Goal: Task Accomplishment & Management: Complete application form

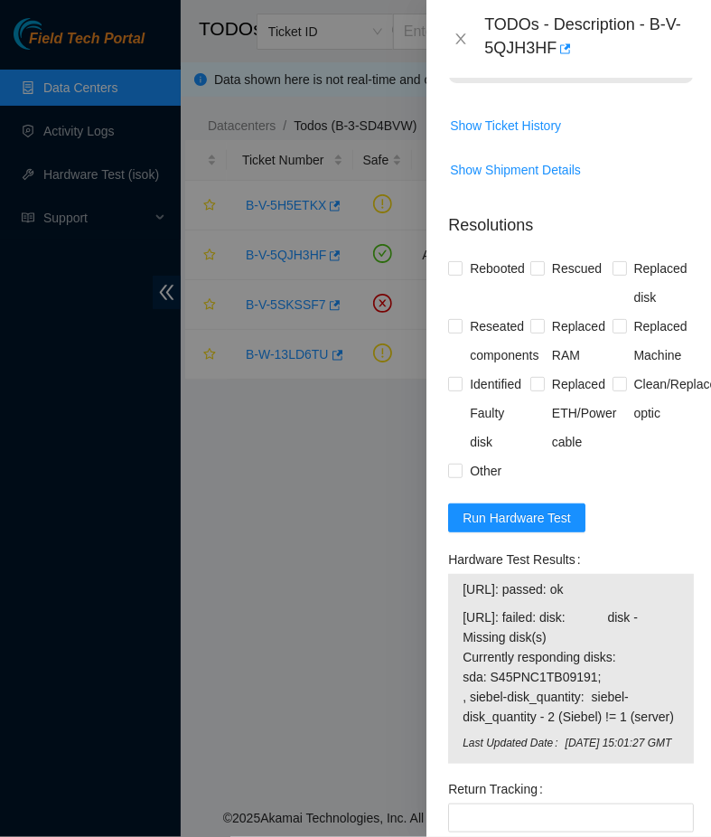
scroll to position [1738, 0]
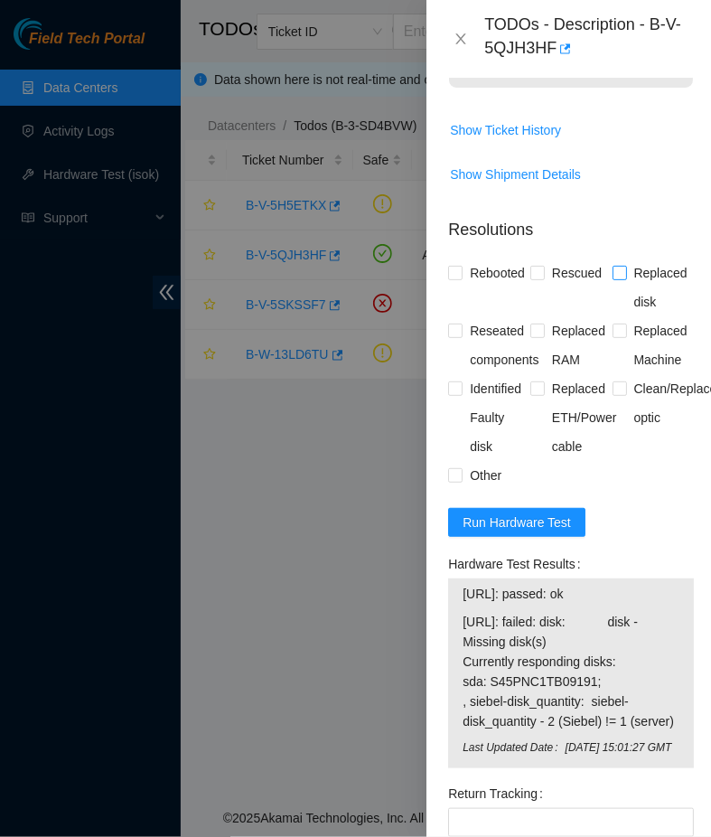
click at [625, 266] on input "Replaced disk" at bounding box center [619, 272] width 13 height 13
checkbox input "true"
click at [464, 259] on span "Rebooted" at bounding box center [498, 273] width 70 height 29
click at [461, 266] on input "Rebooted" at bounding box center [454, 272] width 13 height 13
checkbox input "true"
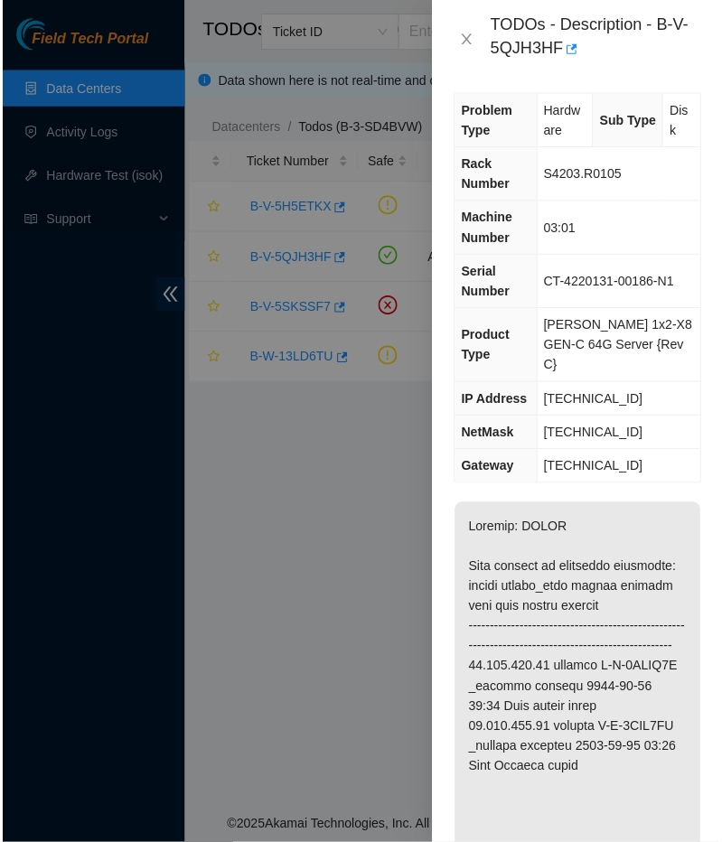
scroll to position [0, 0]
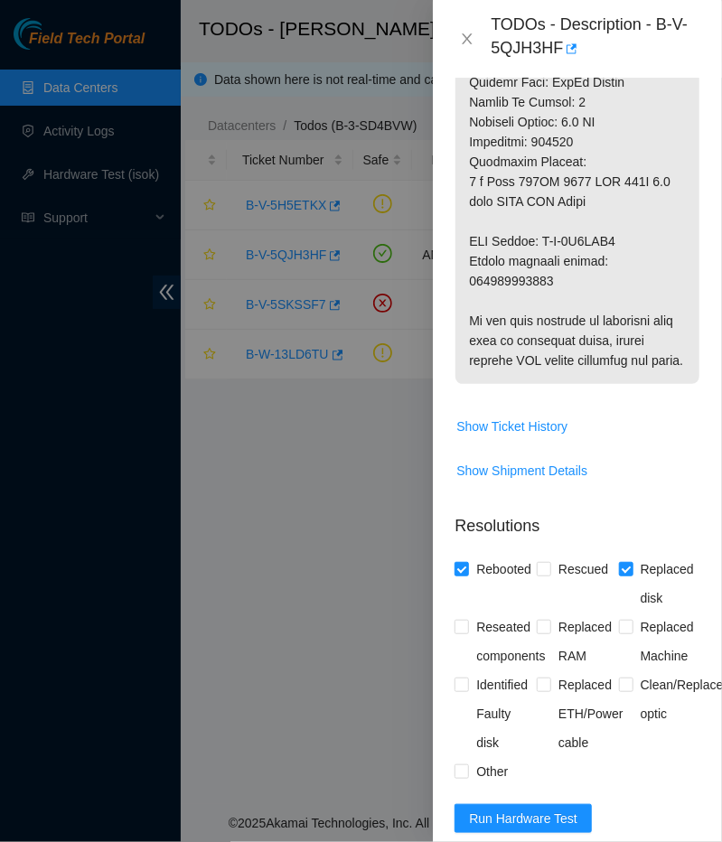
scroll to position [1538, 0]
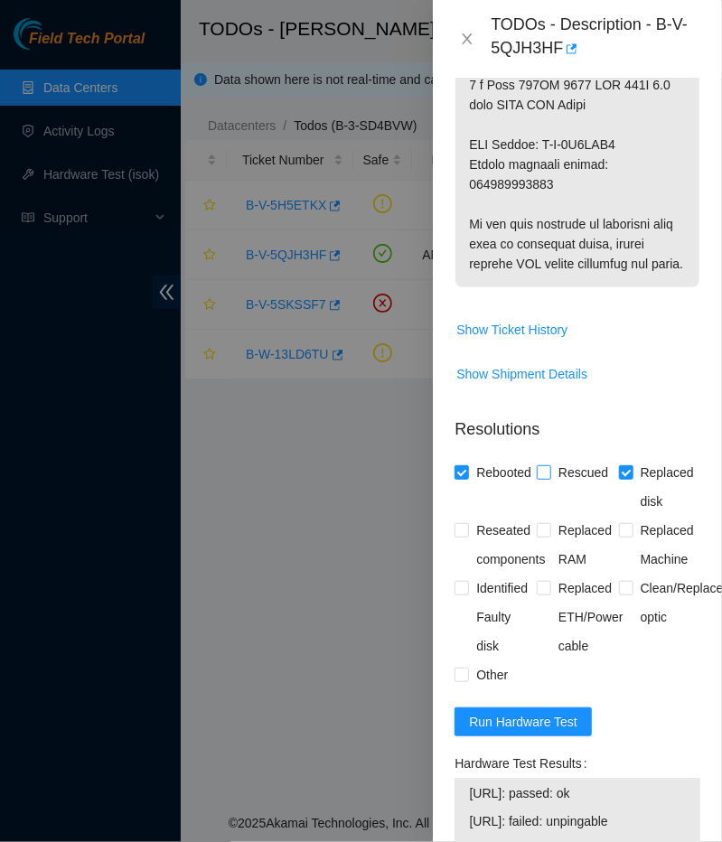
click at [549, 466] on input "Rescued" at bounding box center [543, 472] width 13 height 13
checkbox input "true"
click at [684, 403] on p "Resolutions" at bounding box center [578, 422] width 246 height 39
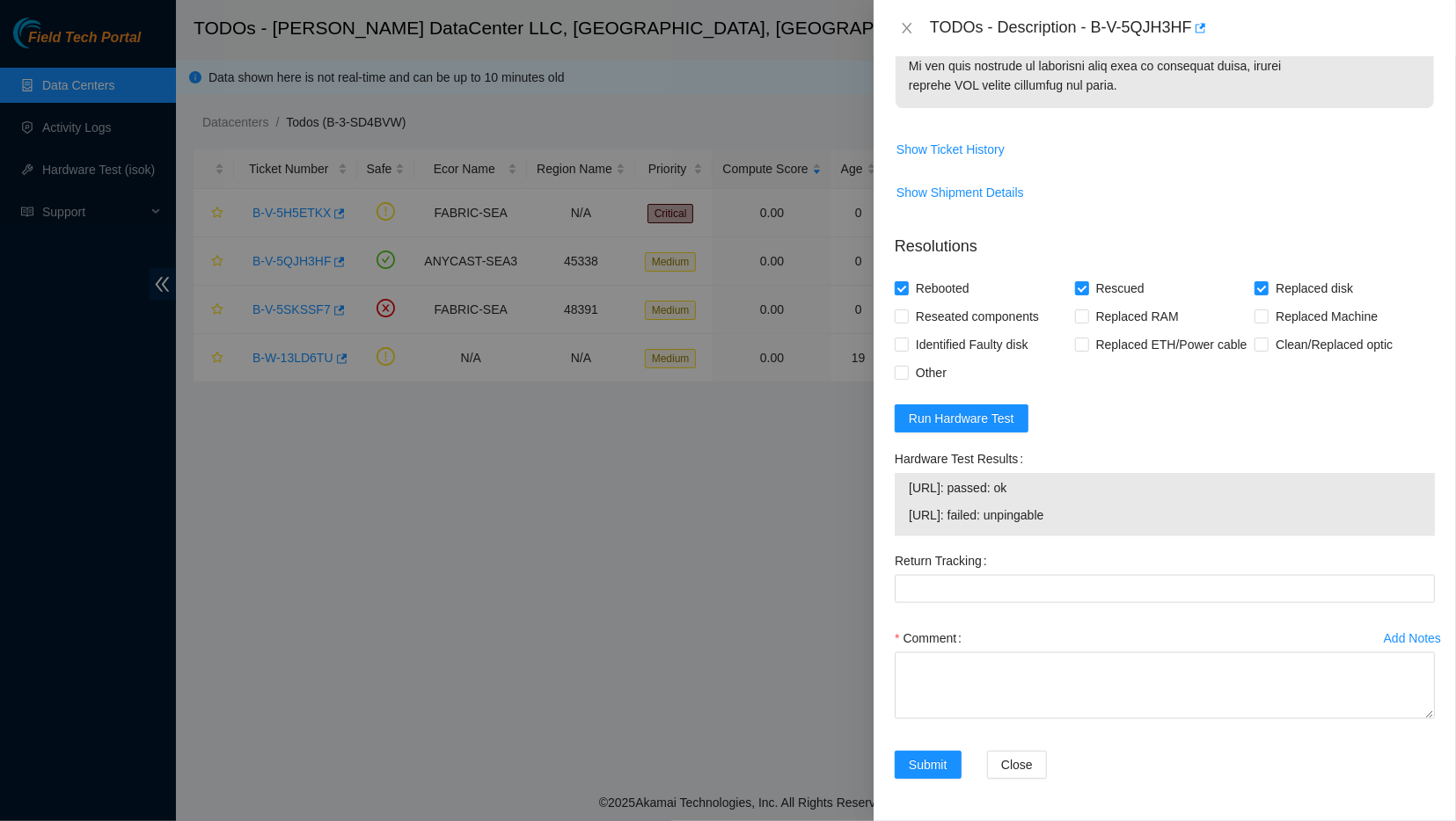
scroll to position [1220, 0]
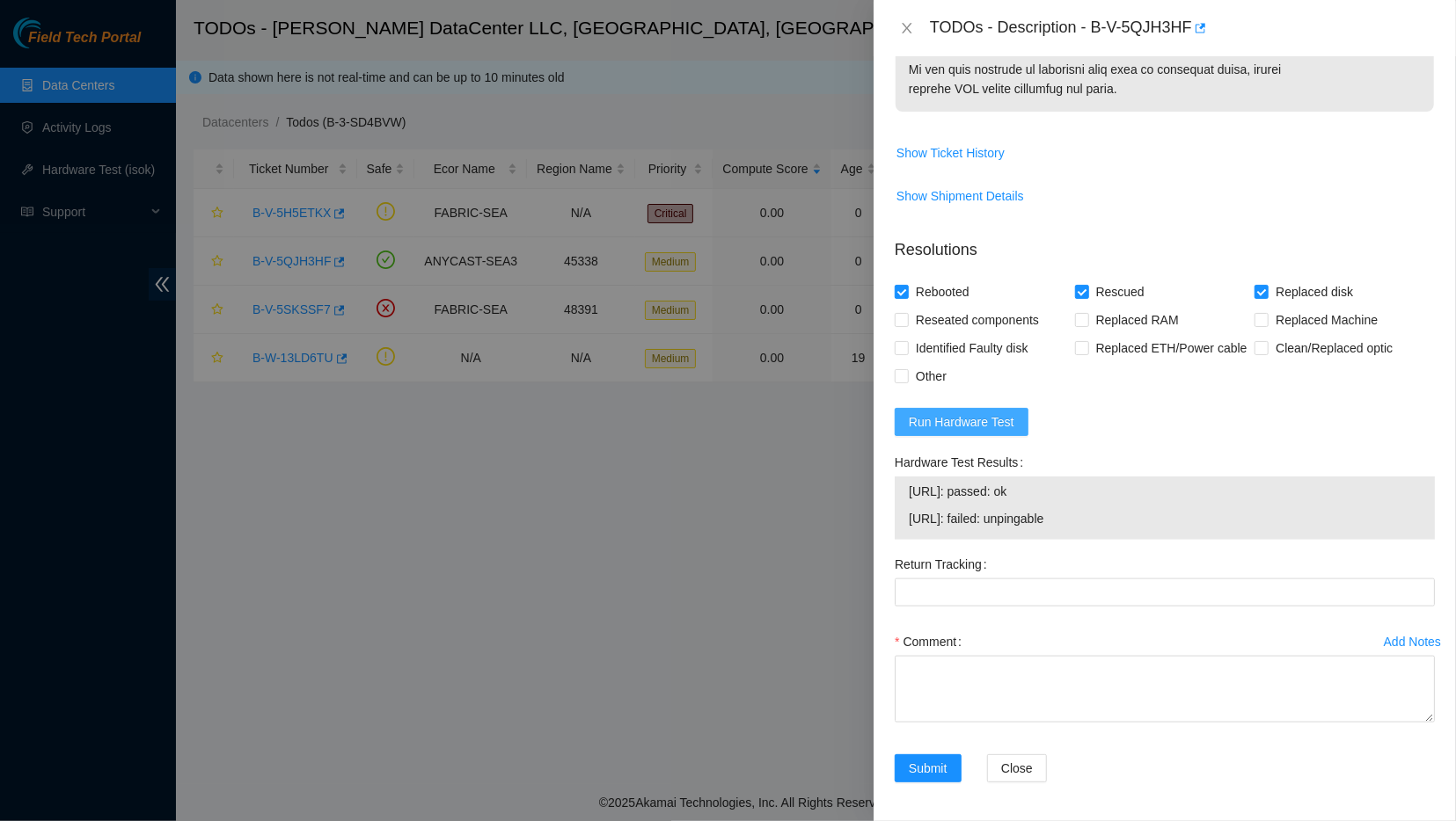
click at [691, 414] on span "Run Hardware Test" at bounding box center [962, 422] width 105 height 19
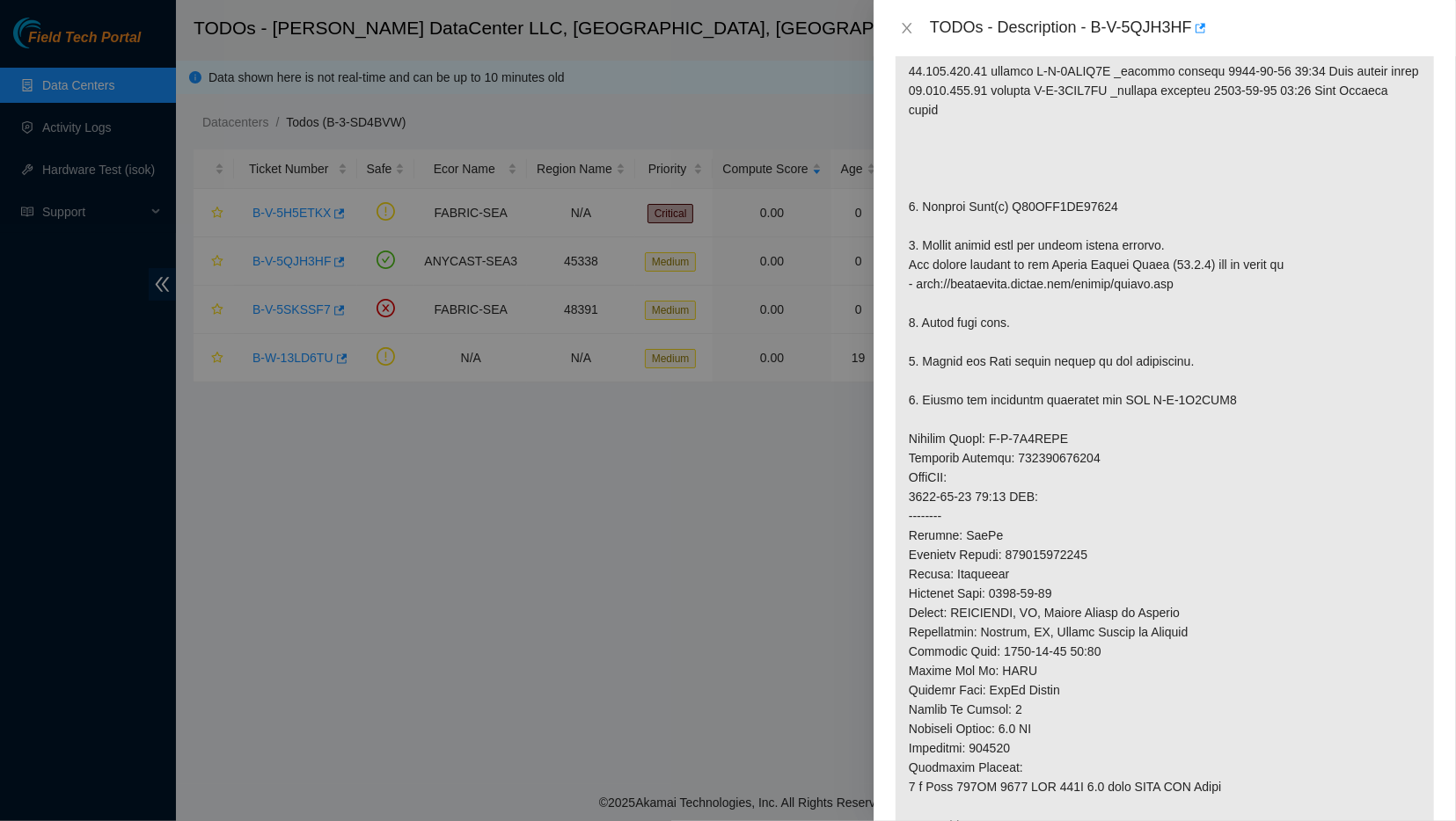
scroll to position [403, 0]
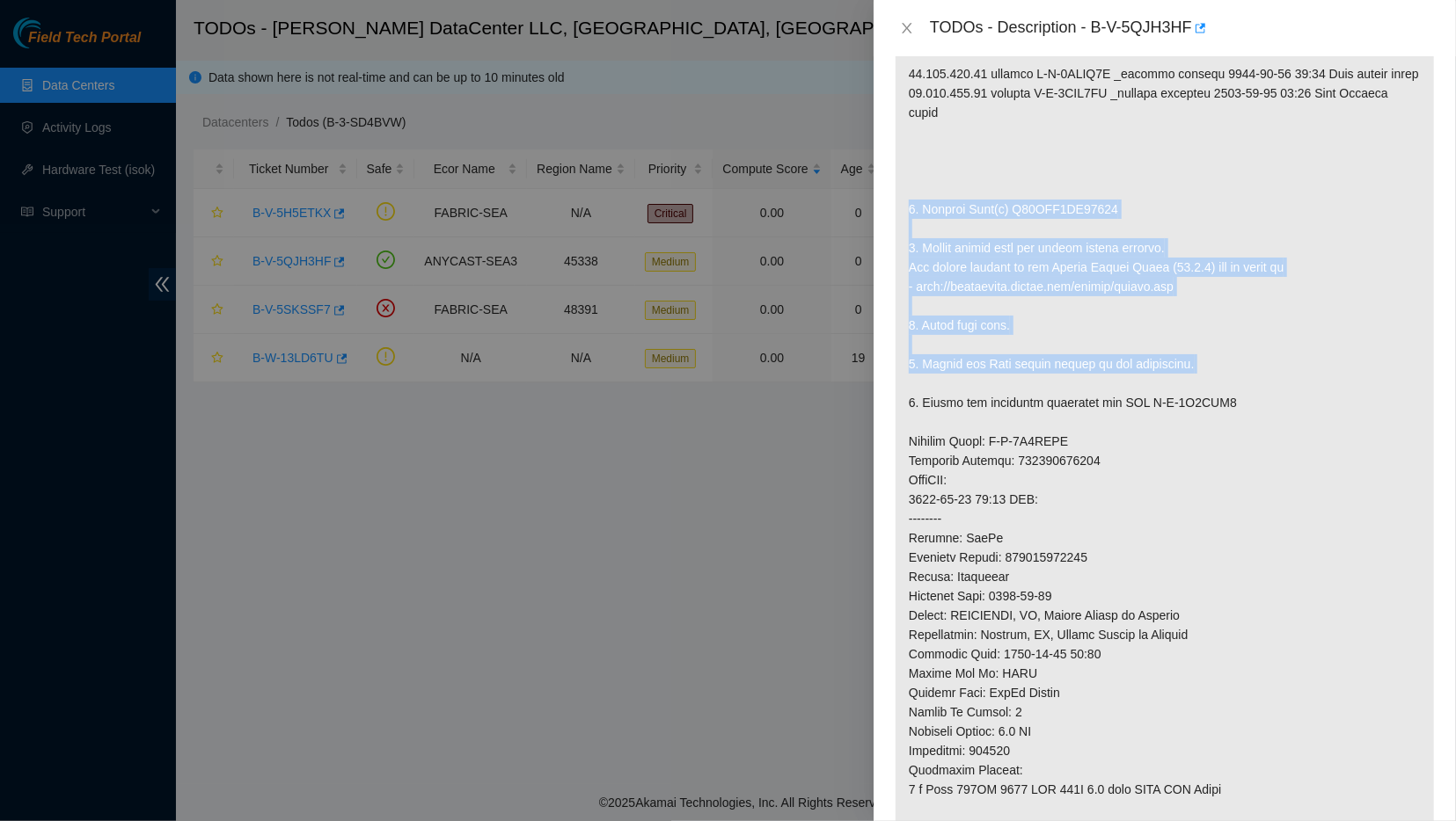
drag, startPoint x: 910, startPoint y: 205, endPoint x: 1231, endPoint y: 389, distance: 370.0
click at [691, 389] on p at bounding box center [1164, 442] width 538 height 975
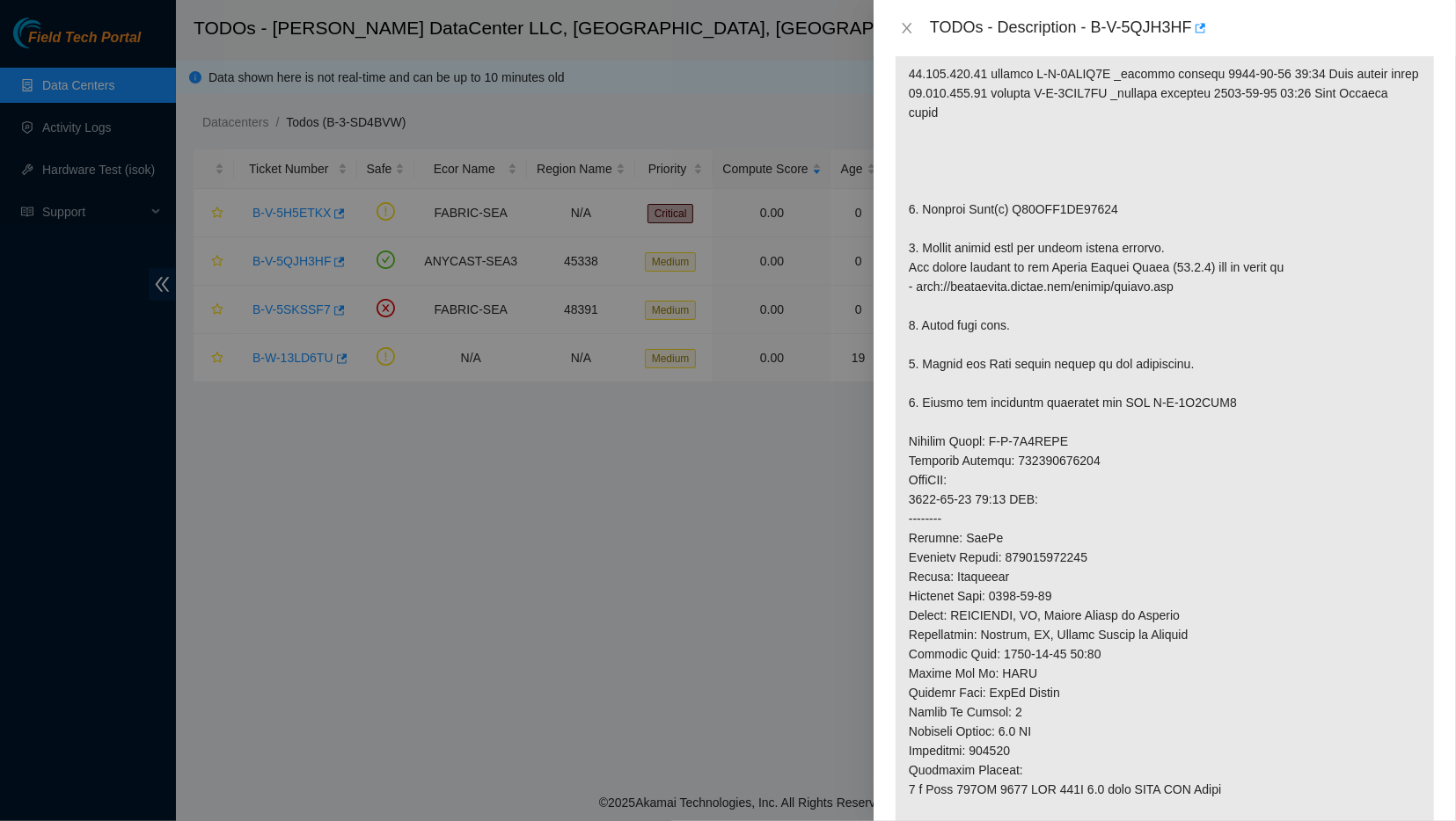
click at [691, 403] on p at bounding box center [1164, 442] width 538 height 975
drag, startPoint x: 1222, startPoint y: 403, endPoint x: 1069, endPoint y: 385, distance: 154.1
click at [691, 313] on p at bounding box center [1164, 442] width 538 height 975
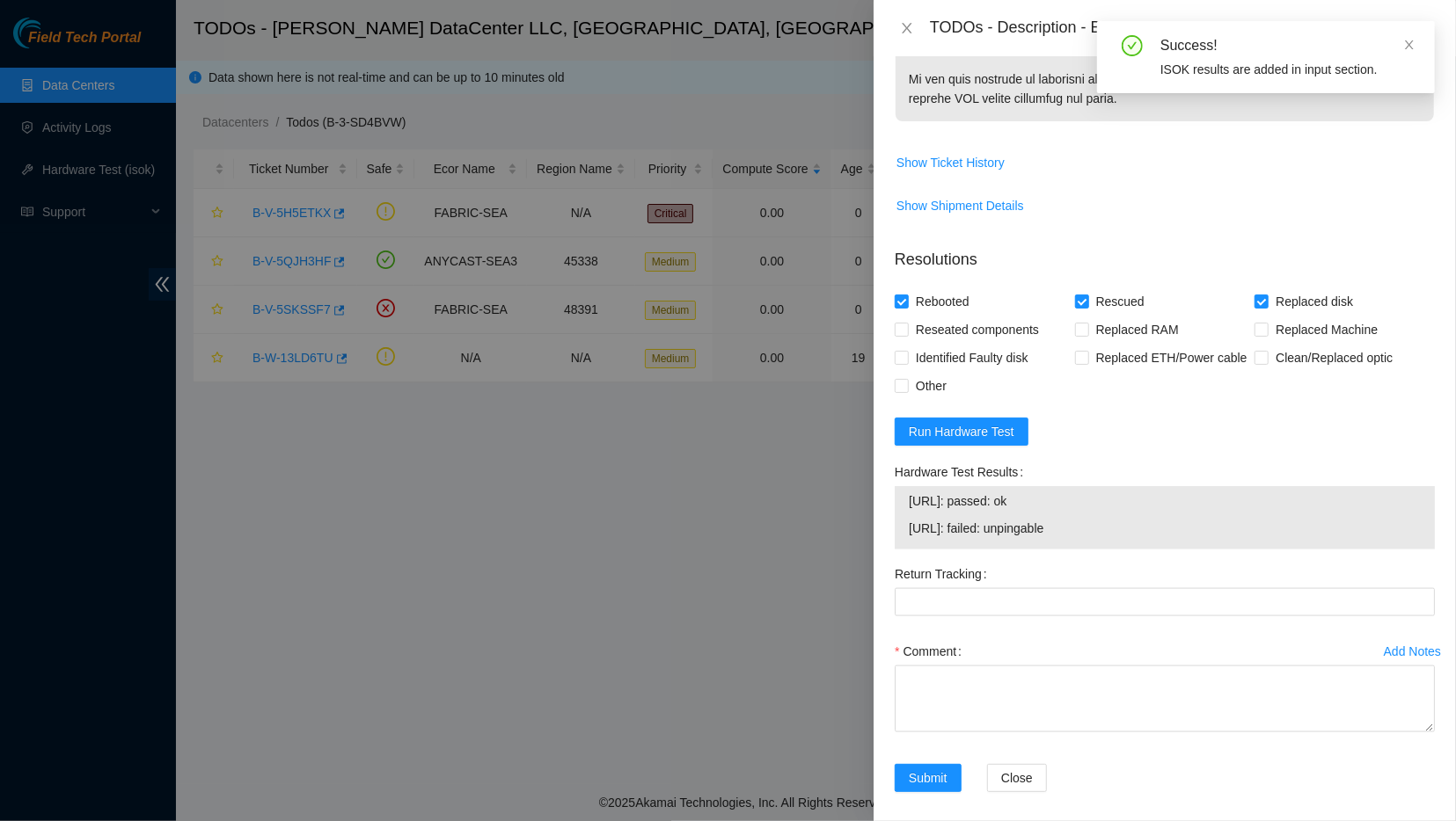
scroll to position [1210, 0]
click at [691, 69] on div "ISOK results are added in input section." at bounding box center [1287, 69] width 253 height 19
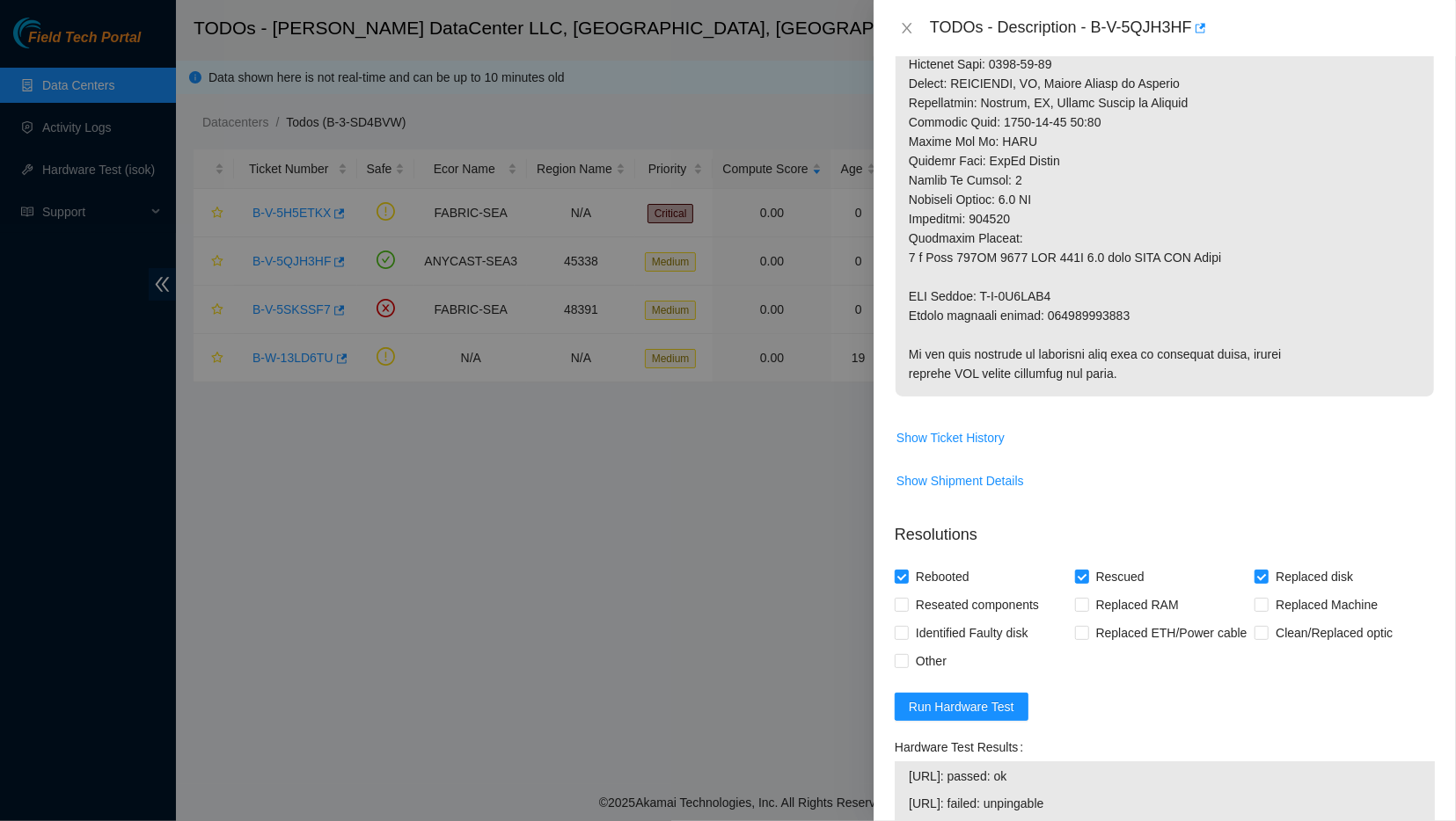
scroll to position [1220, 0]
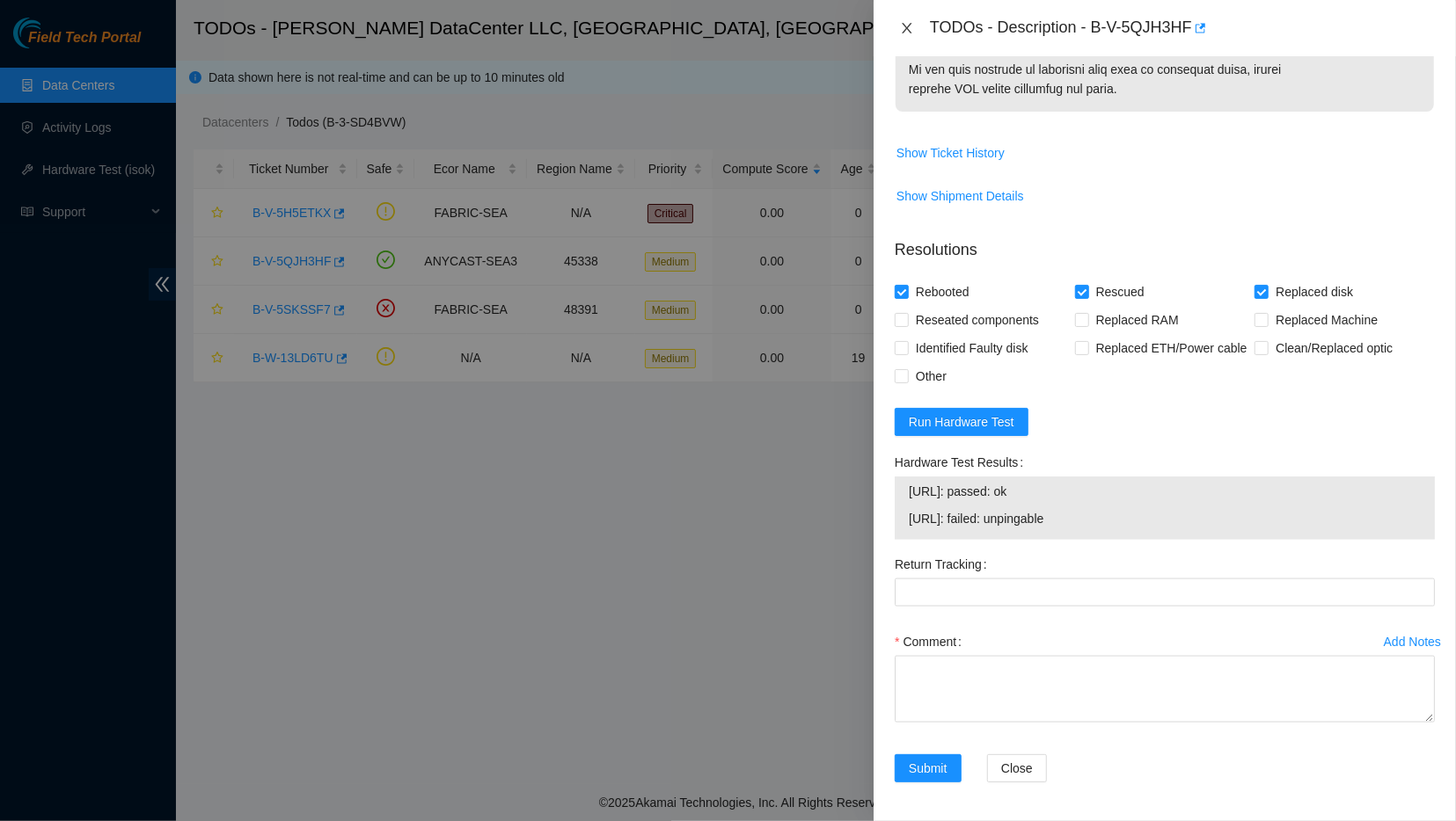
click at [691, 34] on icon "close" at bounding box center [907, 28] width 14 height 14
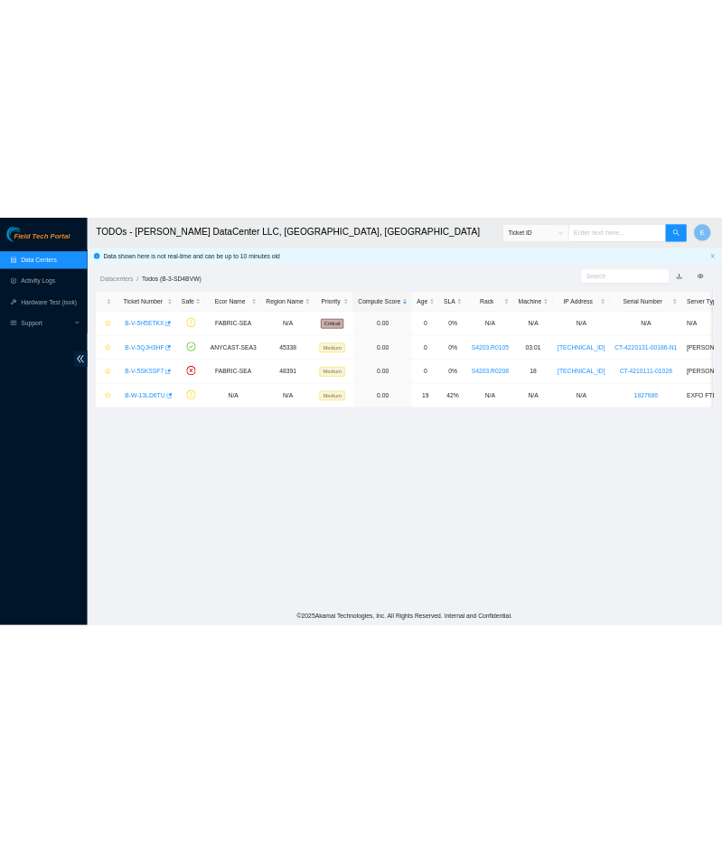
scroll to position [143, 0]
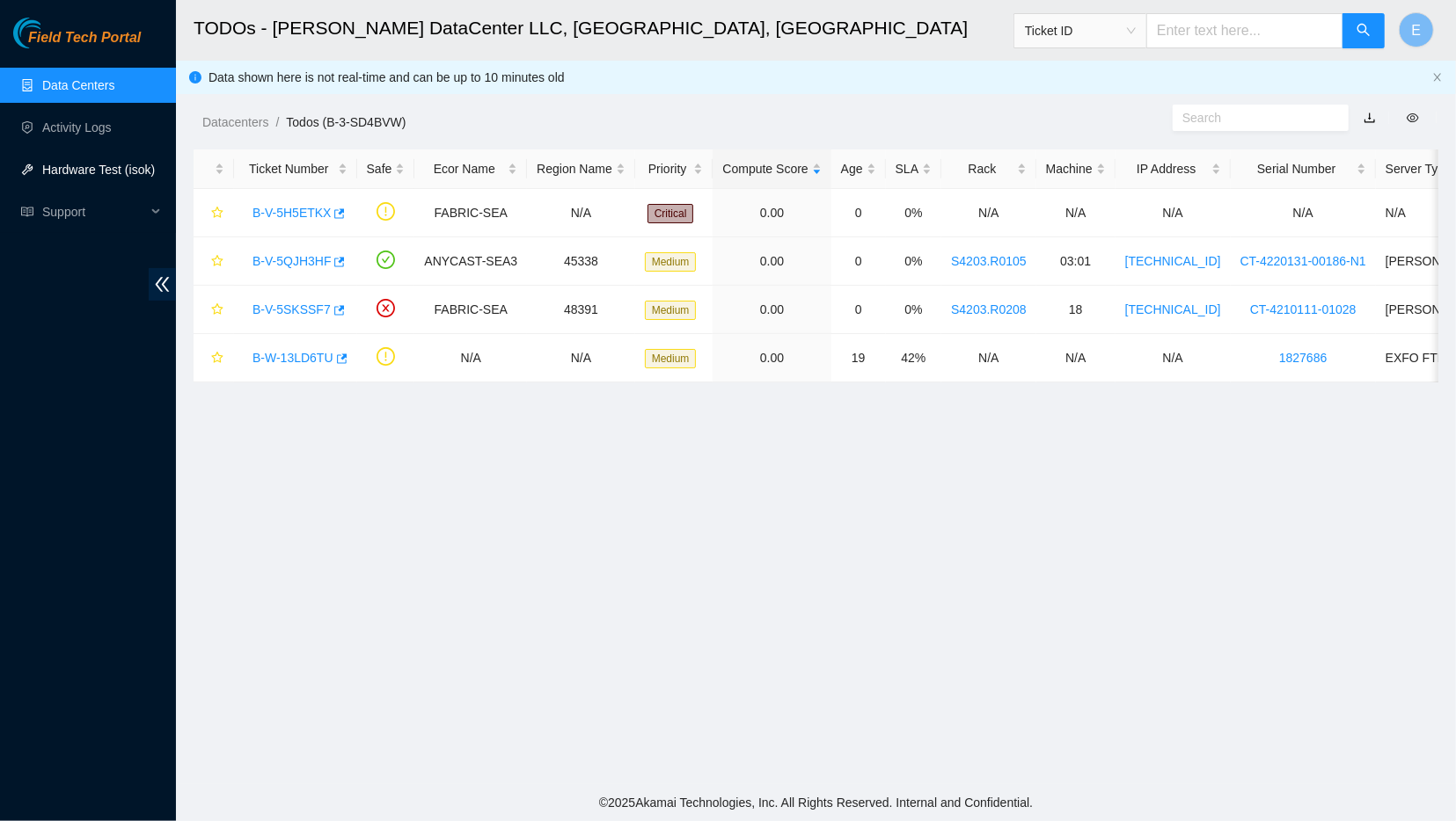
click at [127, 170] on link "Hardware Test (isok)" at bounding box center [98, 169] width 113 height 14
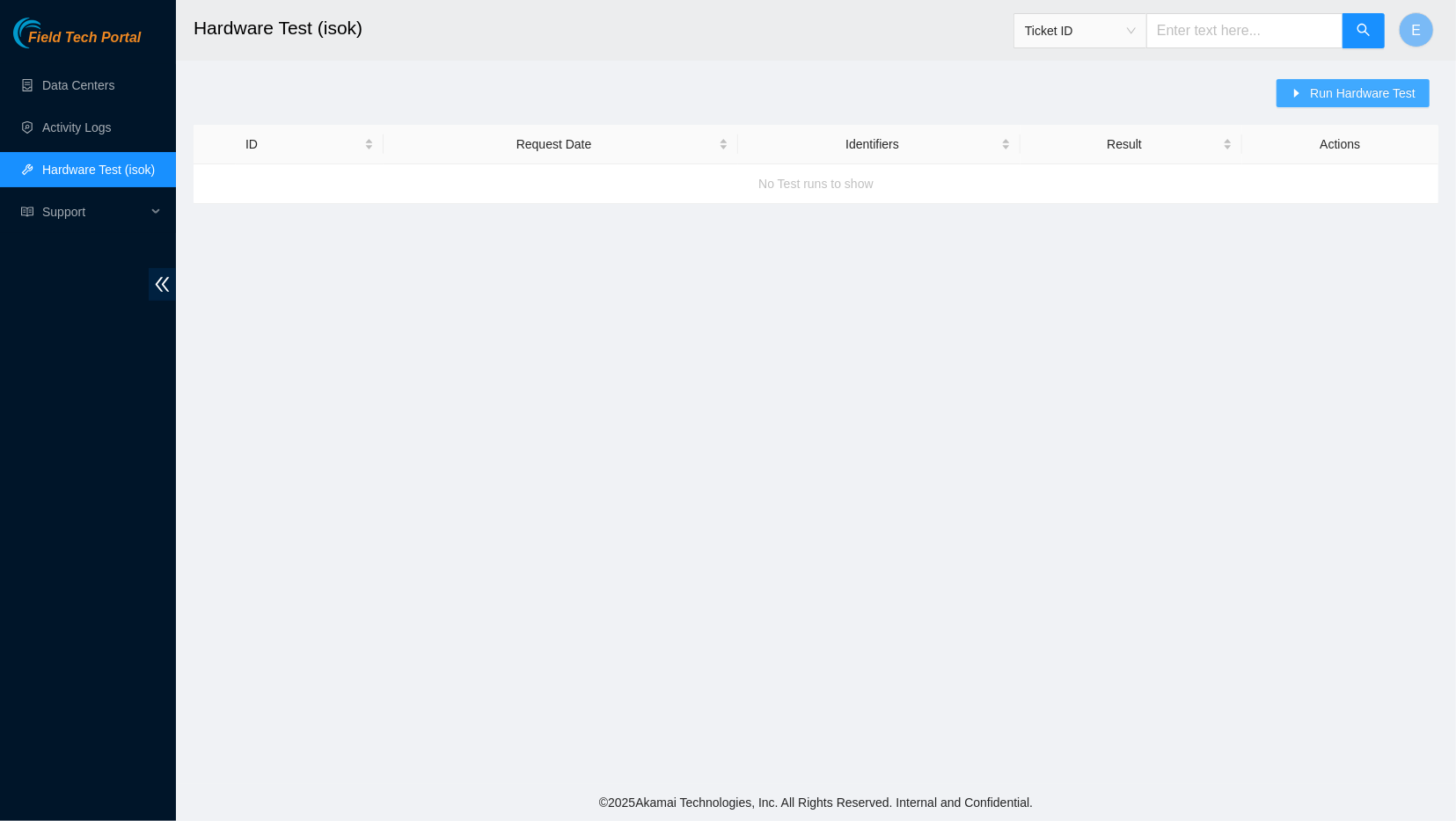
click at [691, 94] on button "Run Hardware Test" at bounding box center [1353, 92] width 153 height 28
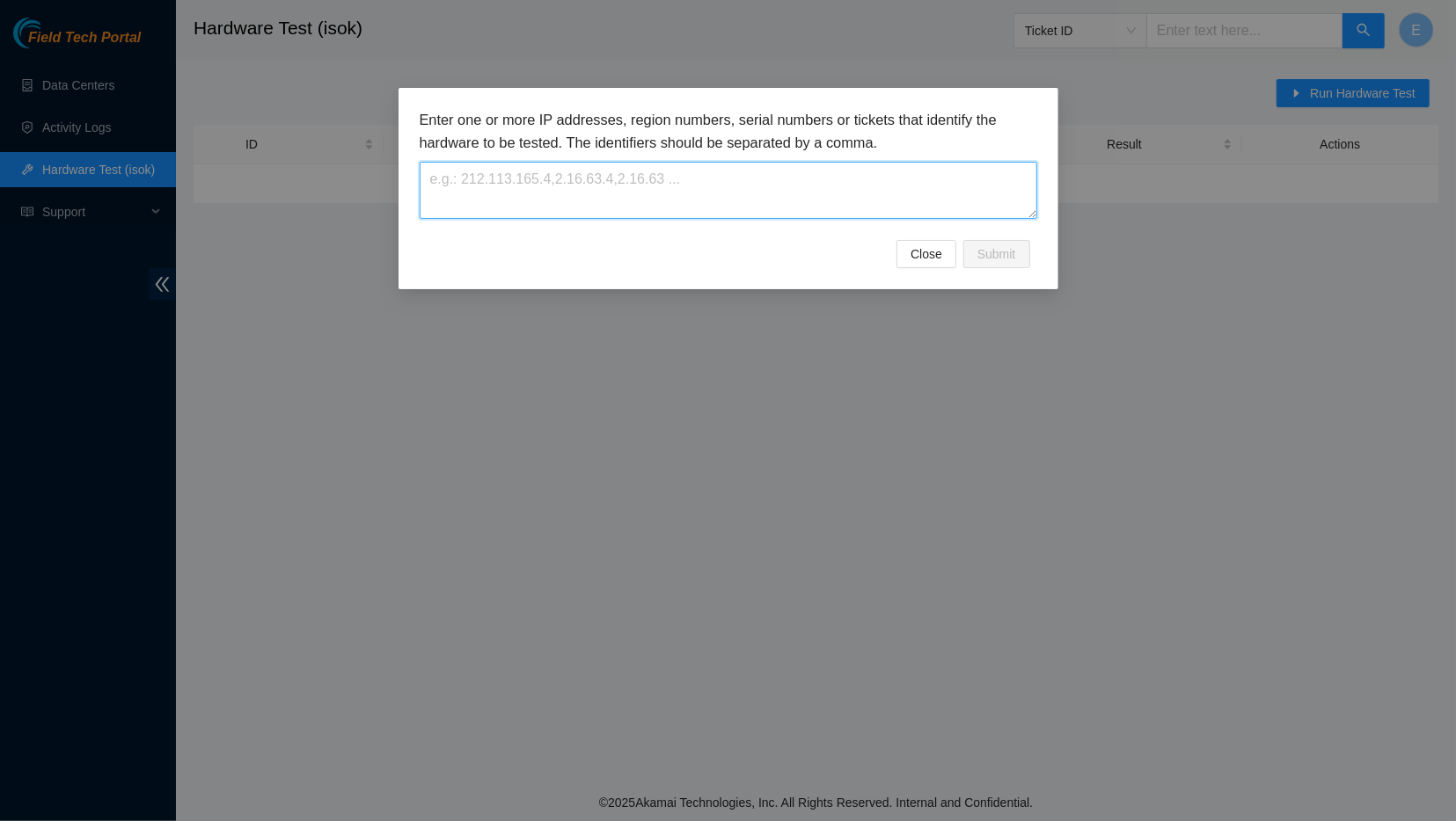
click at [691, 195] on textarea at bounding box center [728, 190] width 618 height 57
type textarea "[TECHNICAL_ID]"
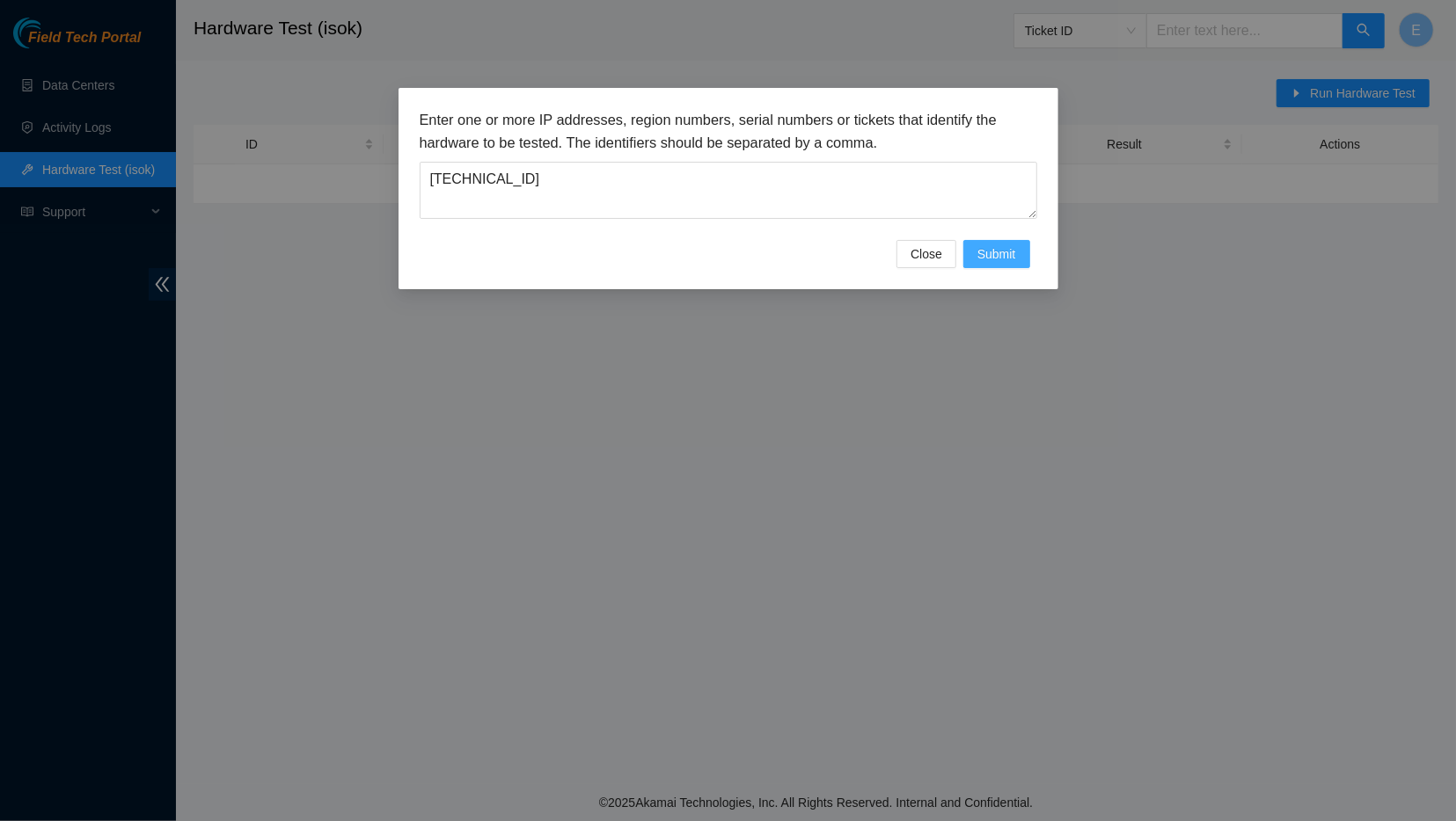
click at [691, 251] on span "Submit" at bounding box center [997, 254] width 39 height 19
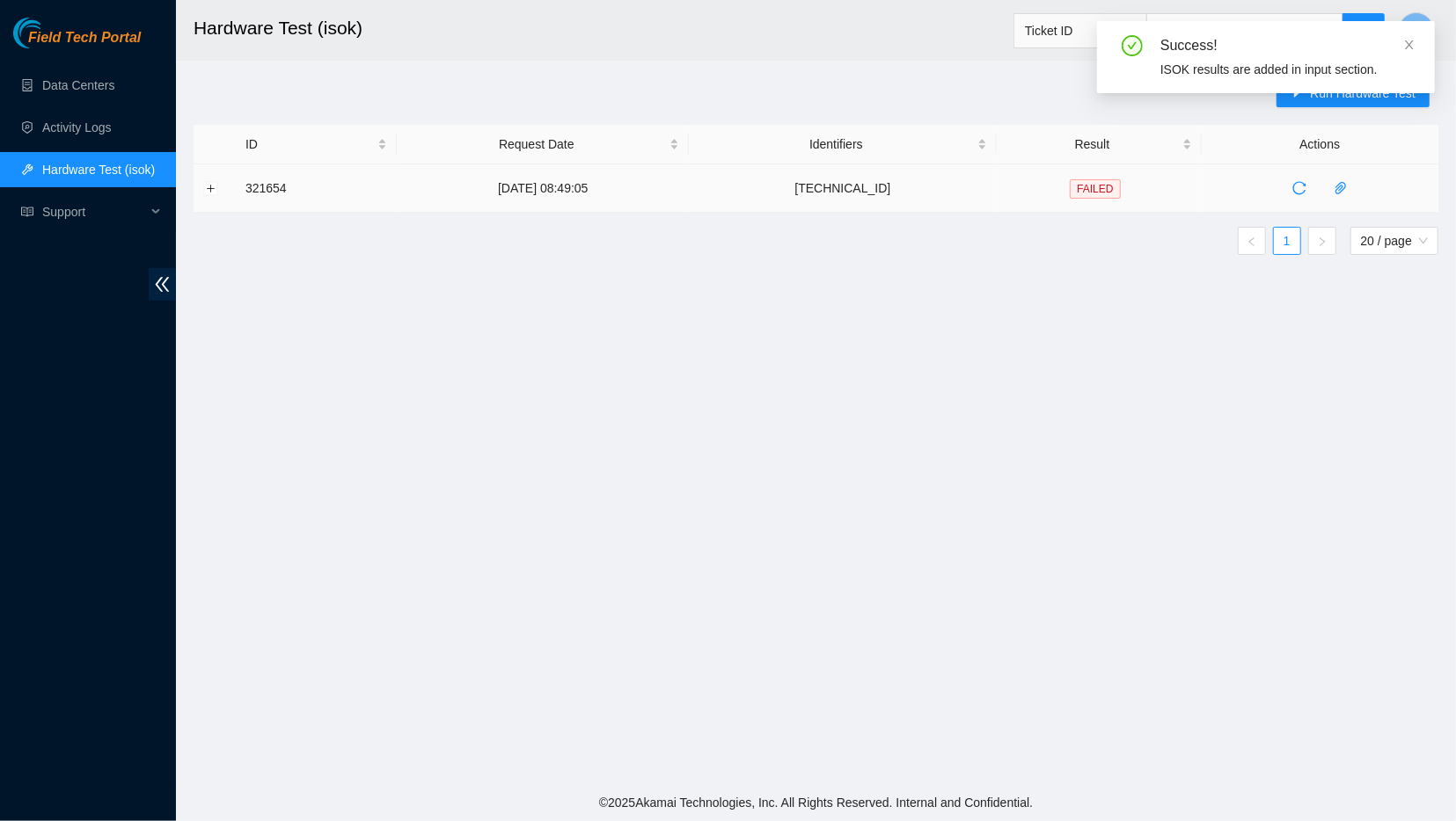
click at [691, 186] on span "FAILED" at bounding box center [1095, 189] width 51 height 19
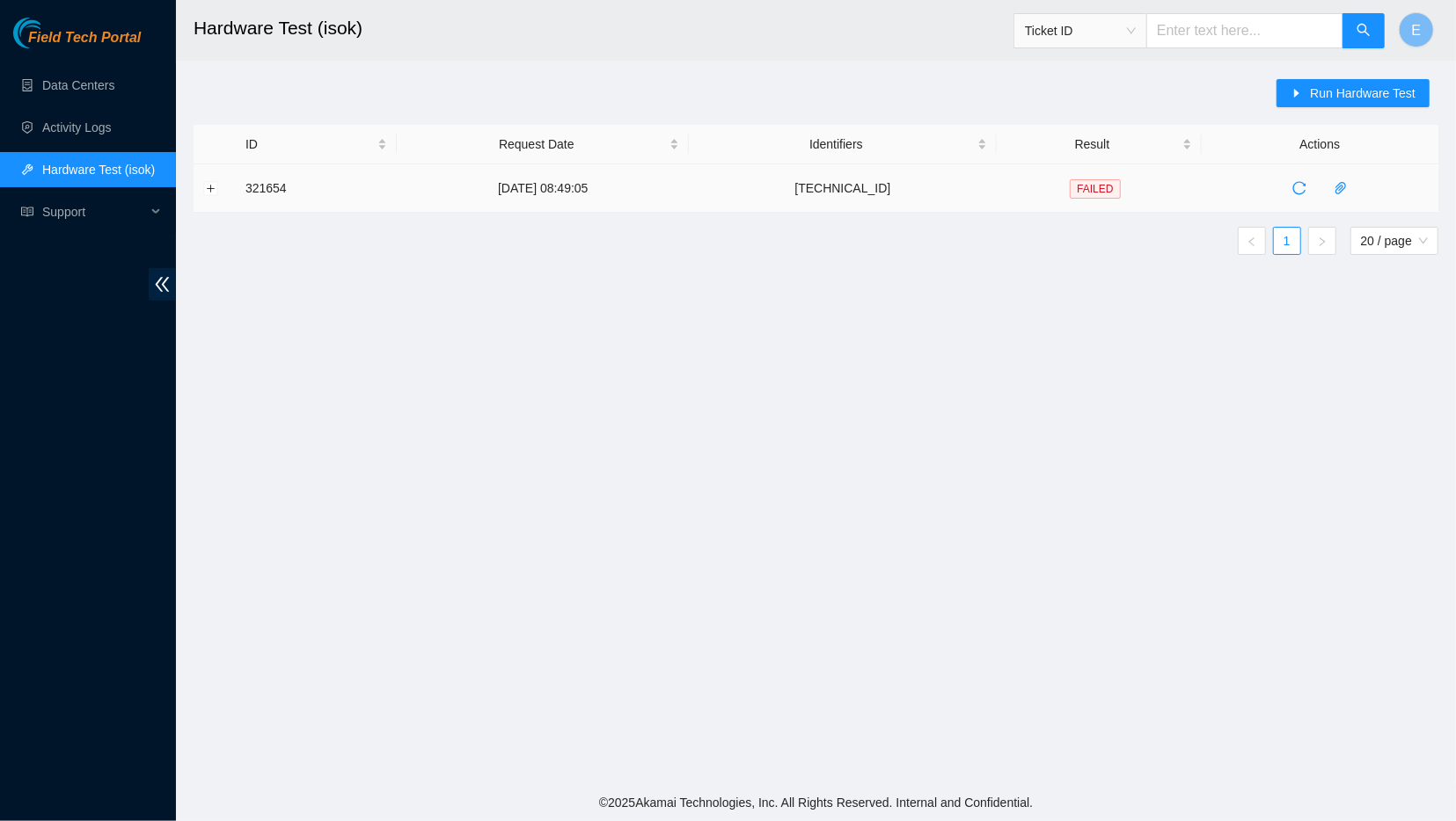
click at [691, 186] on td "[TECHNICAL_ID]" at bounding box center [842, 189] width 307 height 49
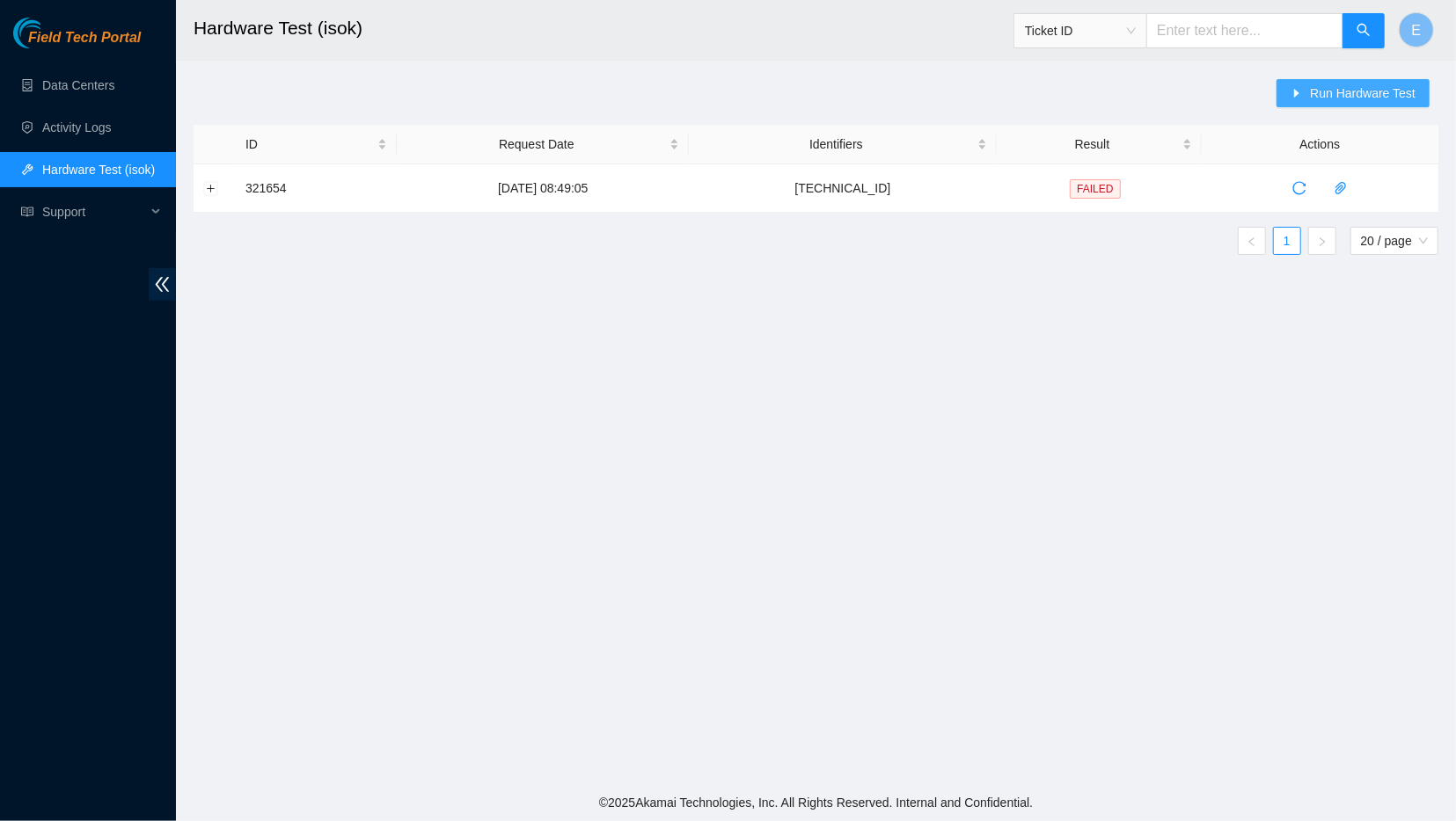
click at [691, 94] on span "Run Hardware Test" at bounding box center [1363, 93] width 105 height 19
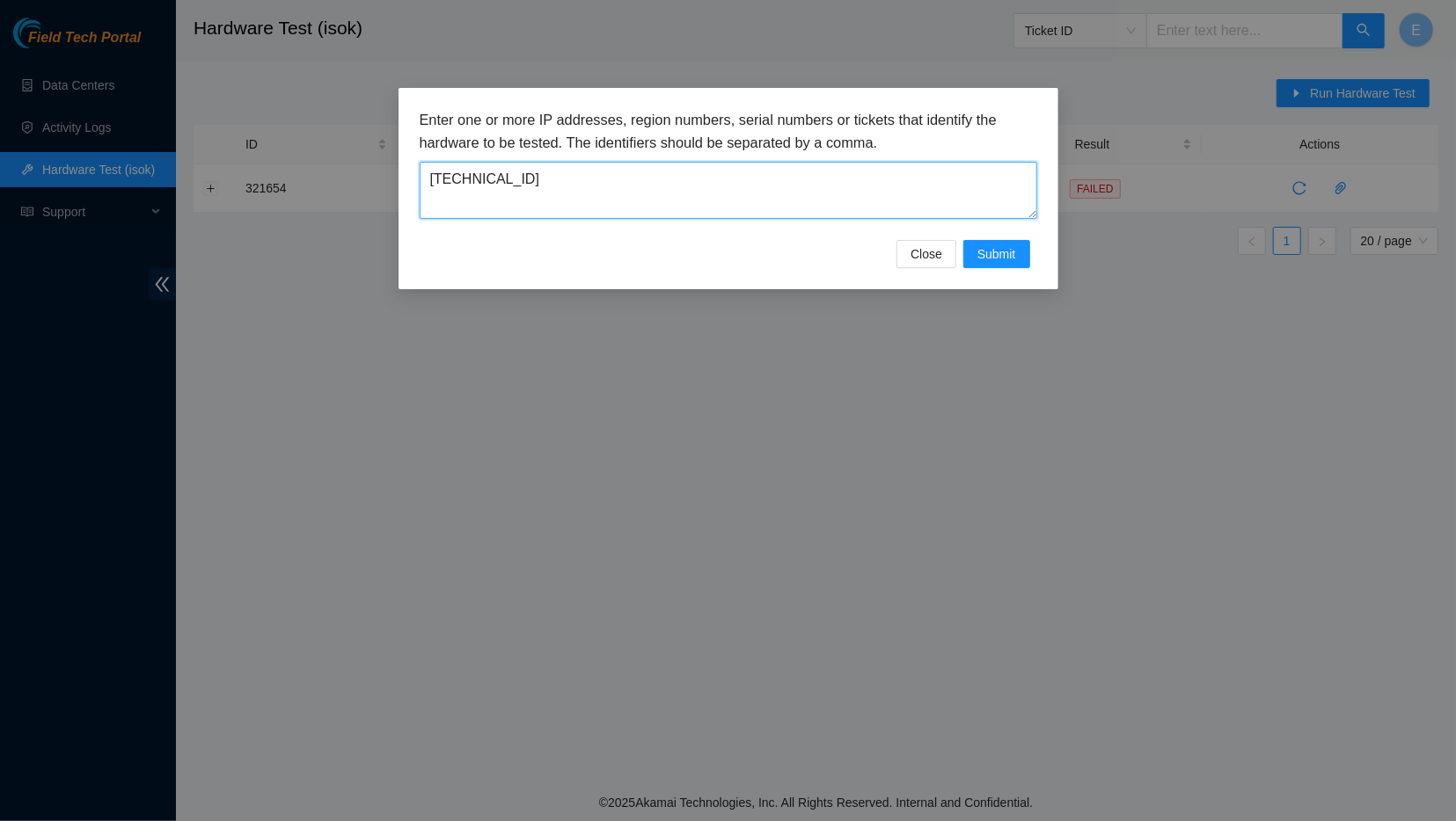
click at [691, 184] on textarea "[TECHNICAL_ID]" at bounding box center [728, 190] width 618 height 57
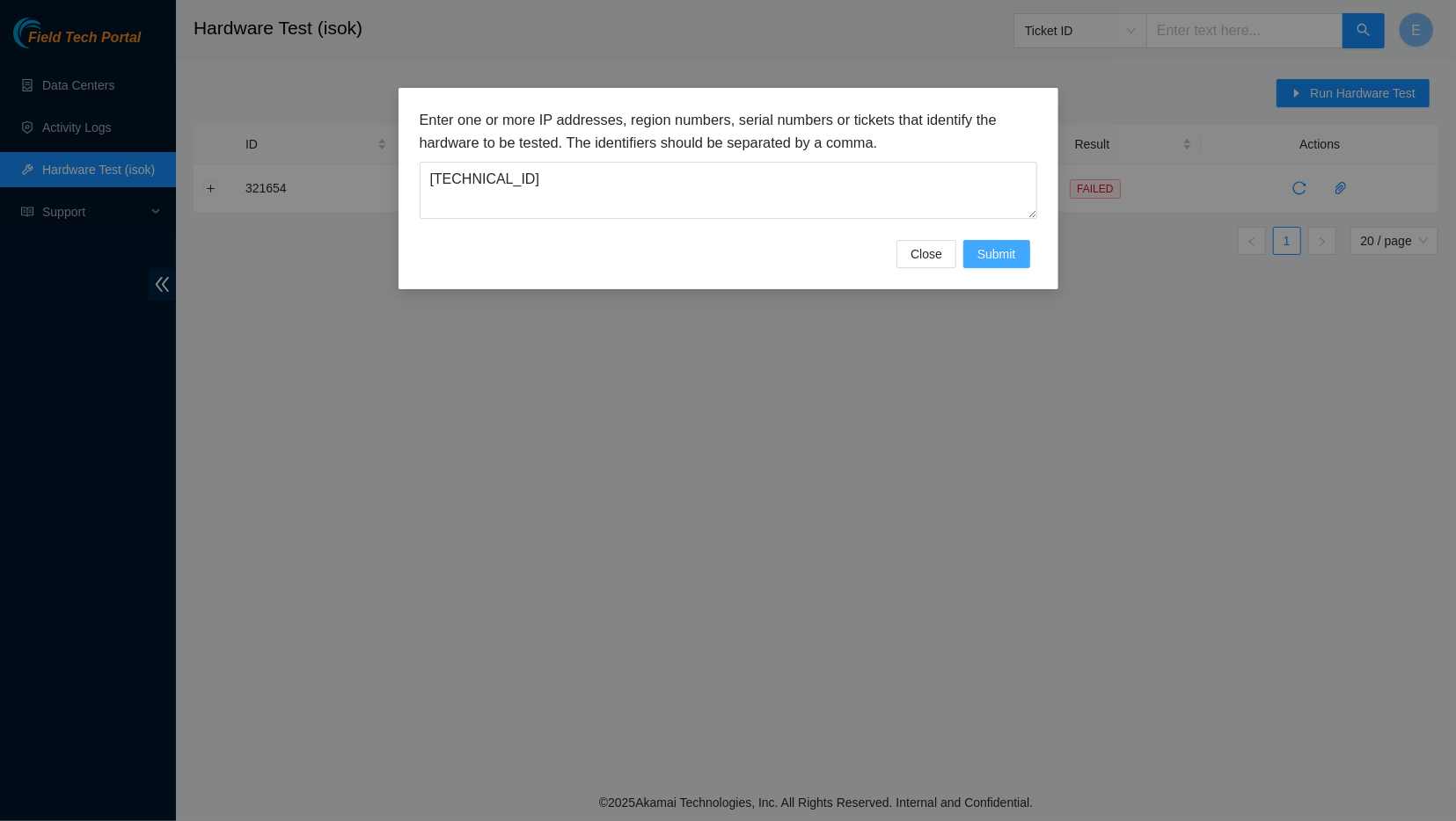
click at [691, 254] on span "Submit" at bounding box center [997, 254] width 39 height 19
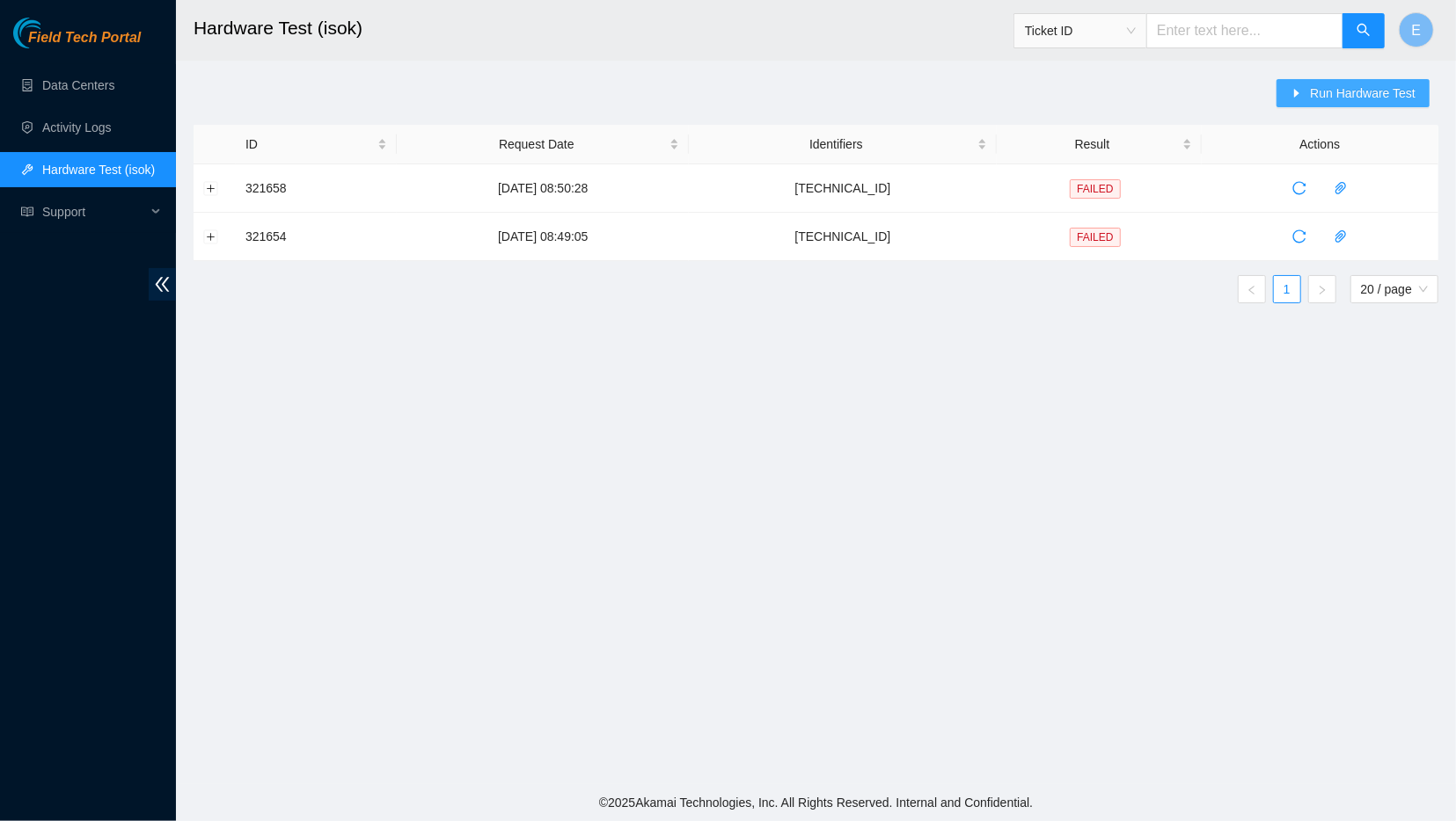
click at [691, 93] on span "Run Hardware Test" at bounding box center [1363, 93] width 105 height 19
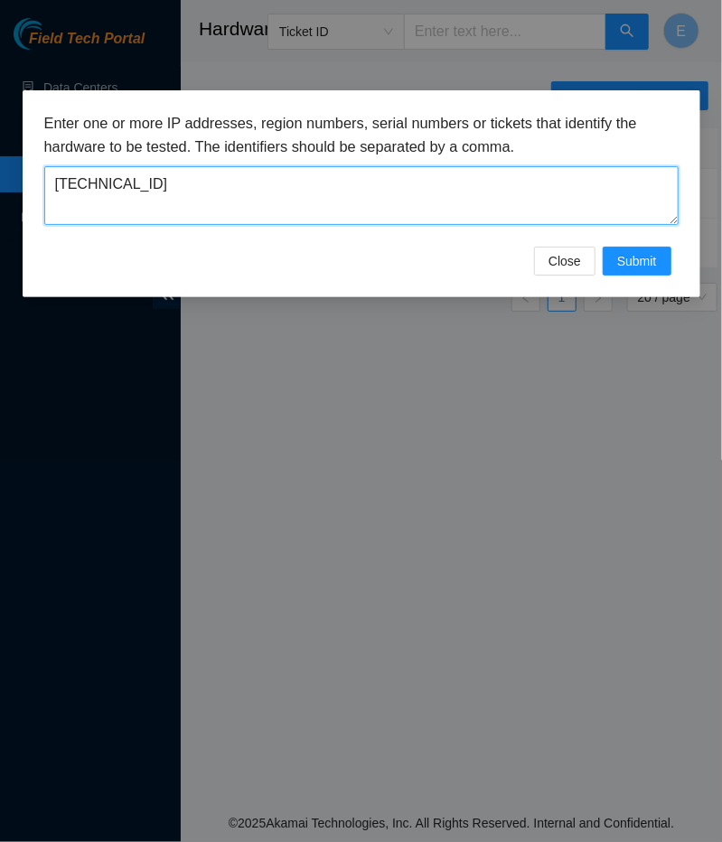
click at [481, 212] on textarea "[TECHNICAL_ID]" at bounding box center [361, 195] width 635 height 59
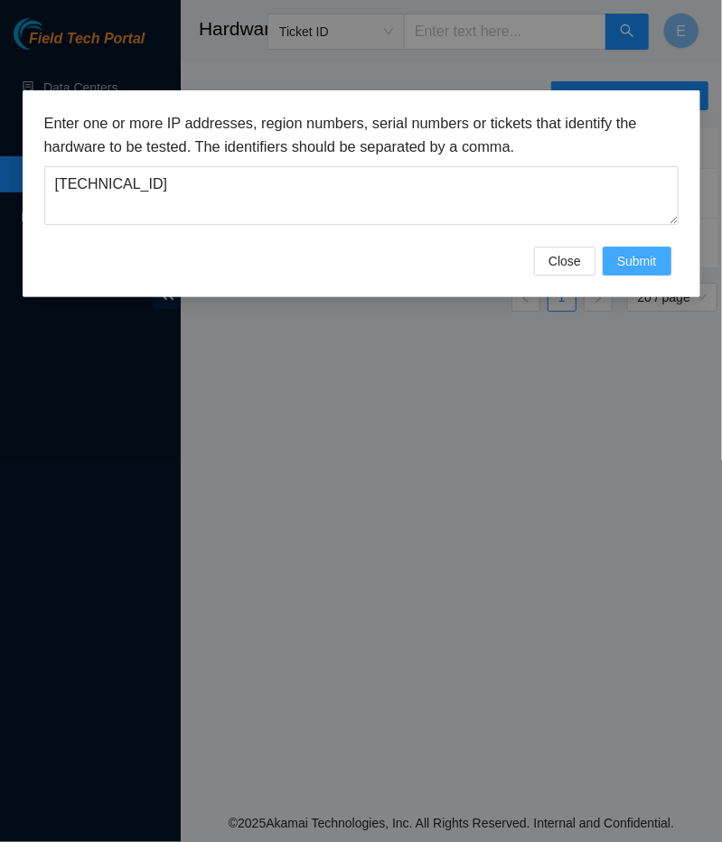
click at [634, 261] on span "Submit" at bounding box center [637, 261] width 40 height 20
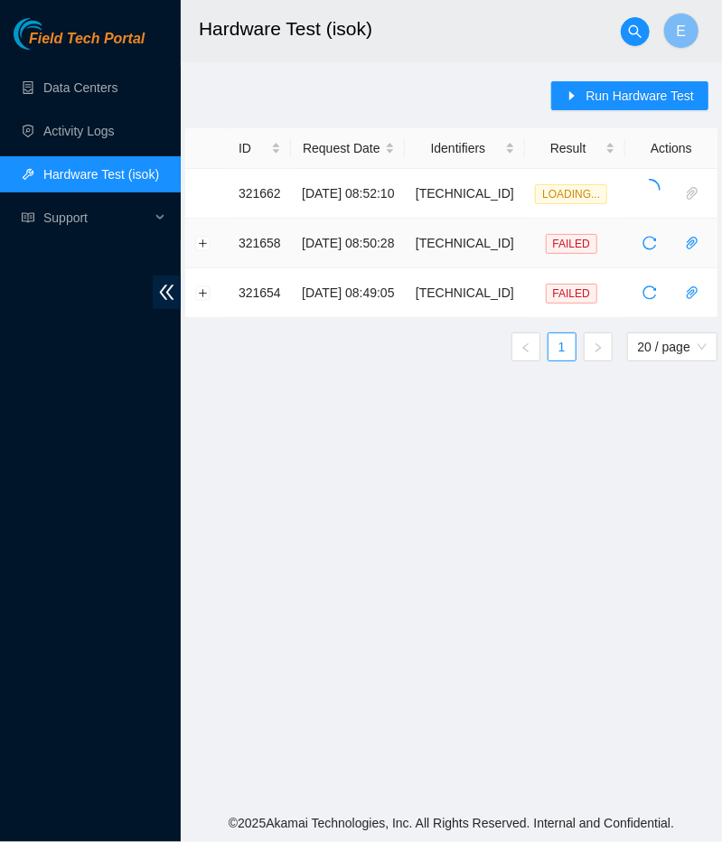
click at [566, 243] on span "FAILED" at bounding box center [572, 244] width 52 height 20
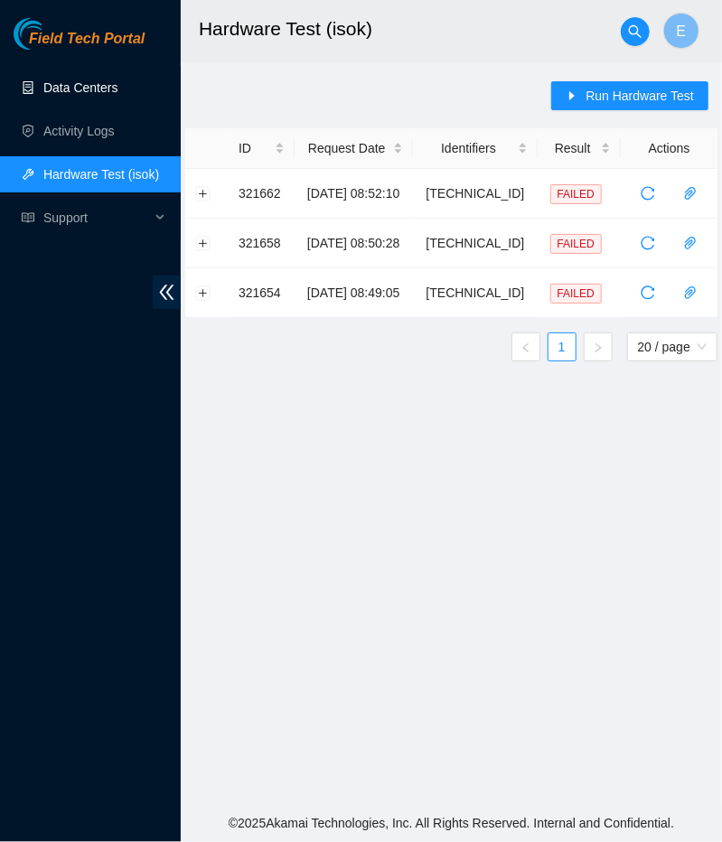
click at [87, 92] on link "Data Centers" at bounding box center [80, 87] width 74 height 14
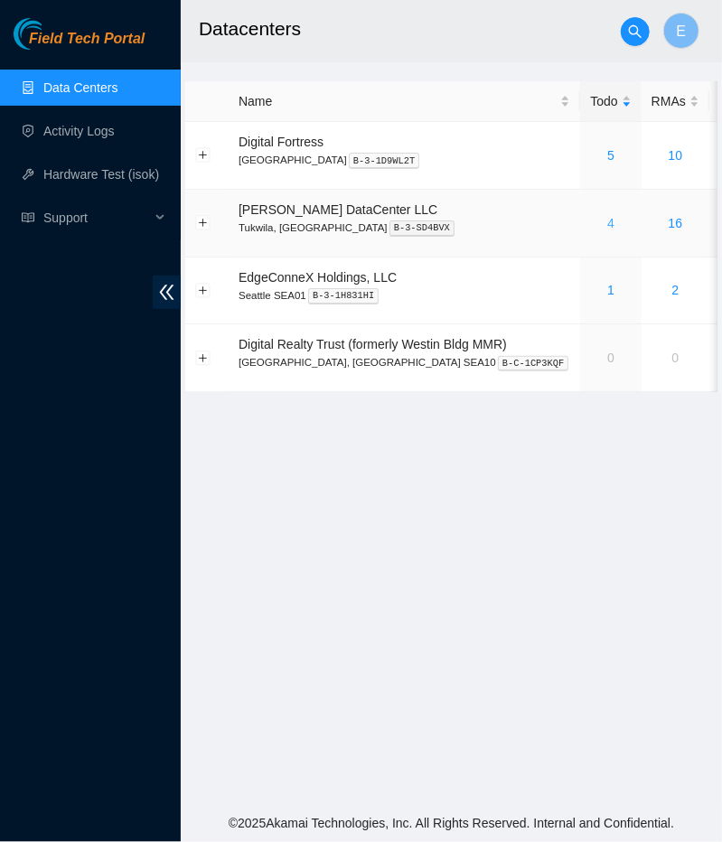
click at [607, 223] on link "4" at bounding box center [610, 223] width 7 height 14
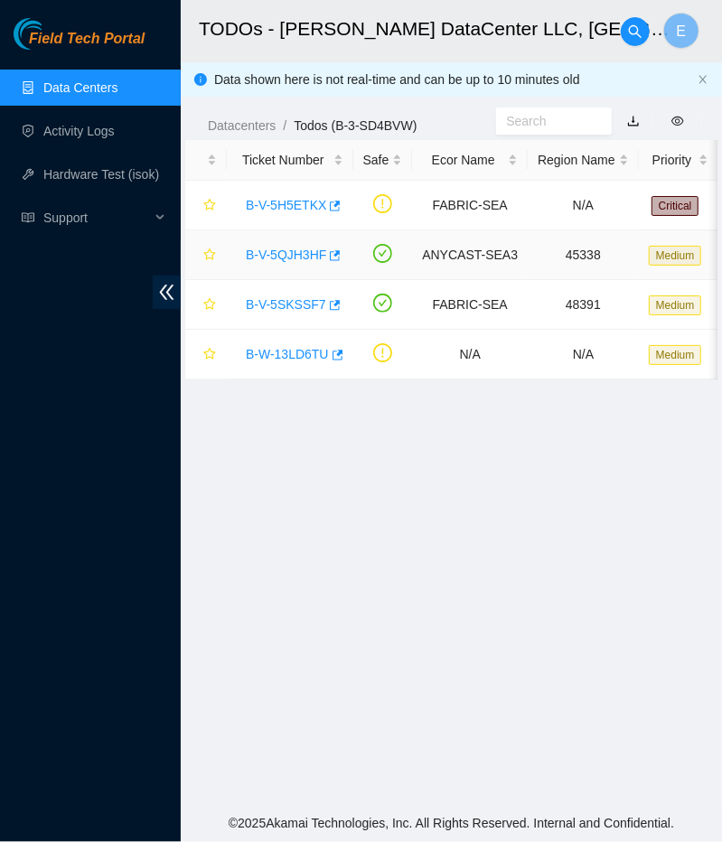
click at [279, 256] on link "B-V-5QJH3HF" at bounding box center [286, 255] width 80 height 14
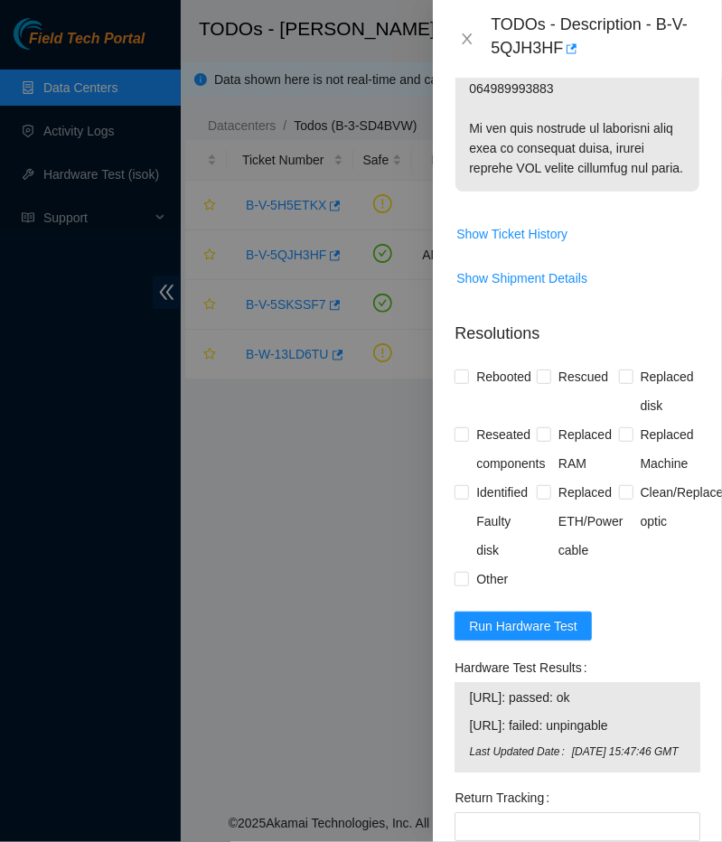
scroll to position [1880, 0]
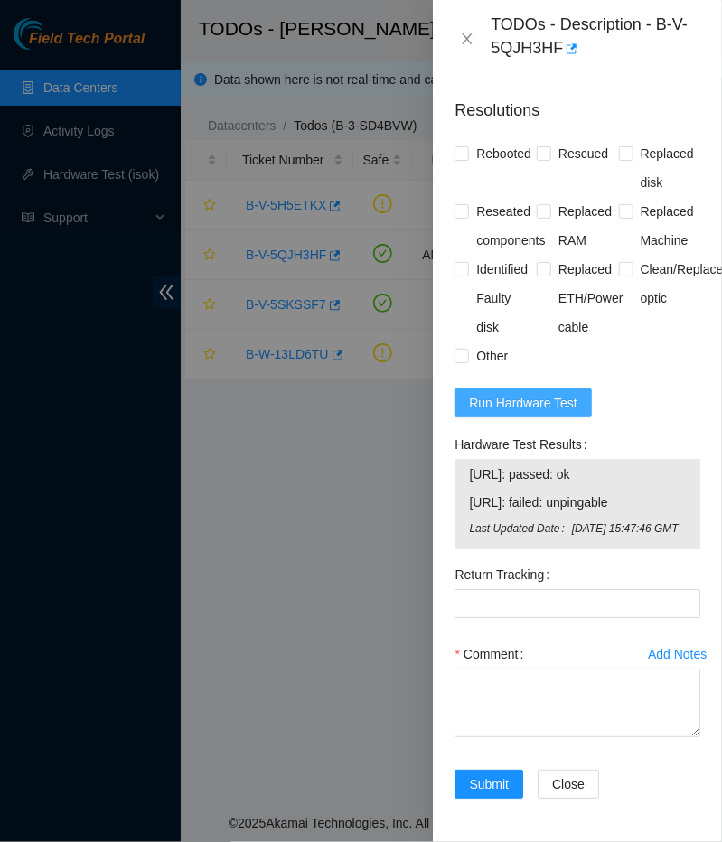
click at [538, 393] on span "Run Hardware Test" at bounding box center [523, 403] width 108 height 20
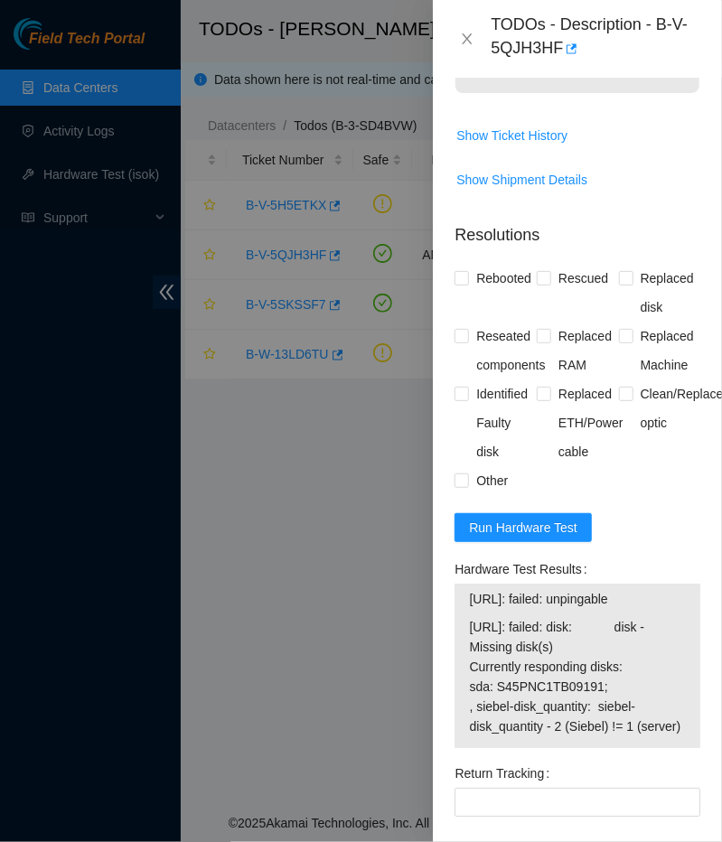
click at [107, 668] on div at bounding box center [361, 421] width 722 height 842
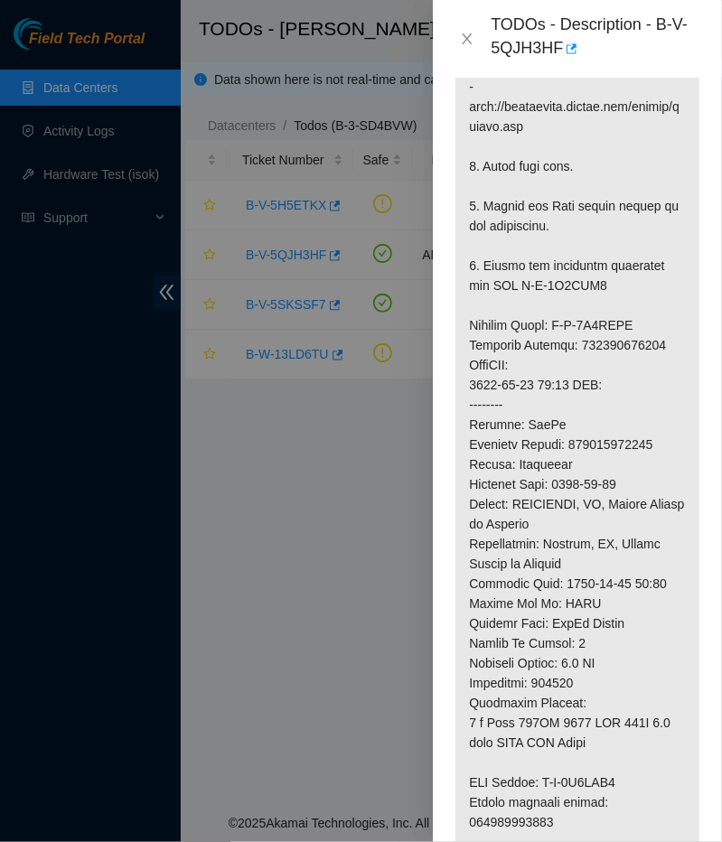
scroll to position [904, 0]
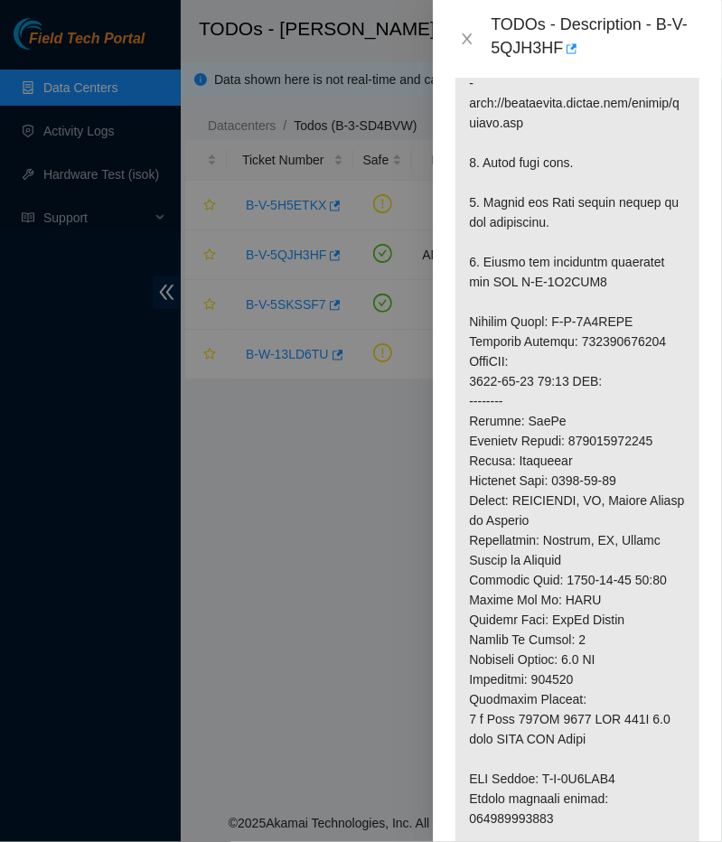
click at [413, 484] on div at bounding box center [361, 421] width 722 height 842
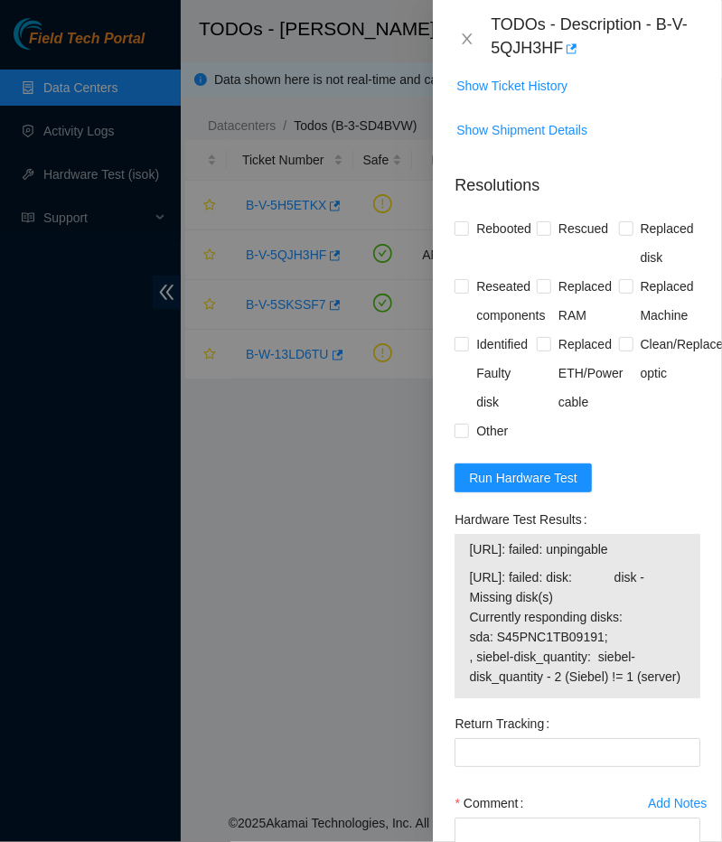
scroll to position [1782, 0]
click at [537, 478] on span "Run Hardware Test" at bounding box center [523, 479] width 108 height 20
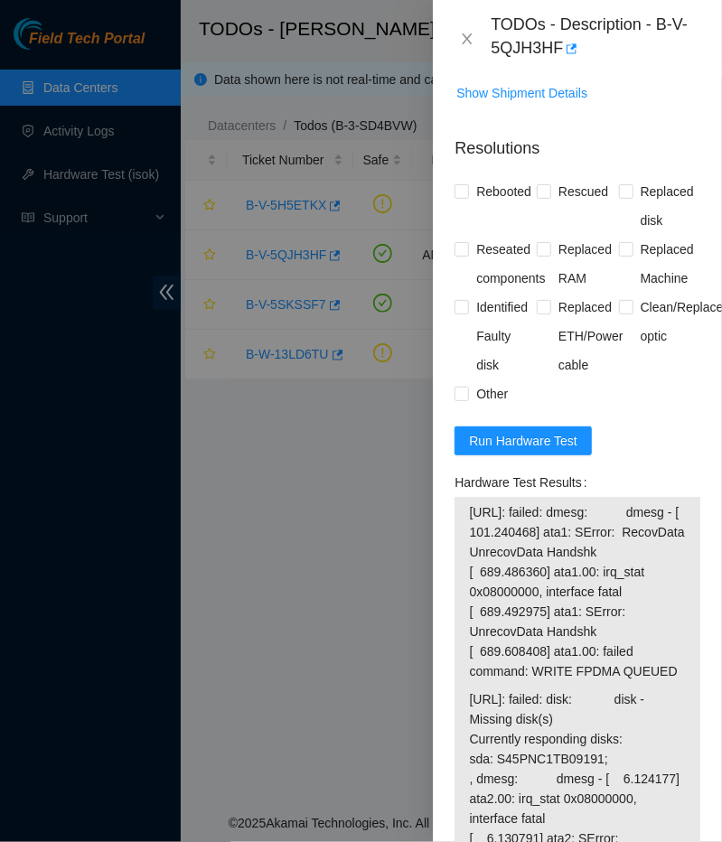
scroll to position [1819, 0]
click at [552, 440] on span "Run Hardware Test" at bounding box center [523, 442] width 108 height 20
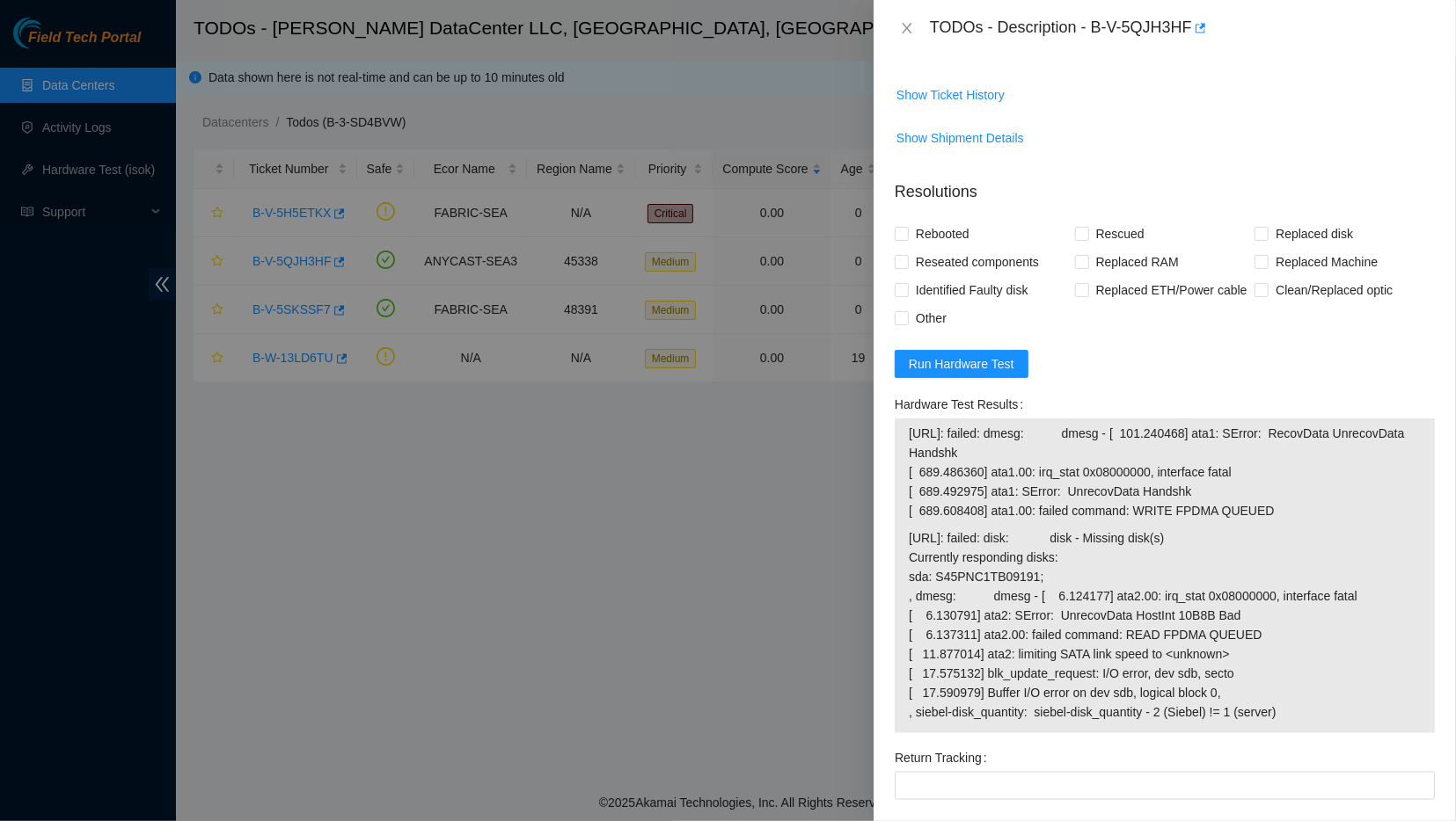
scroll to position [1471, 0]
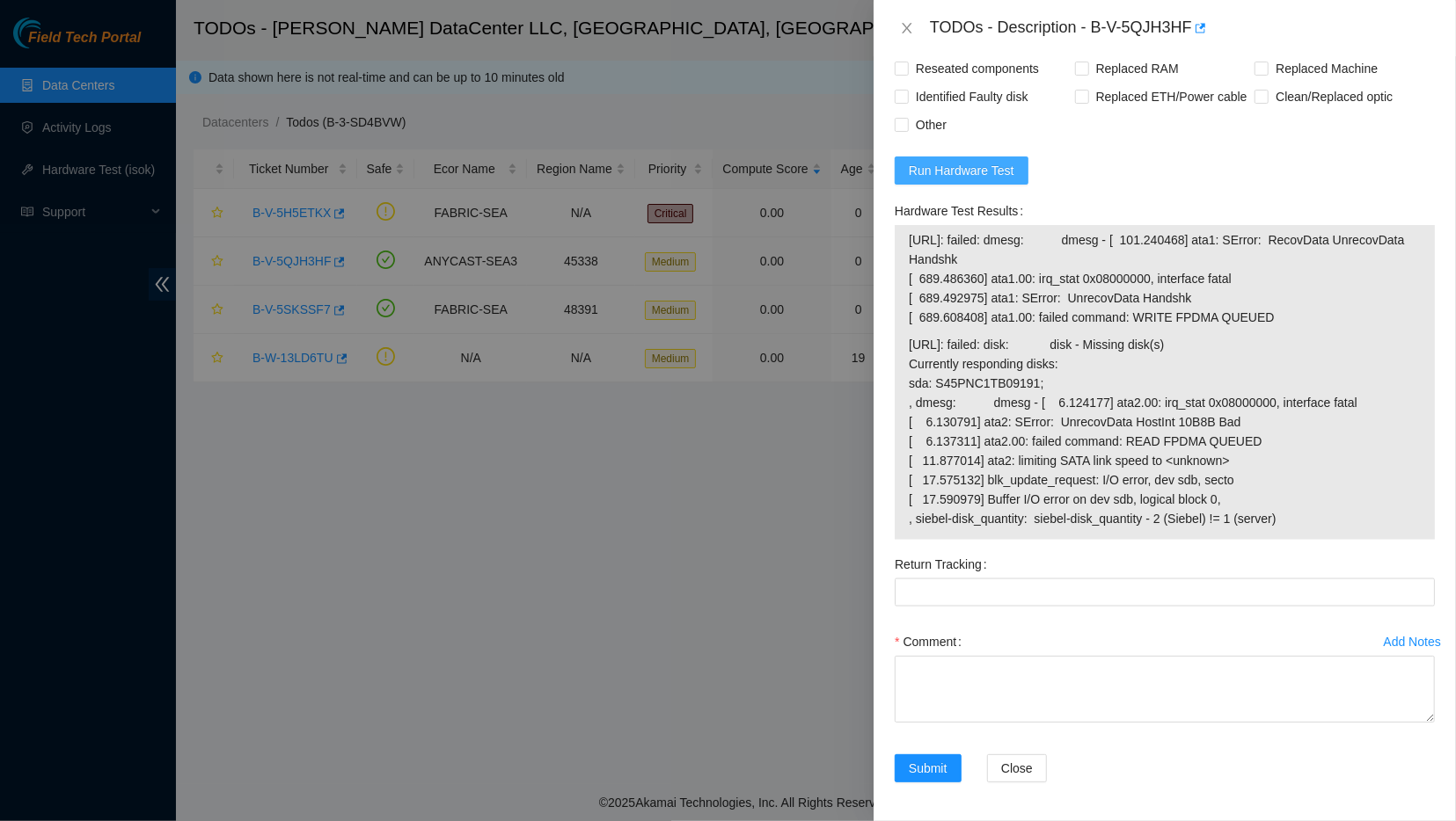
click at [691, 179] on button "Run Hardware Test" at bounding box center [961, 170] width 133 height 28
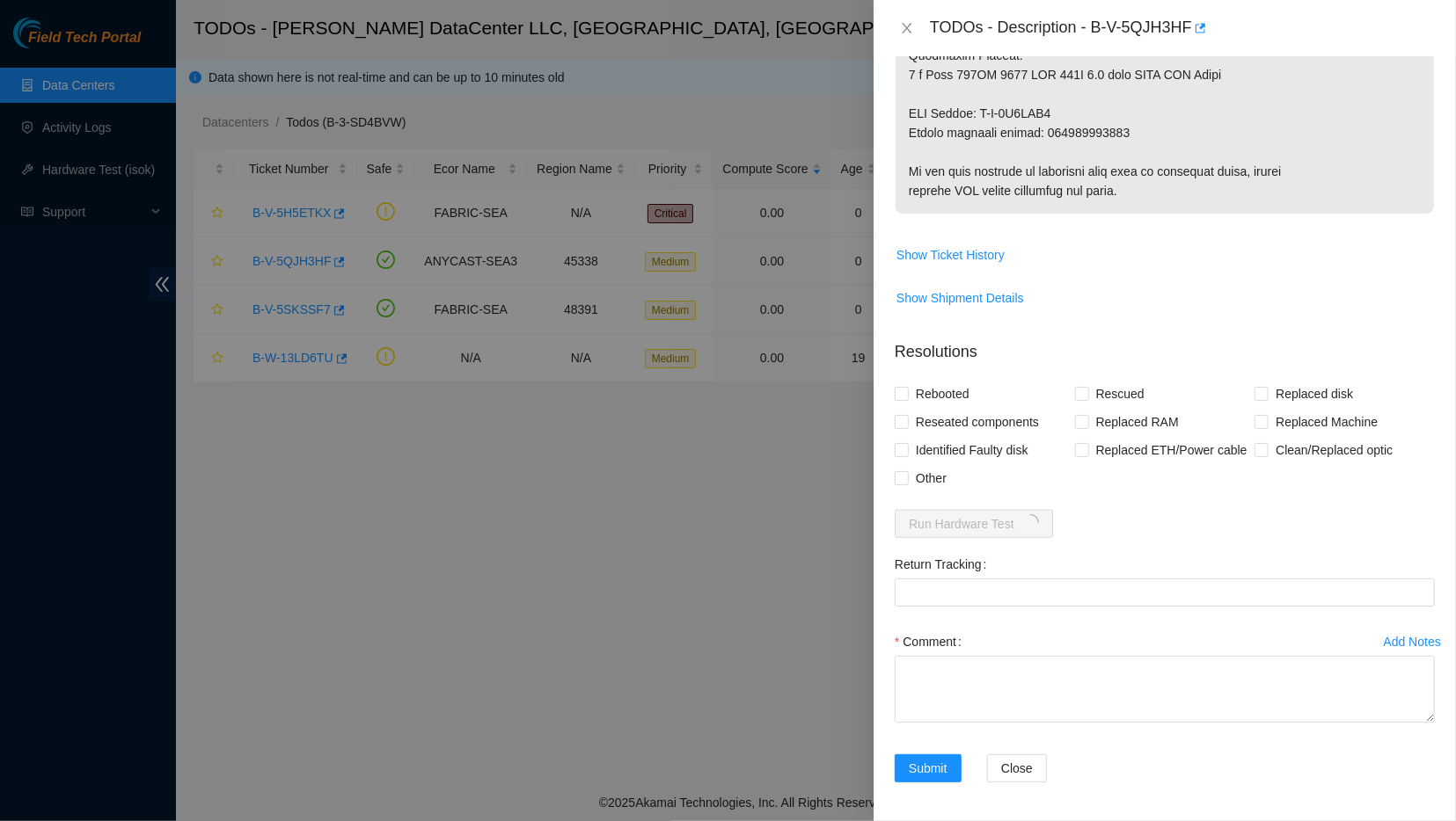
click at [691, 254] on span "Show Ticket History" at bounding box center [1164, 255] width 538 height 28
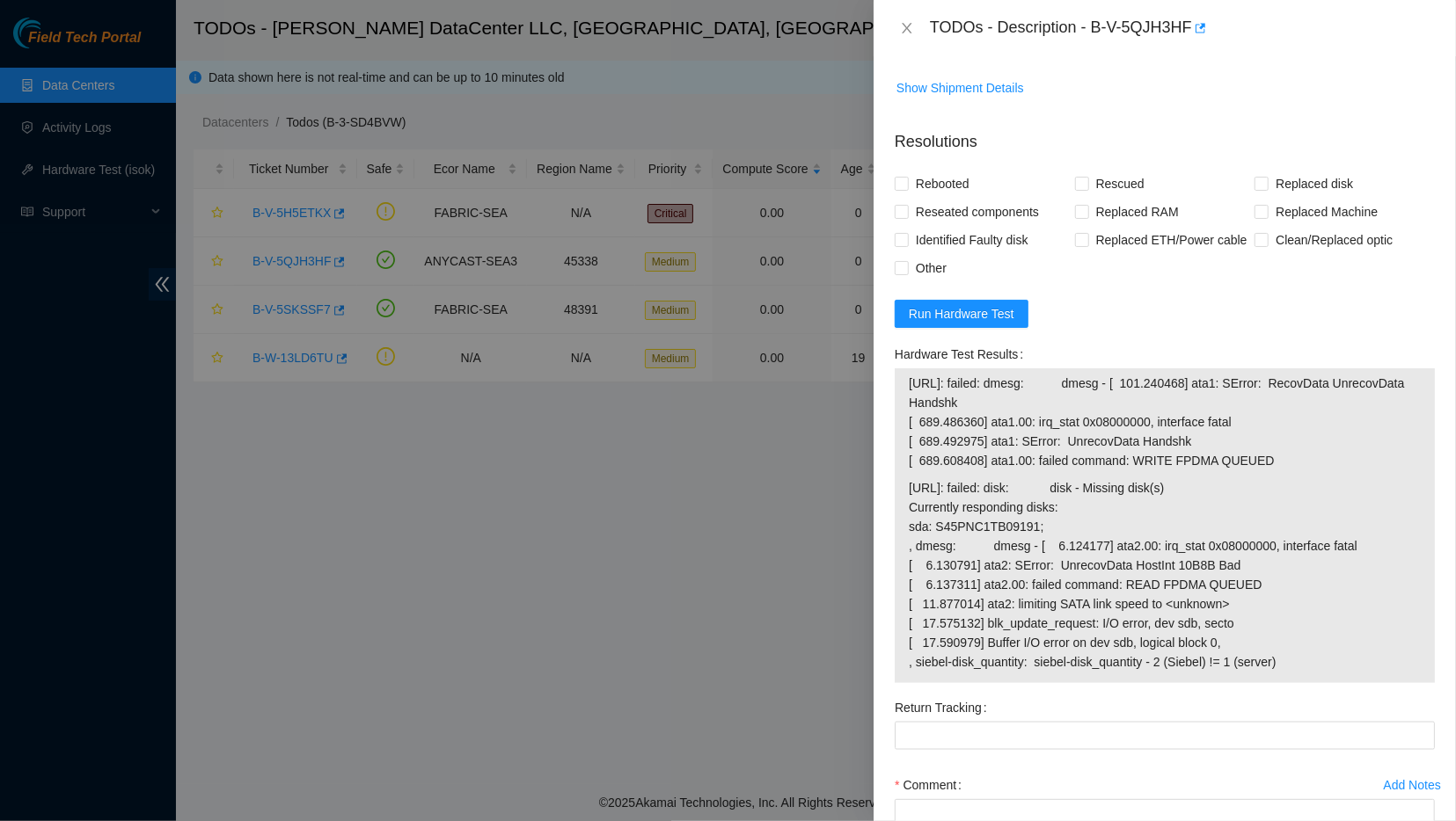
scroll to position [1332, 0]
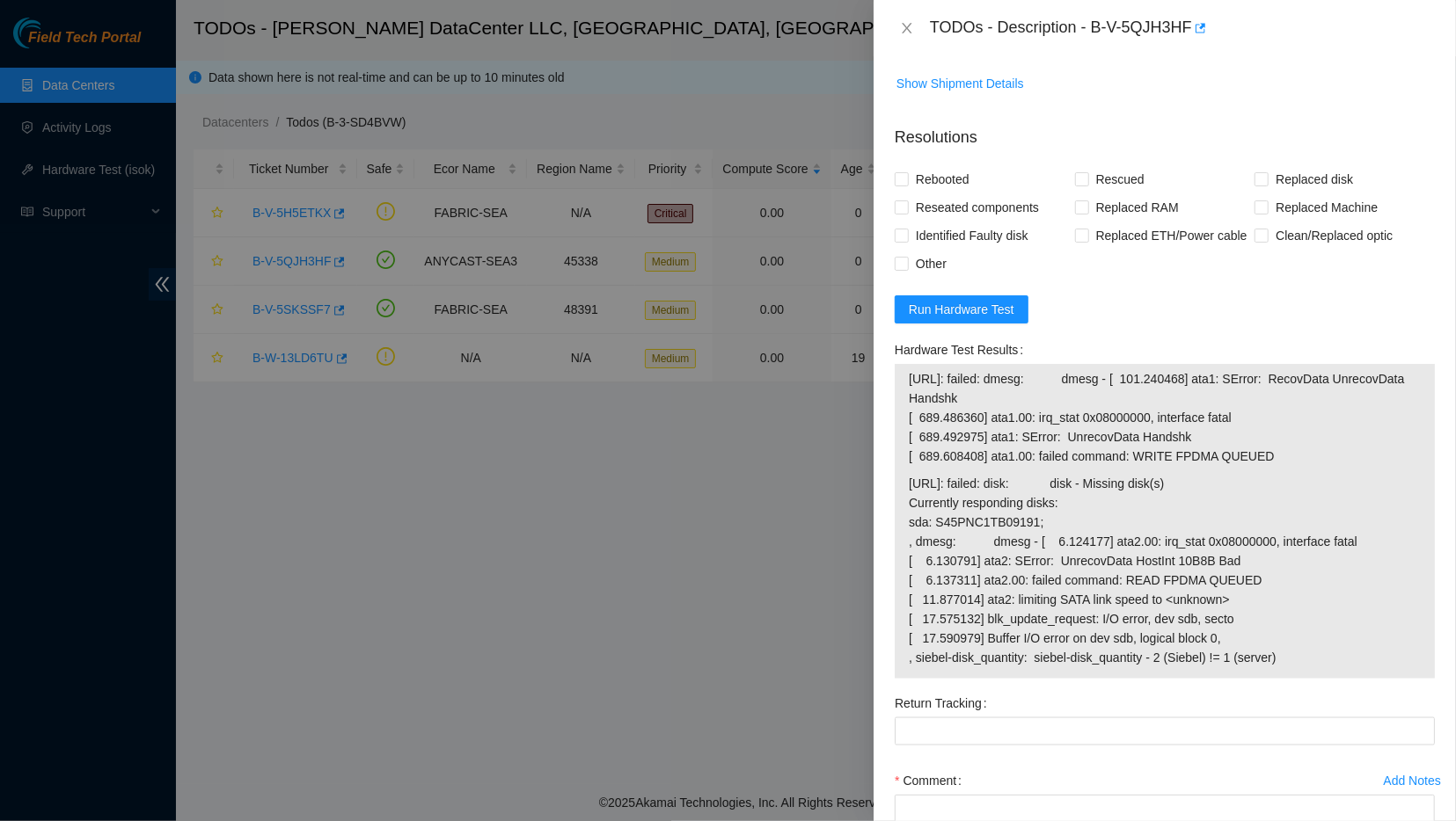
click at [691, 703] on div "Return Tracking" at bounding box center [1164, 703] width 540 height 28
click at [691, 343] on div "Hardware Test Results" at bounding box center [1164, 349] width 540 height 28
click at [691, 178] on input "Replaced disk" at bounding box center [1260, 178] width 13 height 13
checkbox input "true"
click at [691, 180] on span "Rescued" at bounding box center [1120, 179] width 62 height 28
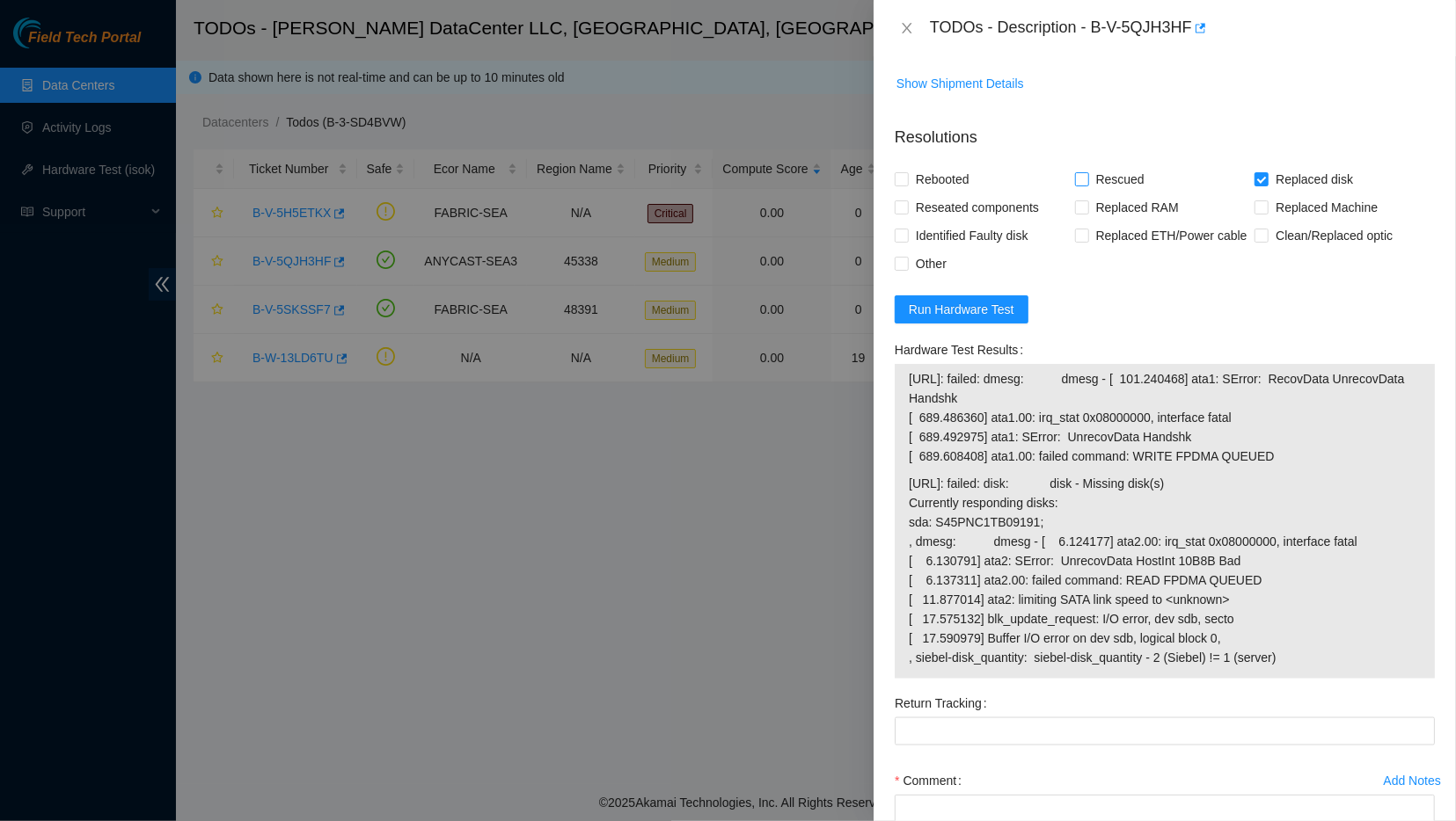
click at [691, 180] on input "Rescued" at bounding box center [1081, 178] width 13 height 13
checkbox input "true"
click at [691, 173] on span "Rebooted" at bounding box center [943, 179] width 68 height 28
click at [691, 173] on input "Rebooted" at bounding box center [900, 178] width 13 height 13
checkbox input "true"
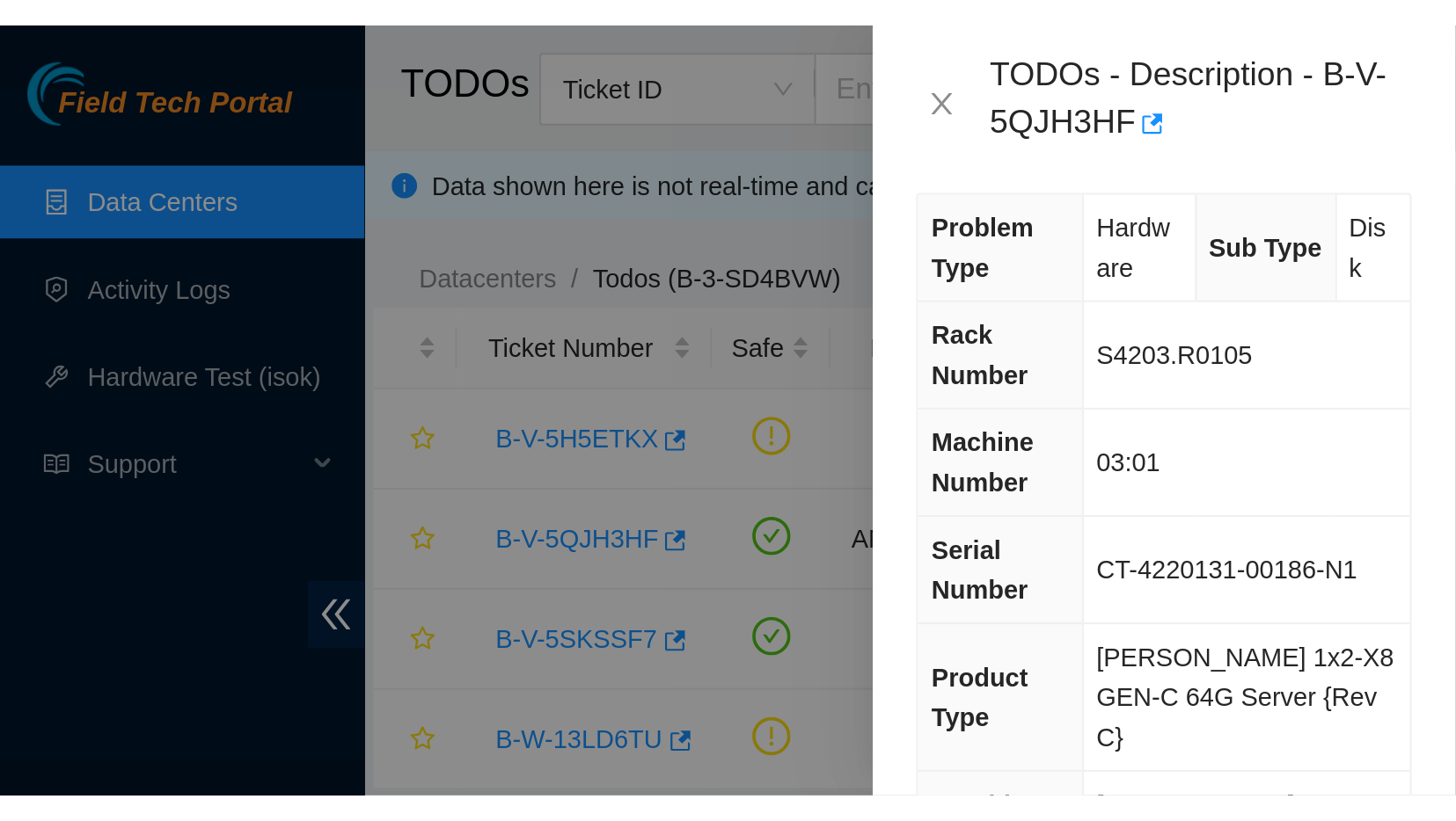
scroll to position [18, 0]
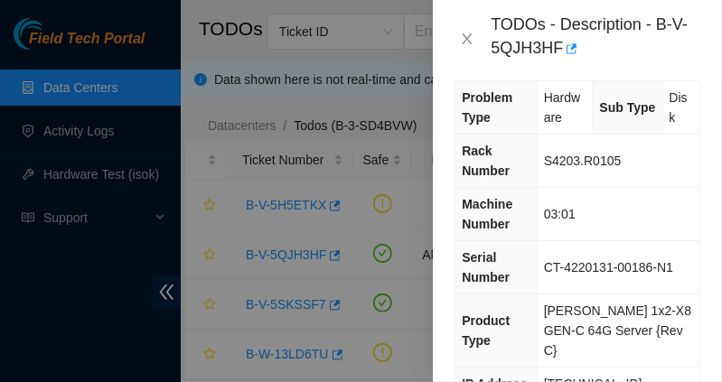
click at [348, 206] on div at bounding box center [361, 191] width 722 height 382
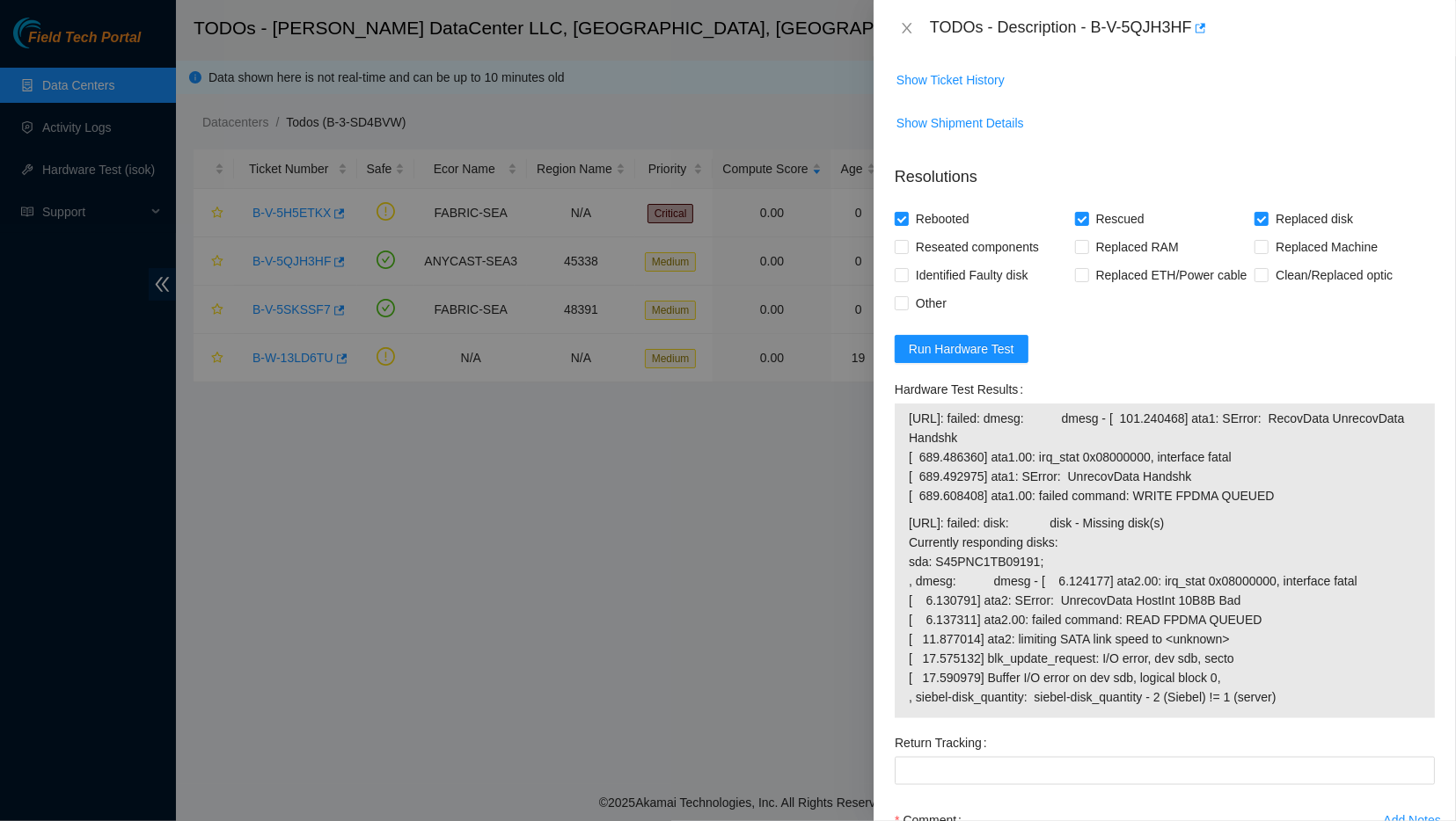
scroll to position [1296, 0]
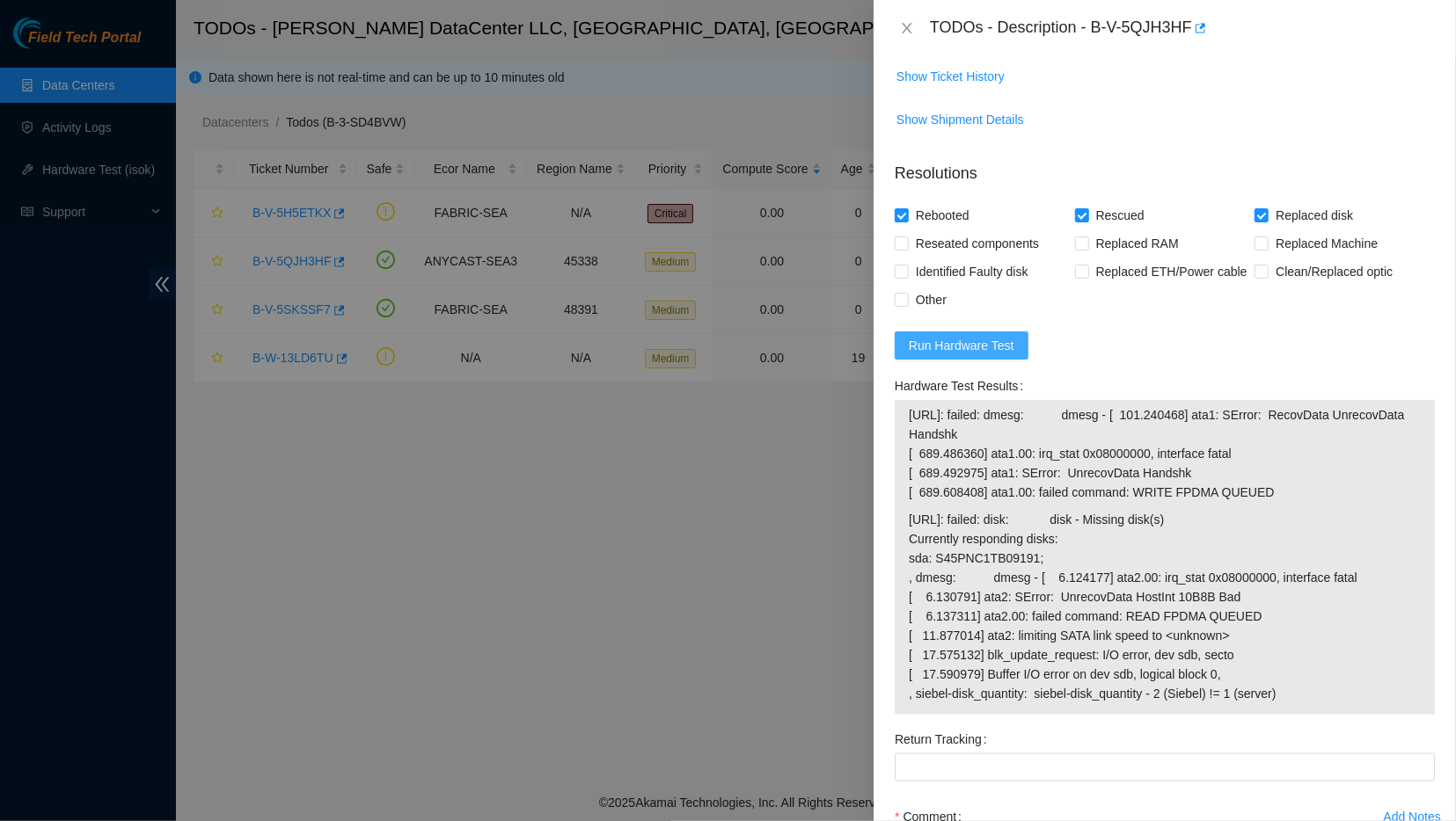
click at [691, 353] on button "Run Hardware Test" at bounding box center [961, 345] width 133 height 28
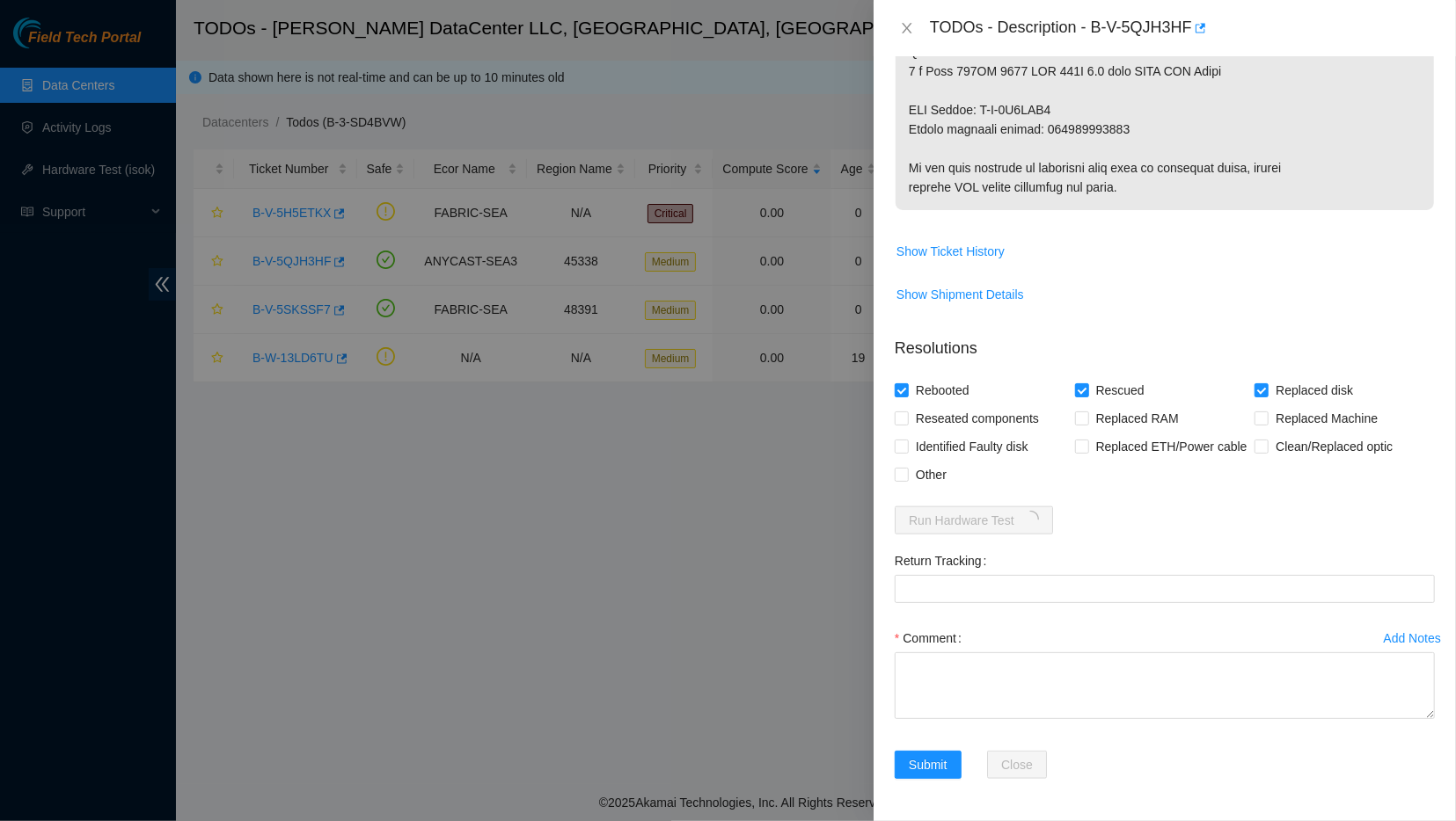
scroll to position [1118, 0]
click at [691, 635] on div "Comment" at bounding box center [1164, 641] width 540 height 28
click at [527, 643] on div at bounding box center [728, 410] width 1456 height 821
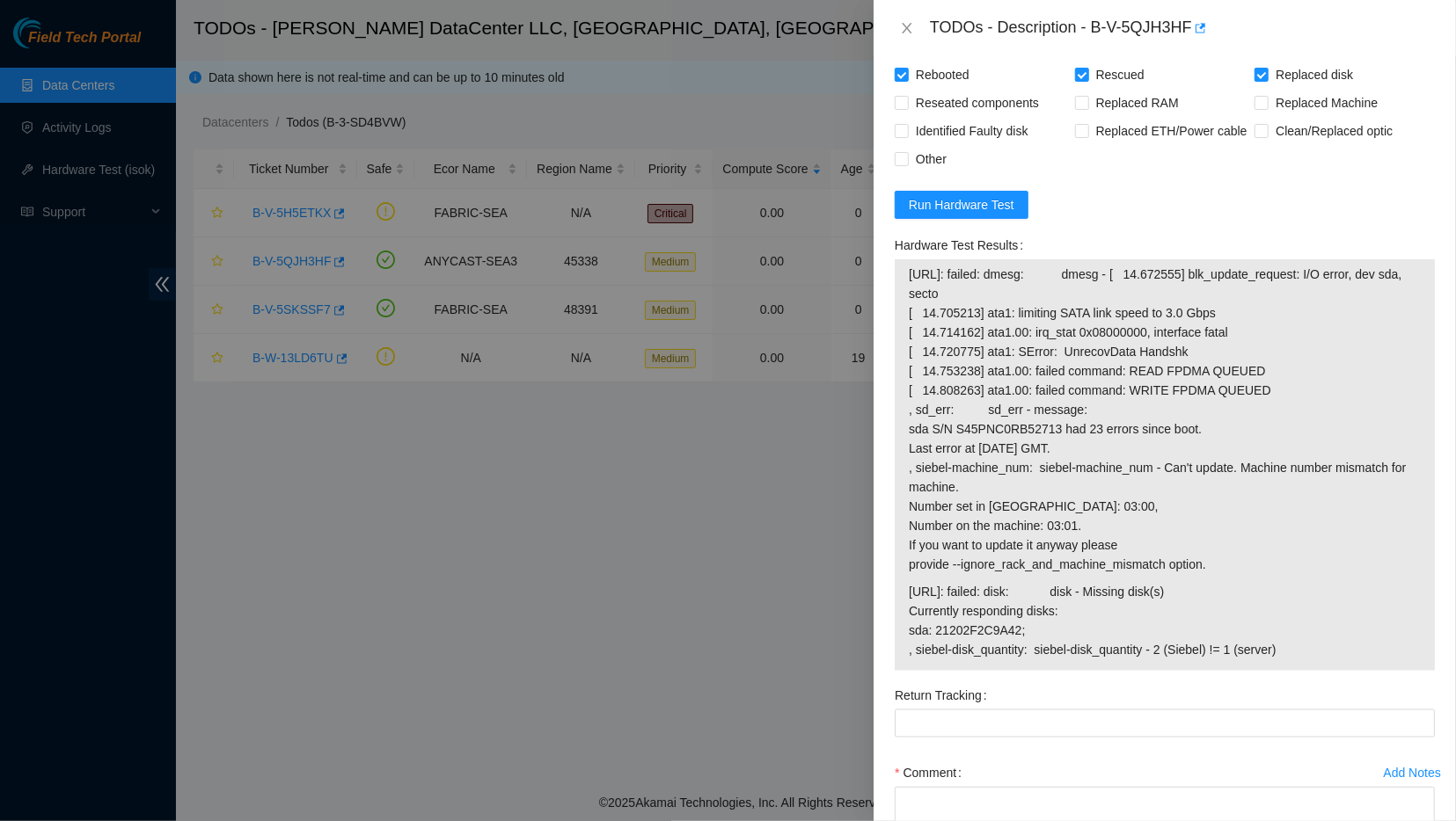
scroll to position [1421, 0]
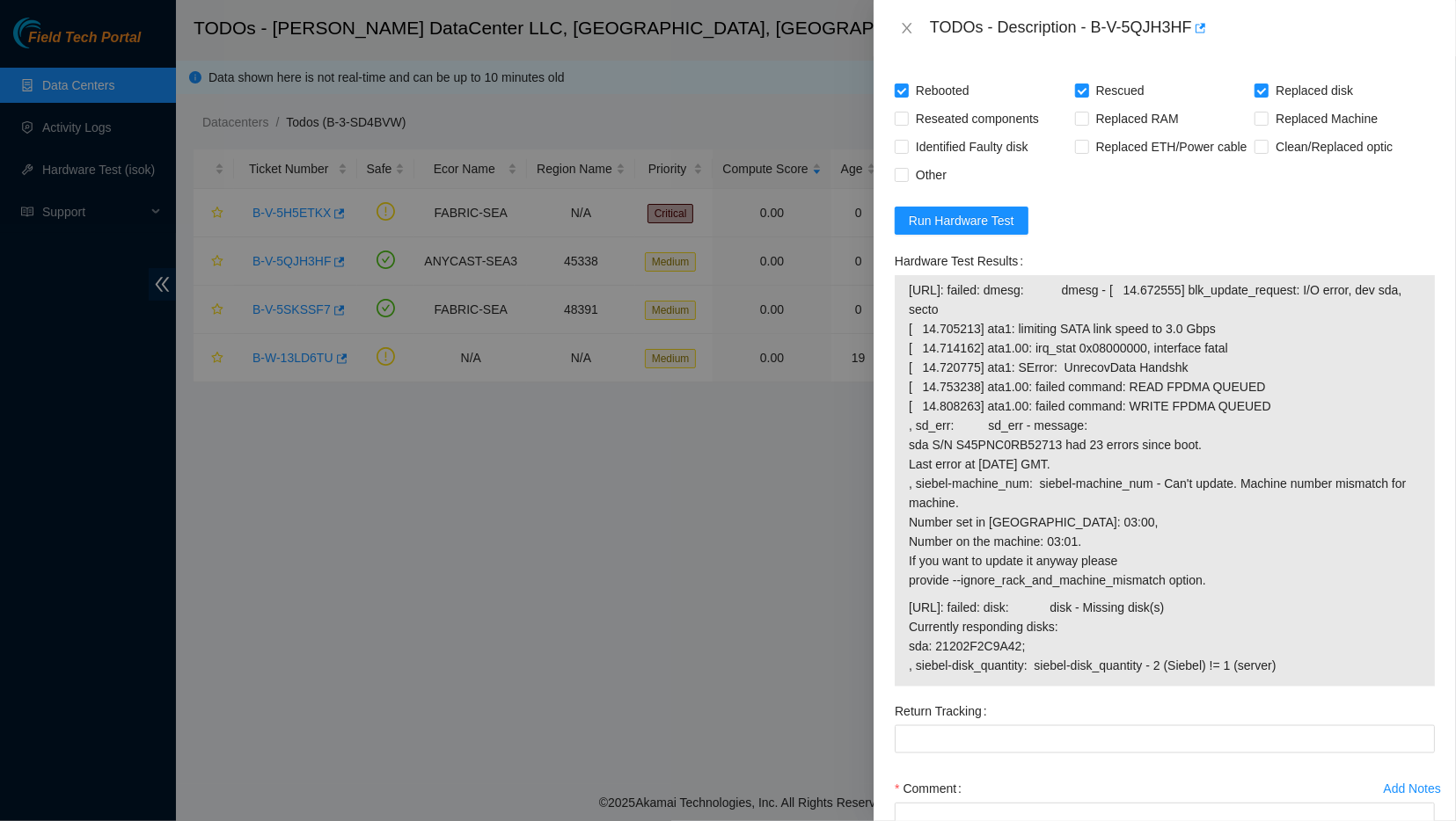
click at [373, 268] on div at bounding box center [728, 410] width 1456 height 821
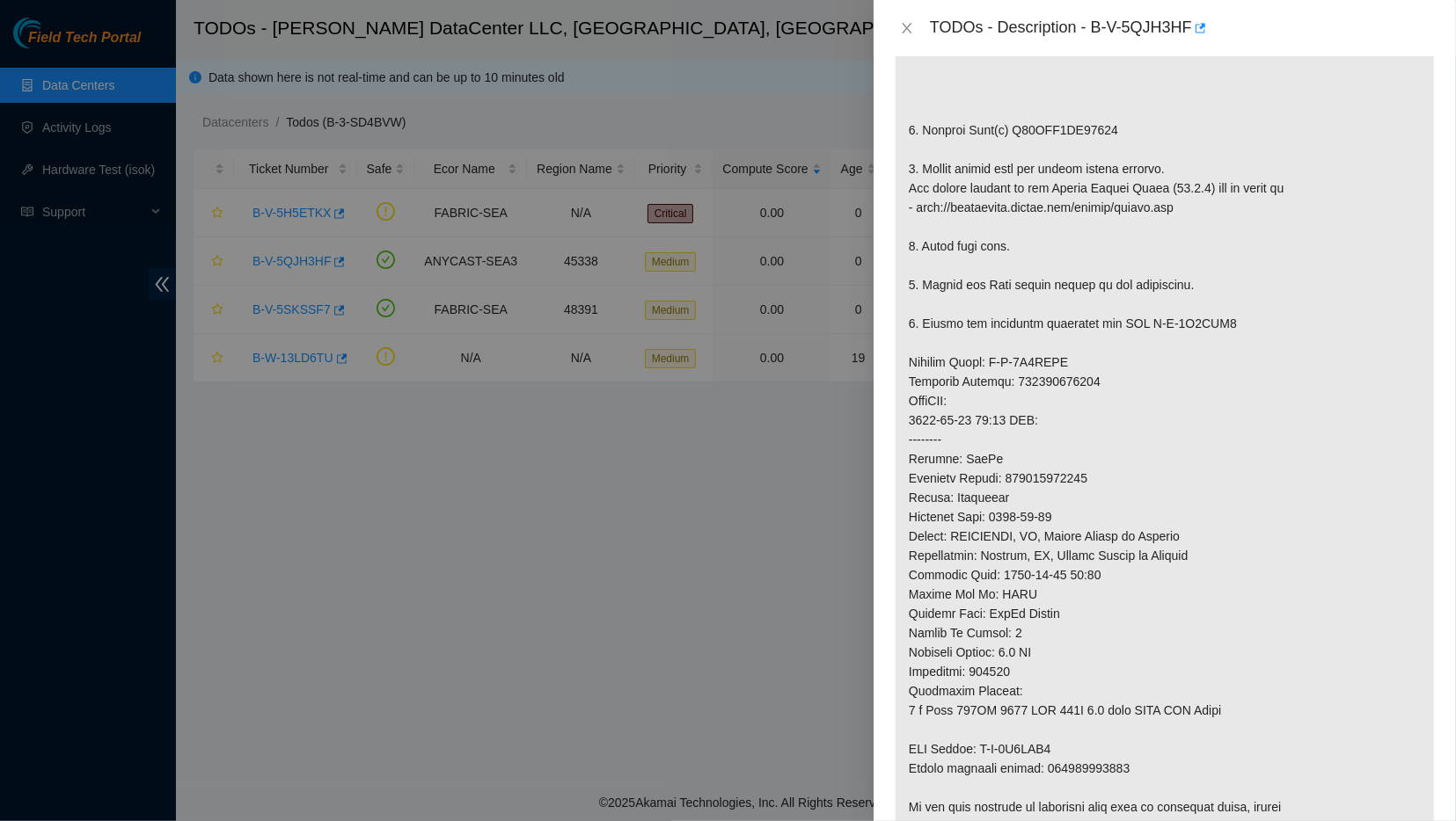
scroll to position [0, 0]
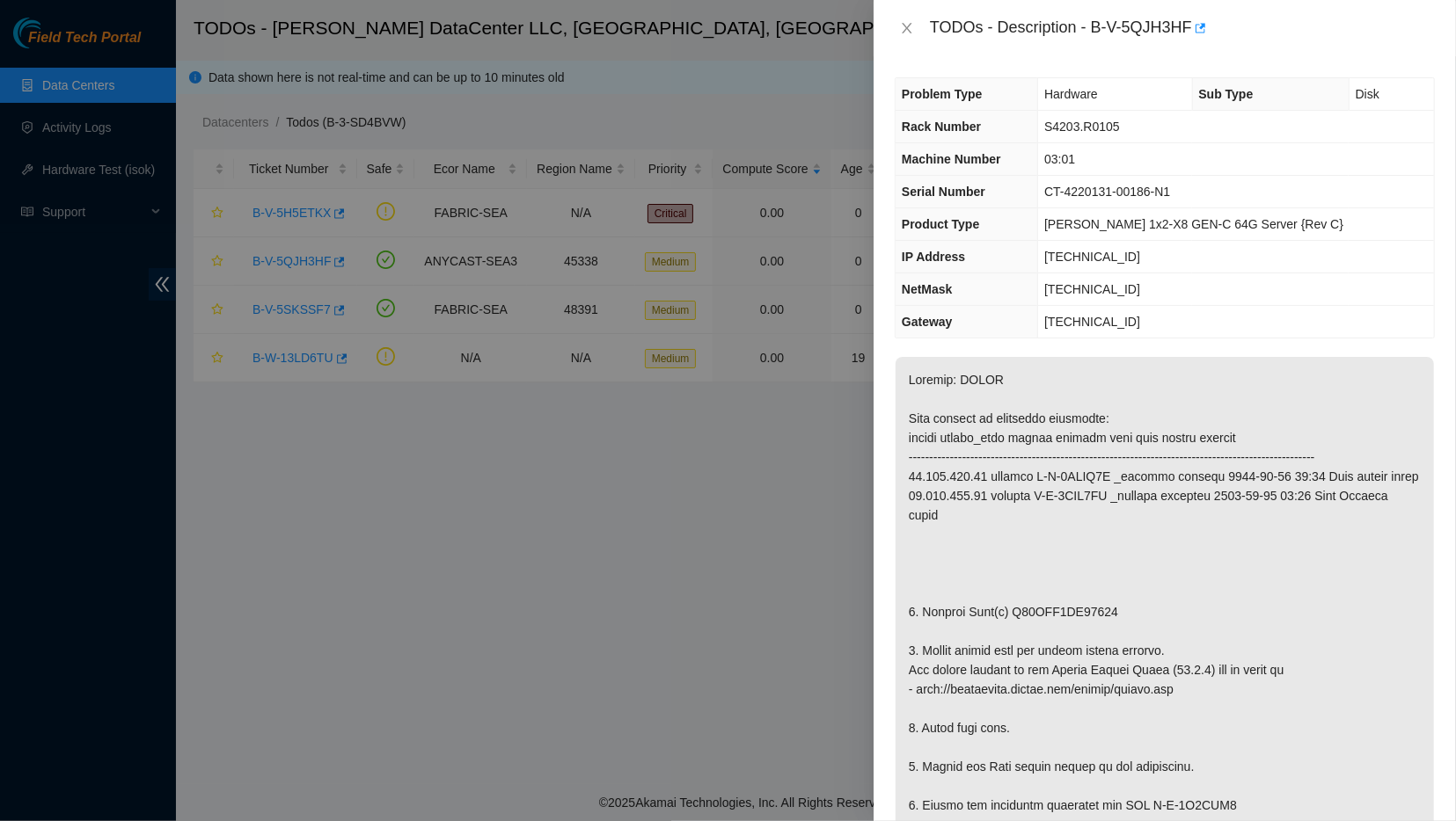
click at [691, 31] on div "TODOs - Description - B-V-5QJH3HF" at bounding box center [1182, 27] width 505 height 28
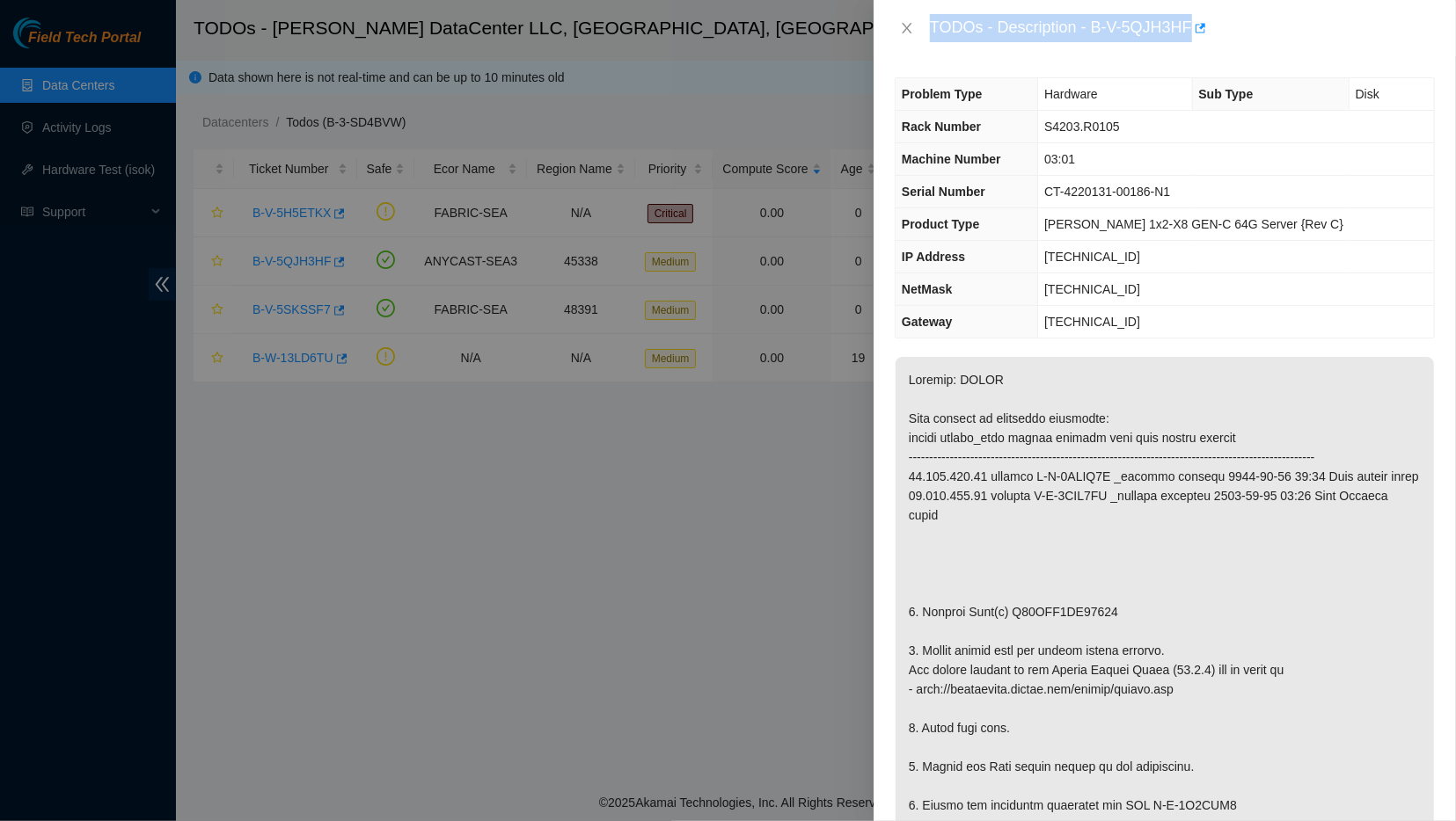
click at [691, 31] on div "TODOs - Description - B-V-5QJH3HF" at bounding box center [1182, 27] width 505 height 28
drag, startPoint x: 1084, startPoint y: 27, endPoint x: 1195, endPoint y: 29, distance: 111.0
click at [691, 29] on div "TODOs - Description - B-V-5QJH3HF" at bounding box center [1182, 27] width 505 height 28
copy div "B-V-5QJH3HF"
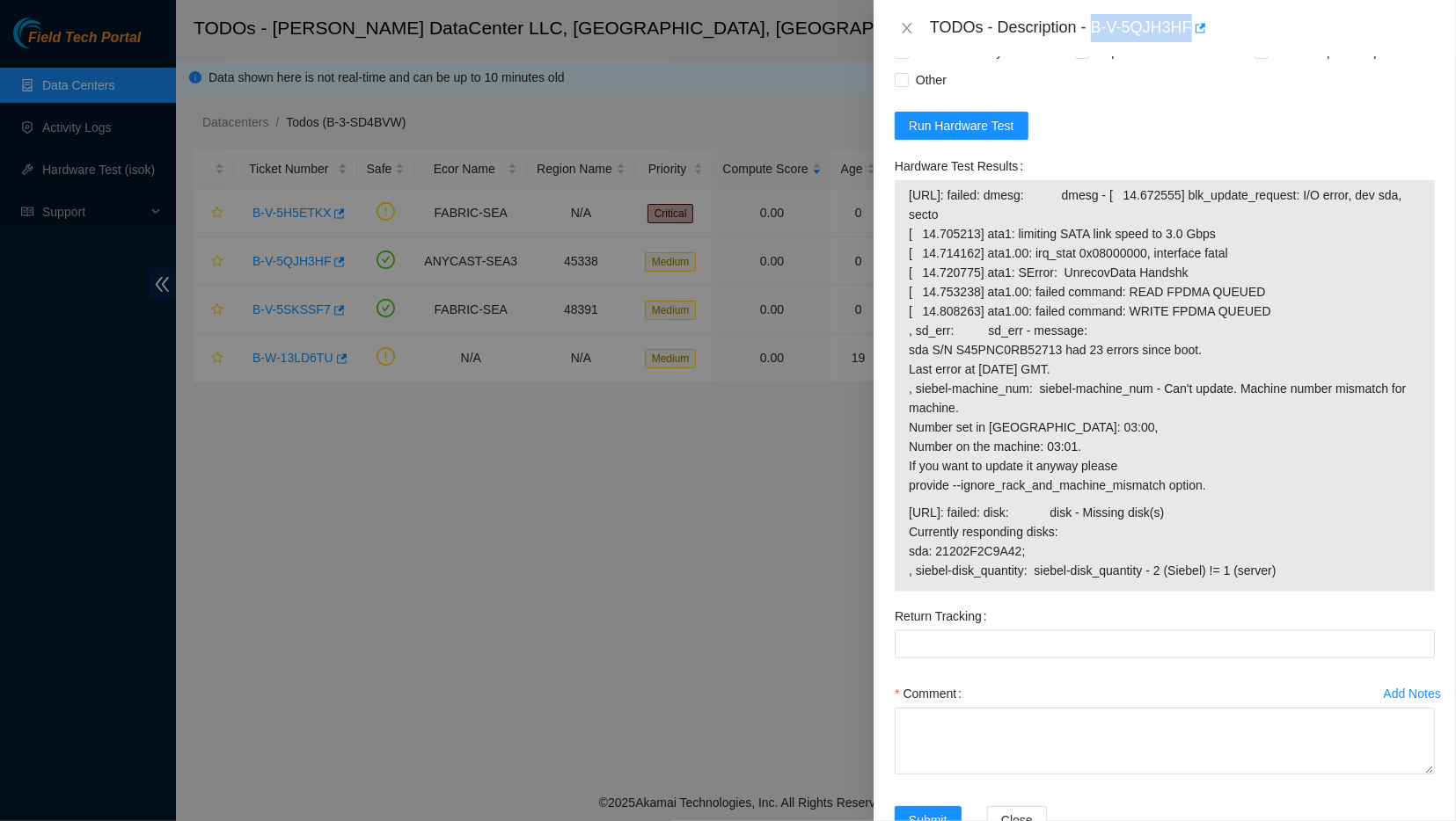
scroll to position [1568, 0]
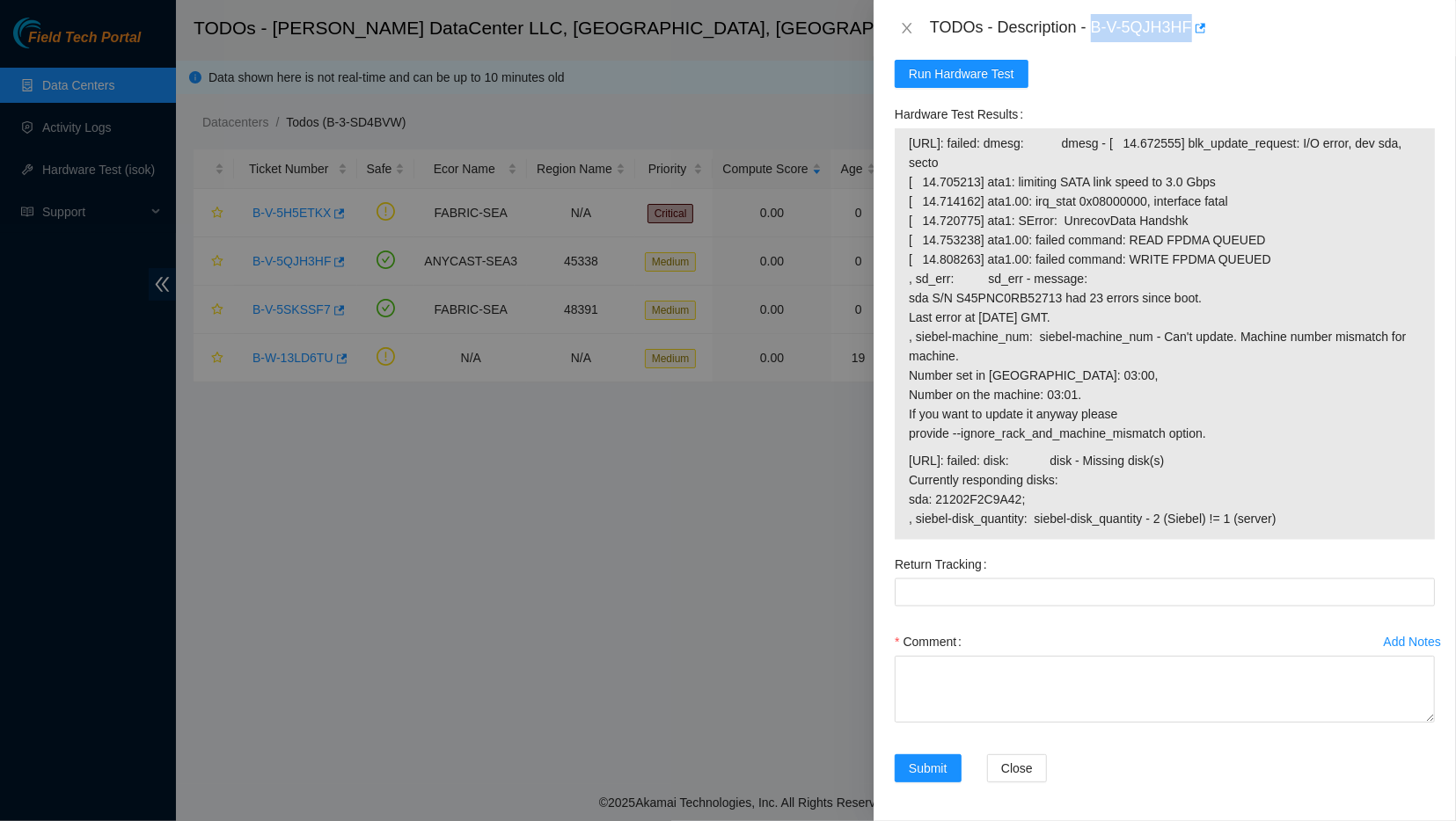
drag, startPoint x: 1280, startPoint y: 519, endPoint x: 902, endPoint y: 138, distance: 536.7
click at [691, 138] on div "[URL]: failed: dmesg: dmesg - [ 14.672555] blk_update_request: I/O error, dev s…" at bounding box center [1164, 334] width 540 height 411
copy tbody "[URL]: failed: dmesg: dmesg - [ 14.672555] blk_update_request: I/O error, dev s…"
click at [691, 365] on span "[URL]: failed: dmesg: dmesg - [ 14.672555] blk_update_request: I/O error, dev s…" at bounding box center [1165, 288] width 512 height 309
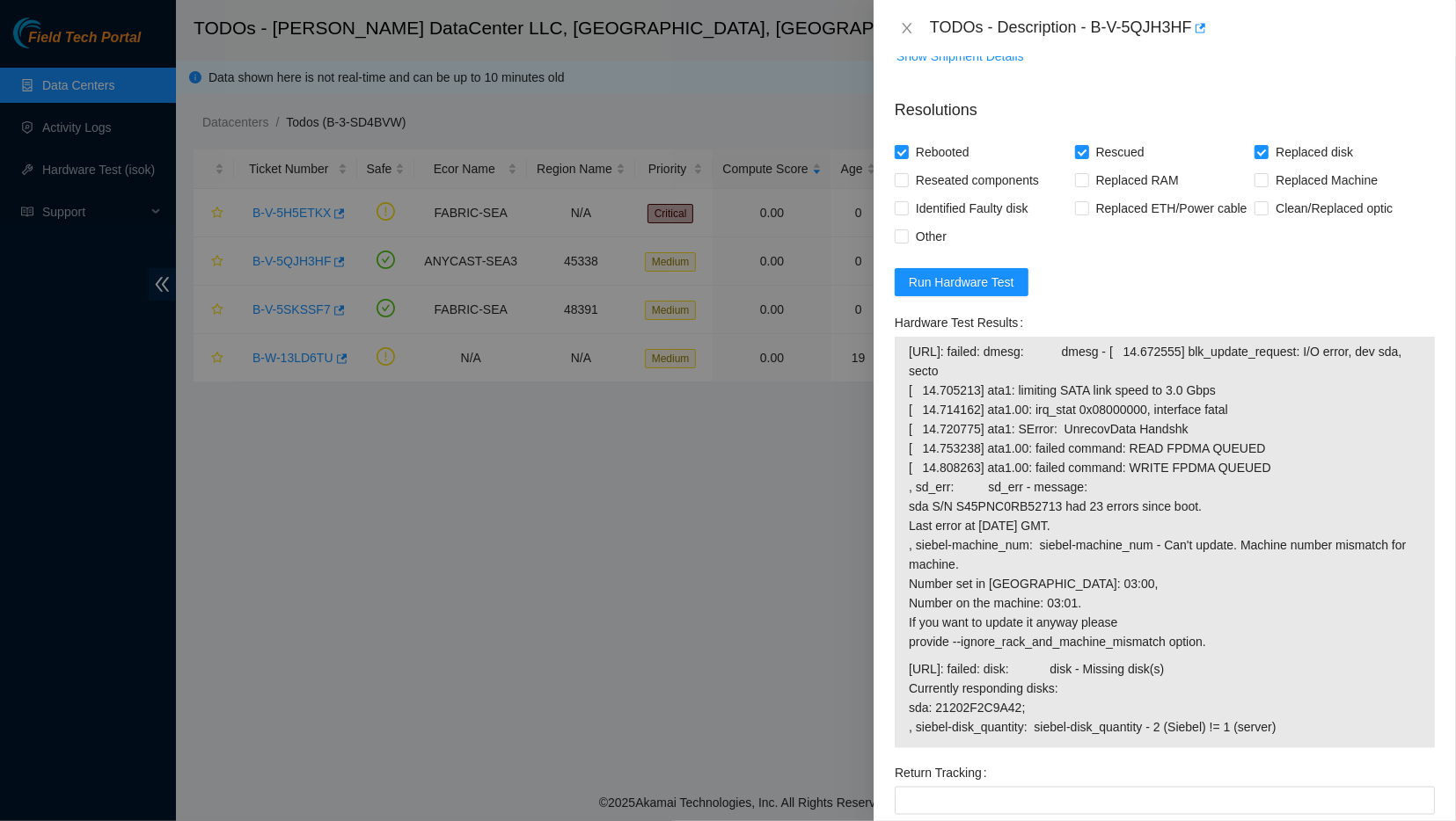
scroll to position [1359, 0]
click at [691, 281] on span "Run Hardware Test" at bounding box center [962, 283] width 105 height 19
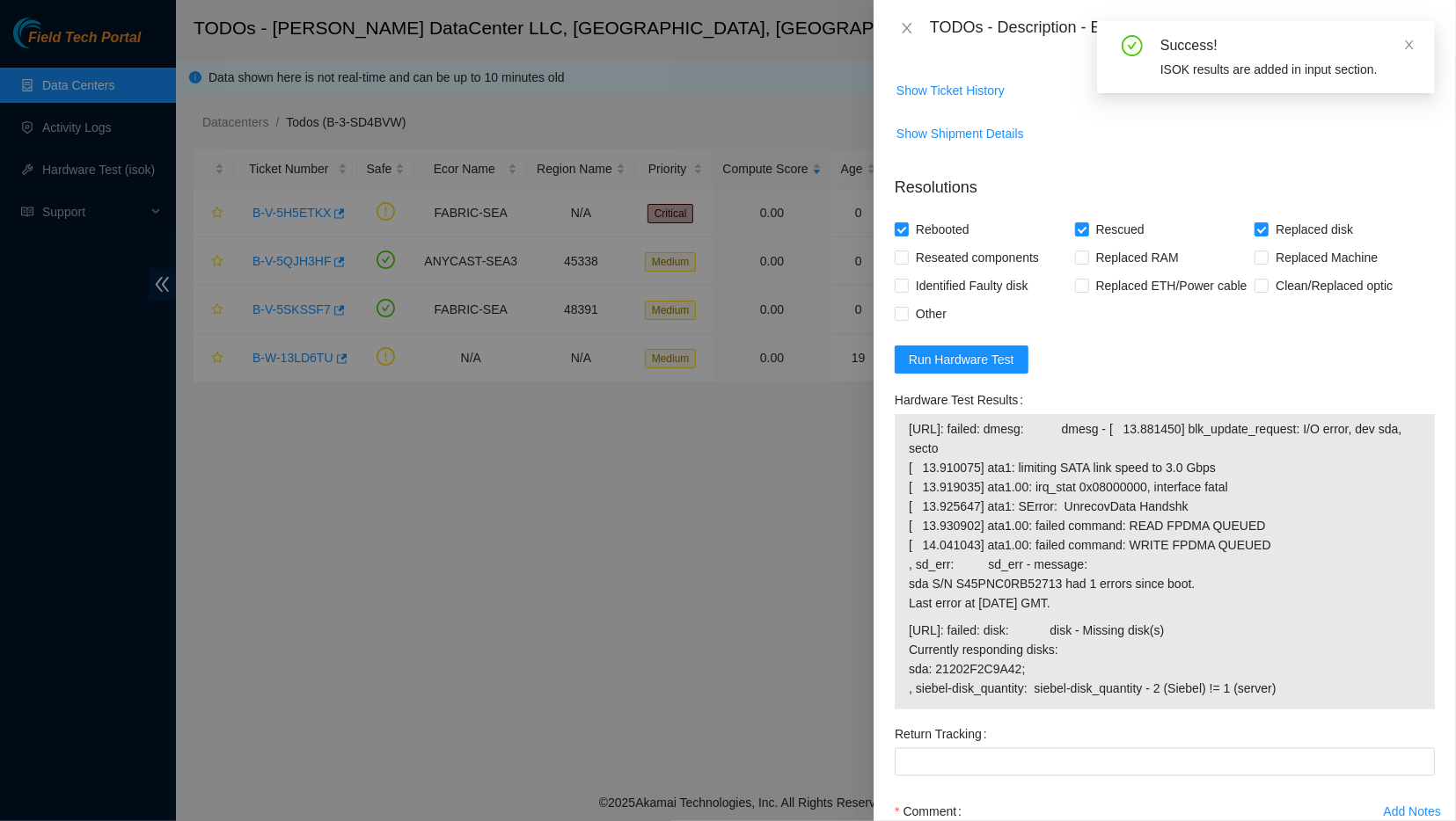
scroll to position [1284, 0]
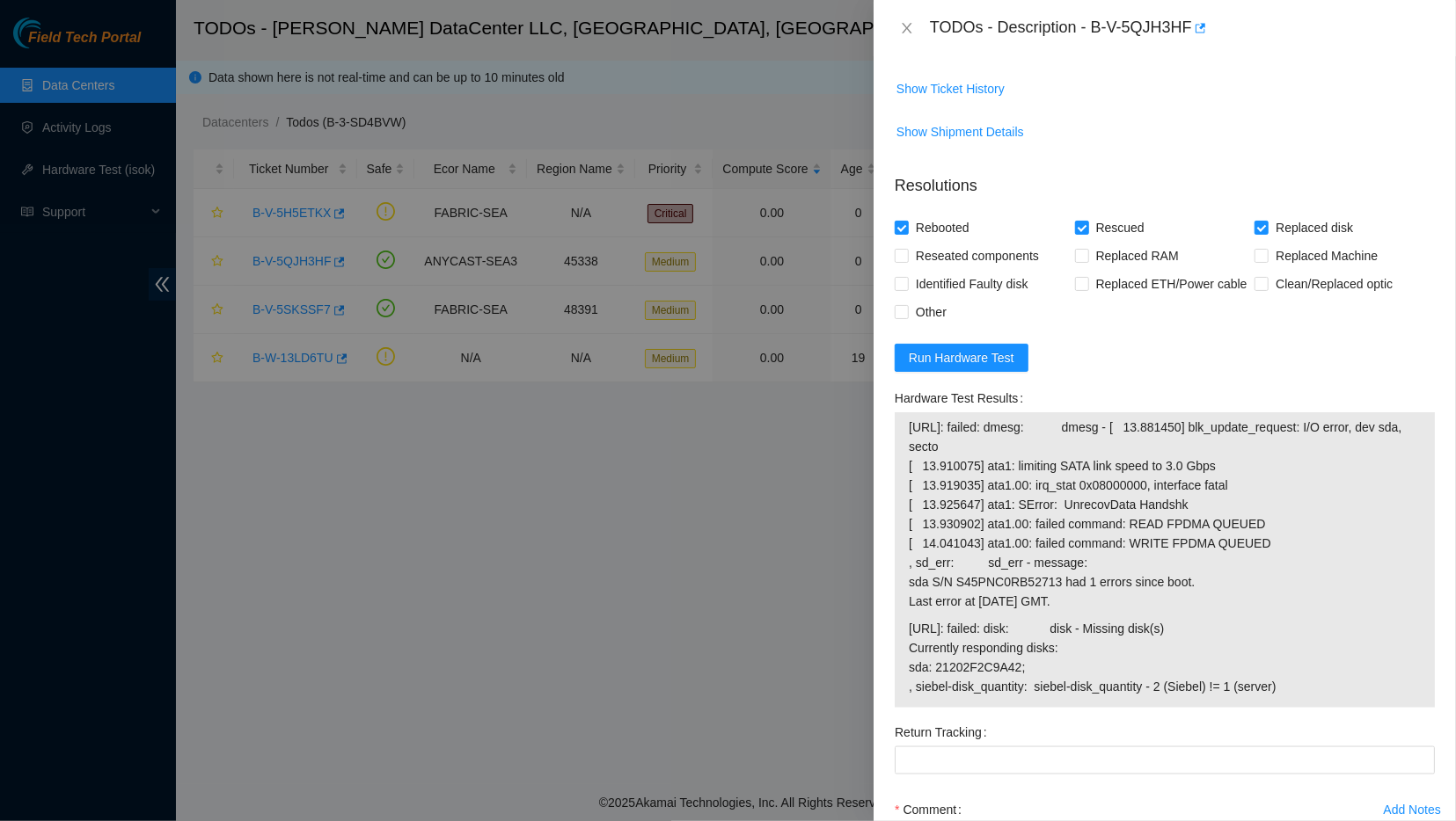
drag, startPoint x: 1273, startPoint y: 686, endPoint x: 901, endPoint y: 425, distance: 454.4
click at [691, 425] on div "[URL]: failed: dmesg: dmesg - [ 13.881450] blk_update_request: I/O error, dev s…" at bounding box center [1164, 560] width 540 height 296
copy tbody "[URL]: failed: dmesg: dmesg - [ 13.881450] blk_update_request: I/O error, dev s…"
click at [691, 384] on div "Hardware Test Results" at bounding box center [1164, 398] width 540 height 28
click at [691, 365] on span "Run Hardware Test" at bounding box center [962, 358] width 105 height 19
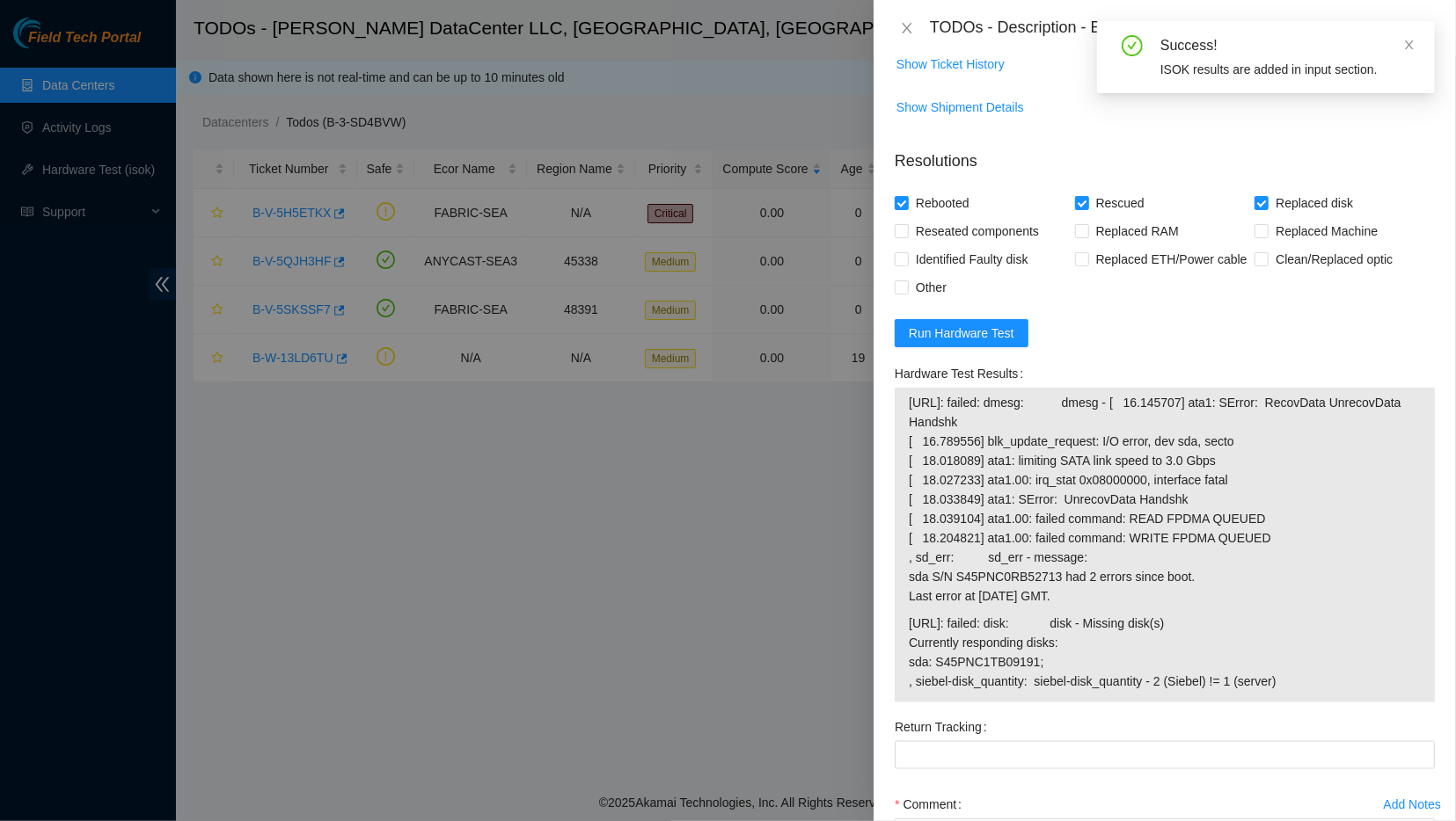
scroll to position [1321, 0]
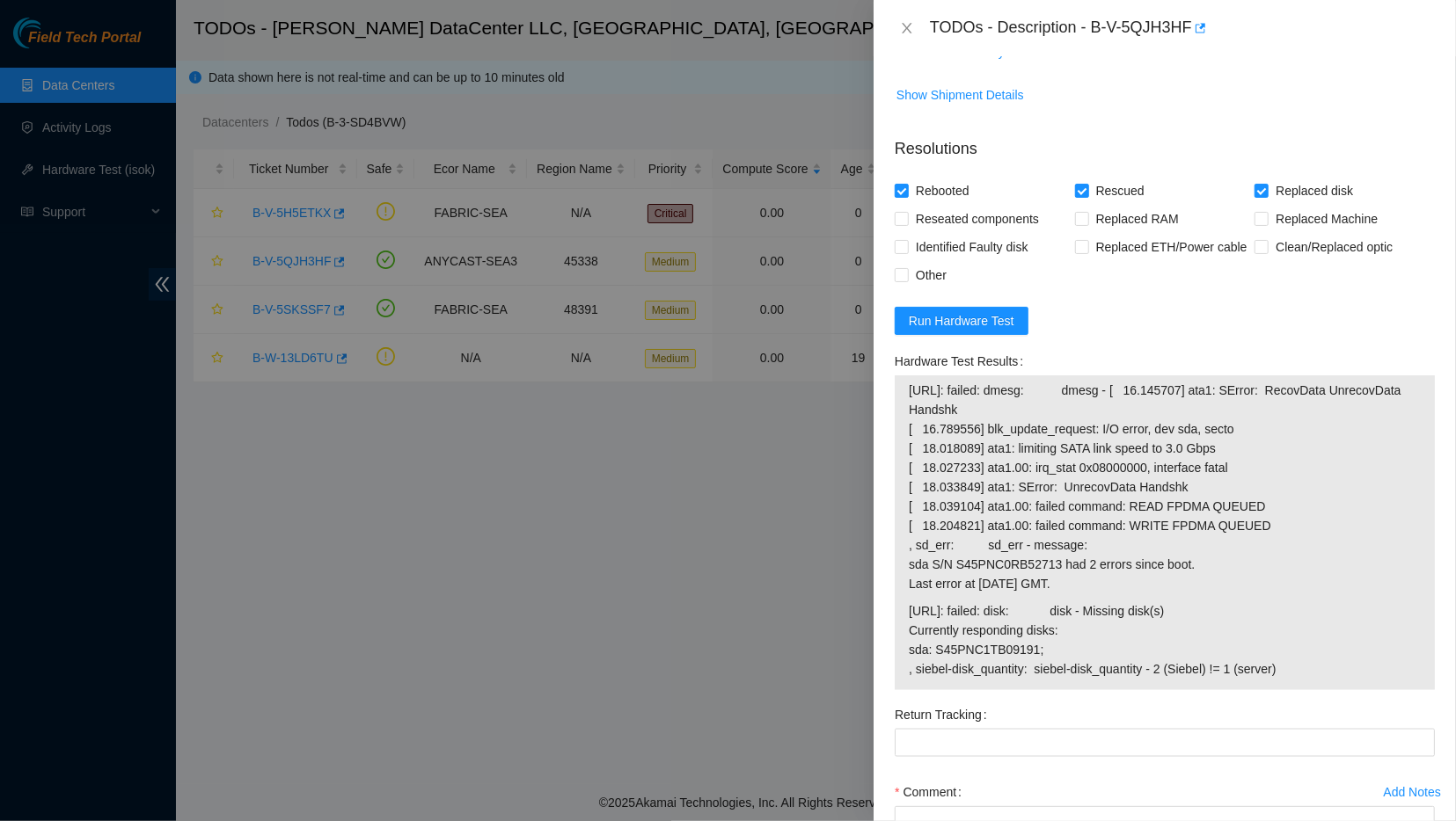
drag, startPoint x: 1272, startPoint y: 668, endPoint x: 903, endPoint y: 379, distance: 468.7
click at [691, 379] on div "[URL]: failed: dmesg: dmesg - [ 16.145707] ata1: SError: RecovData UnrecovData …" at bounding box center [1164, 533] width 540 height 315
copy tbody "[URL]: failed: dmesg: dmesg - [ 16.145707] ata1: SError: RecovData UnrecovData …"
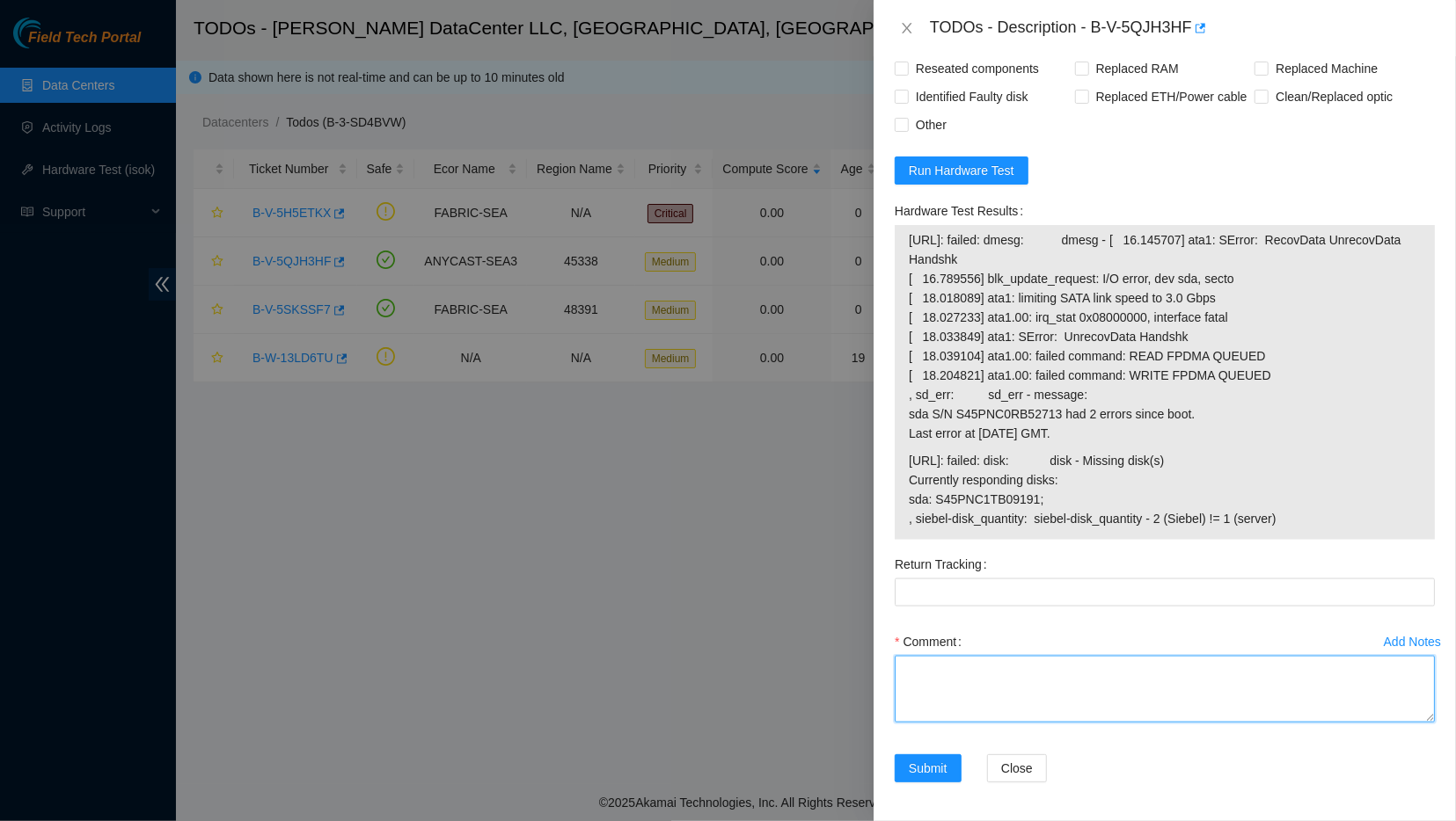
click at [691, 691] on textarea "Comment" at bounding box center [1164, 689] width 540 height 67
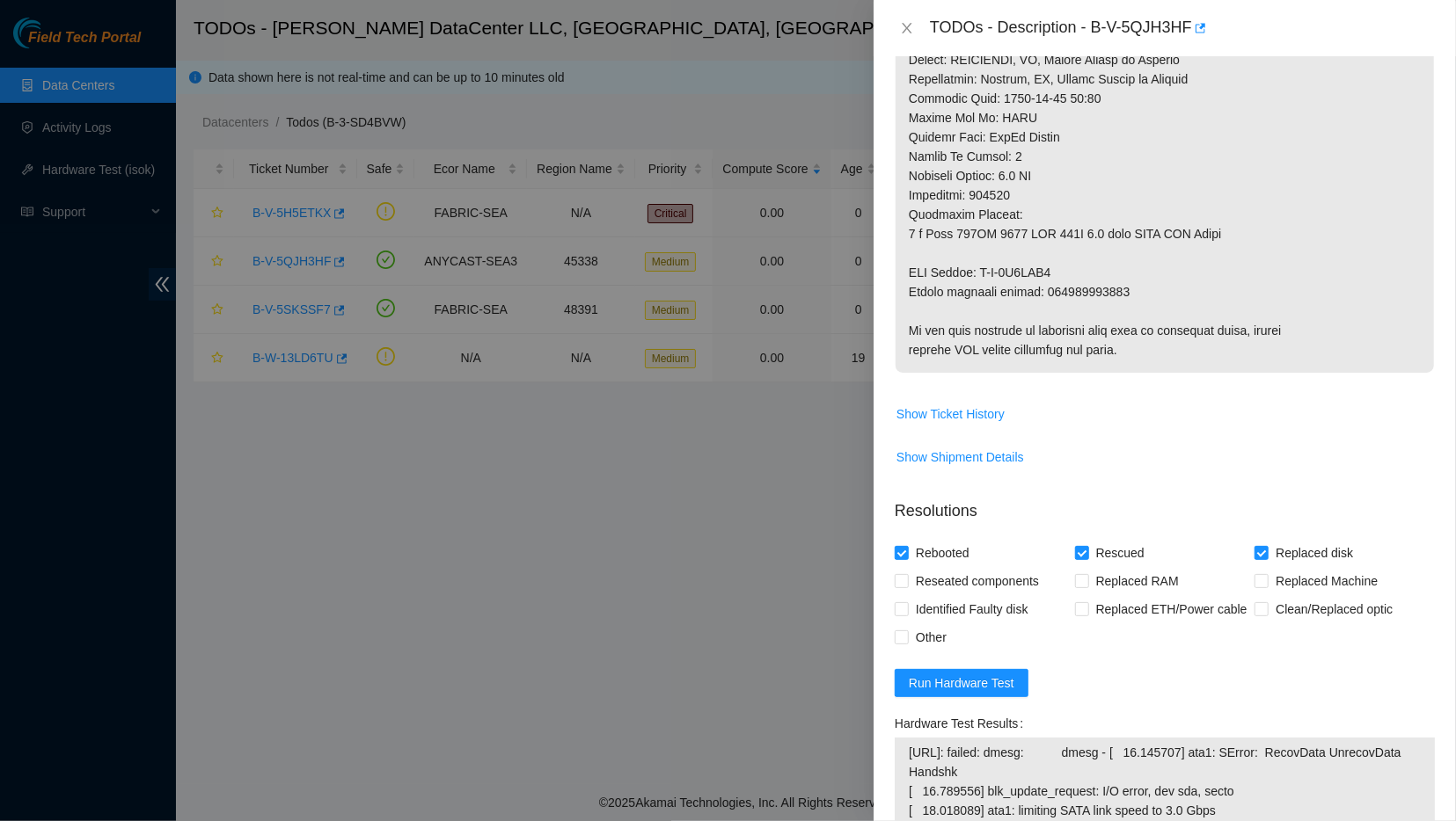
scroll to position [958, 0]
copy p "463470039194"
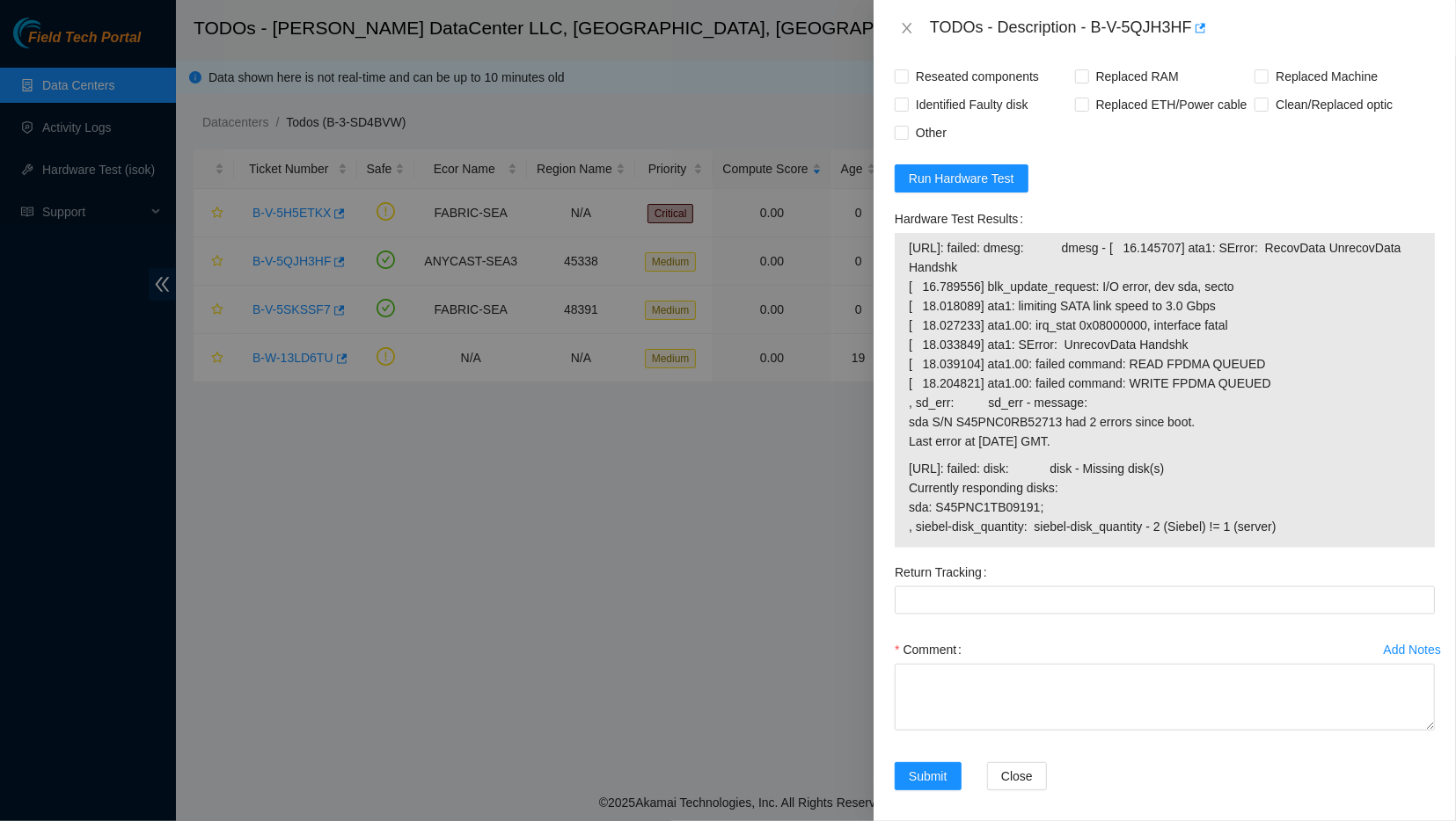
scroll to position [1471, 0]
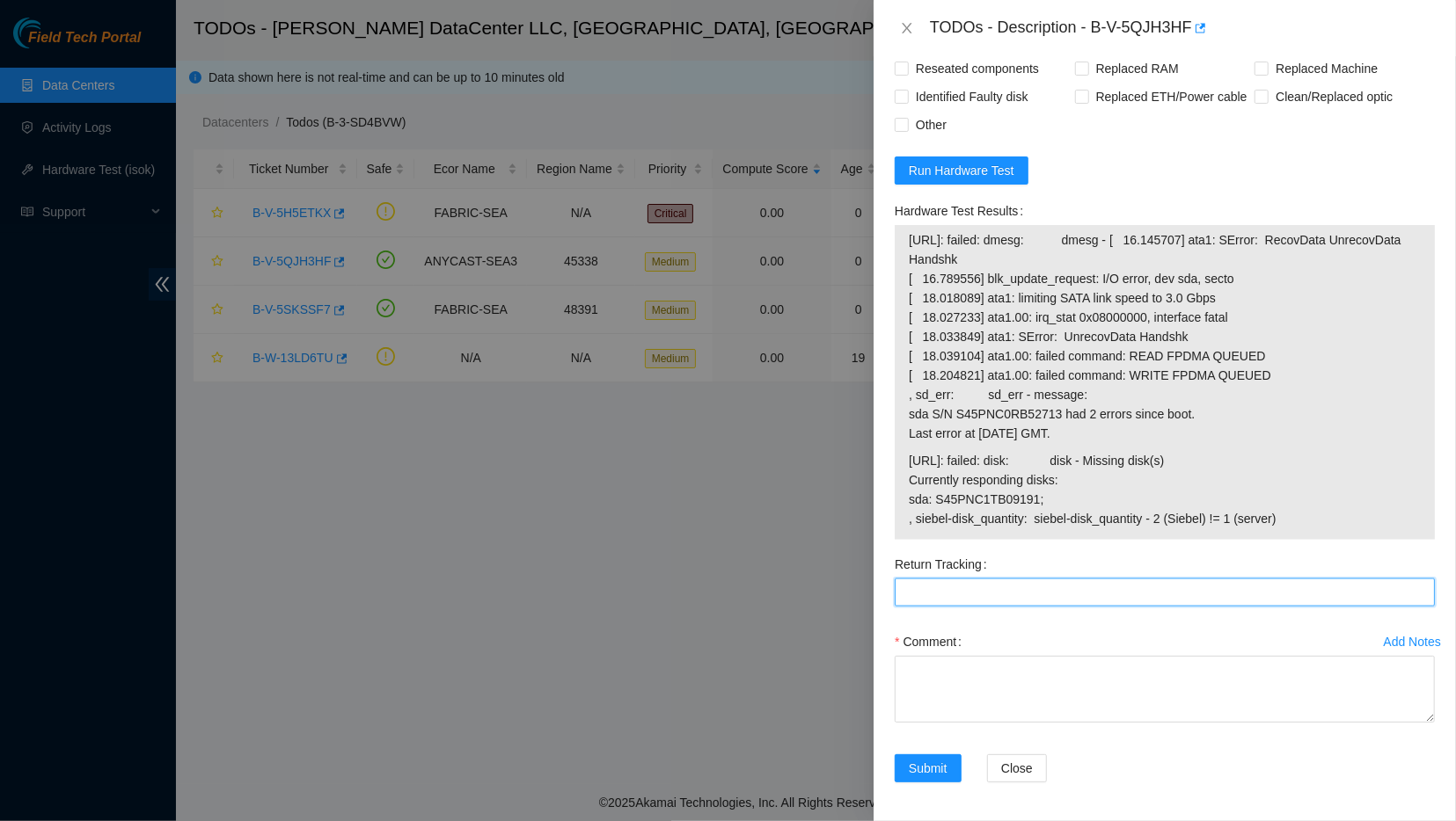
click at [691, 590] on Tracking "Return Tracking" at bounding box center [1164, 592] width 540 height 28
paste Tracking "463470039194"
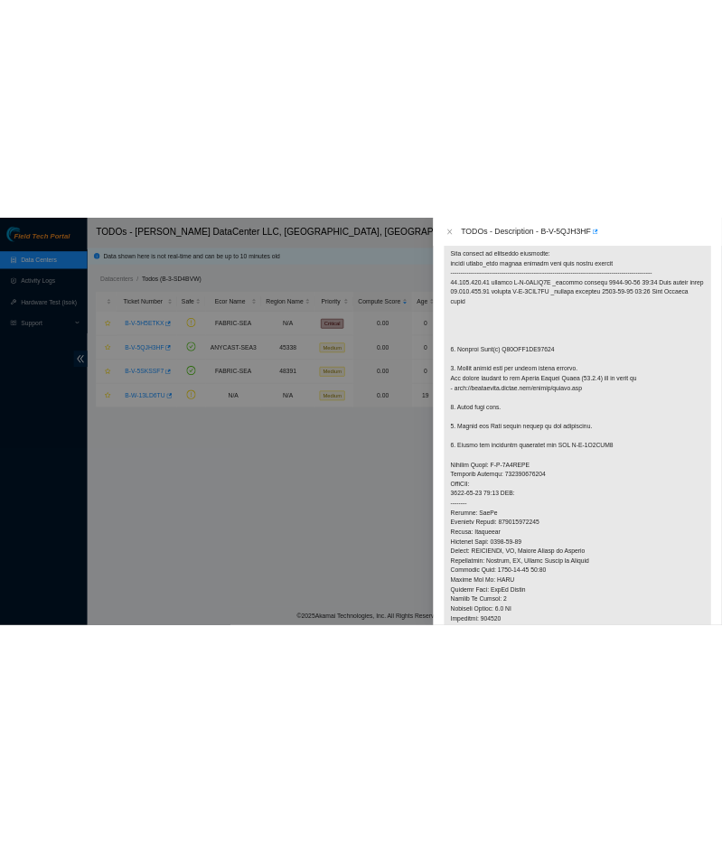
scroll to position [357, 0]
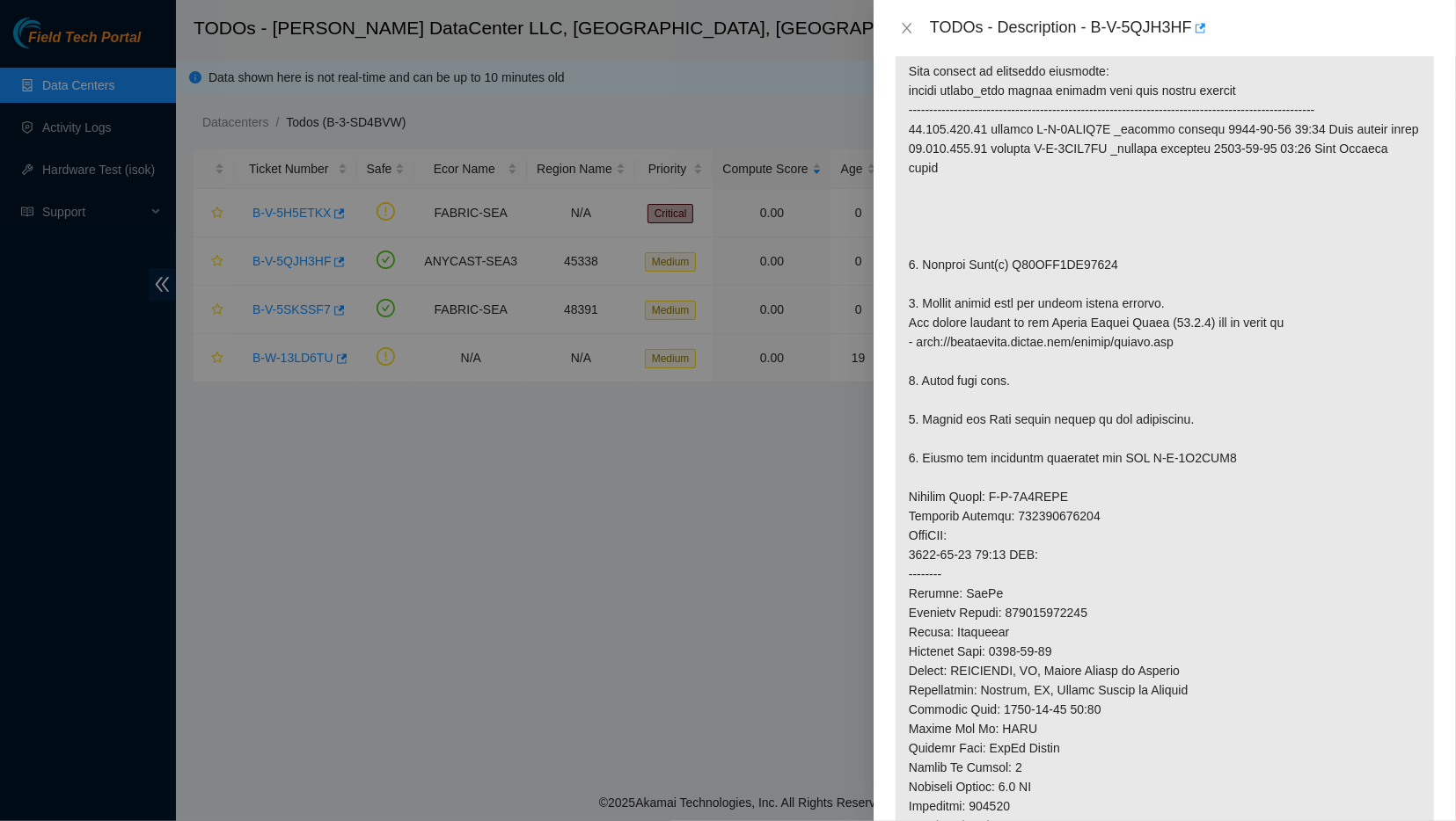
type Tracking "463470039194"
click at [691, 362] on p at bounding box center [1164, 497] width 538 height 975
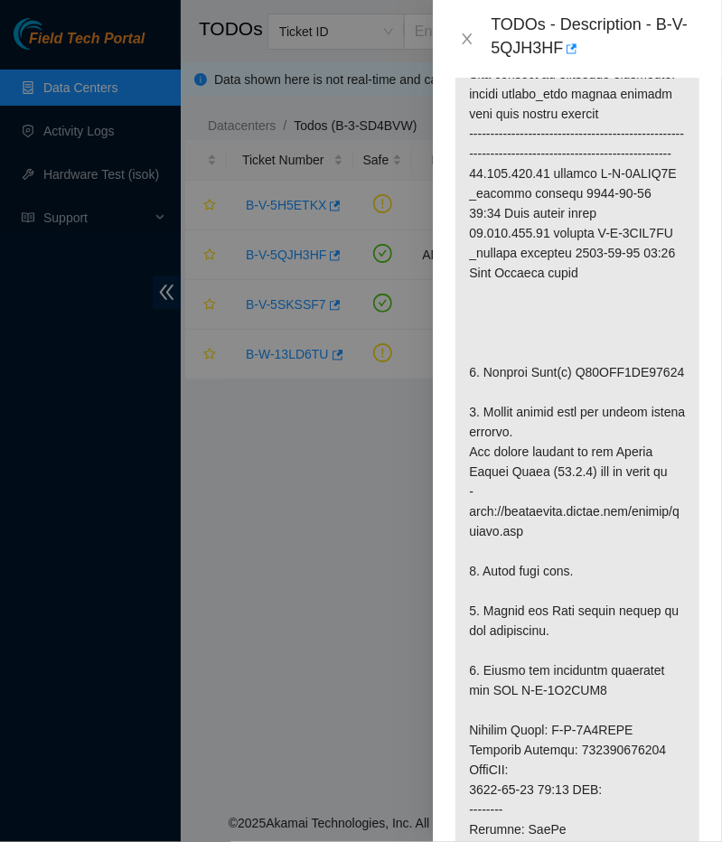
scroll to position [490, 0]
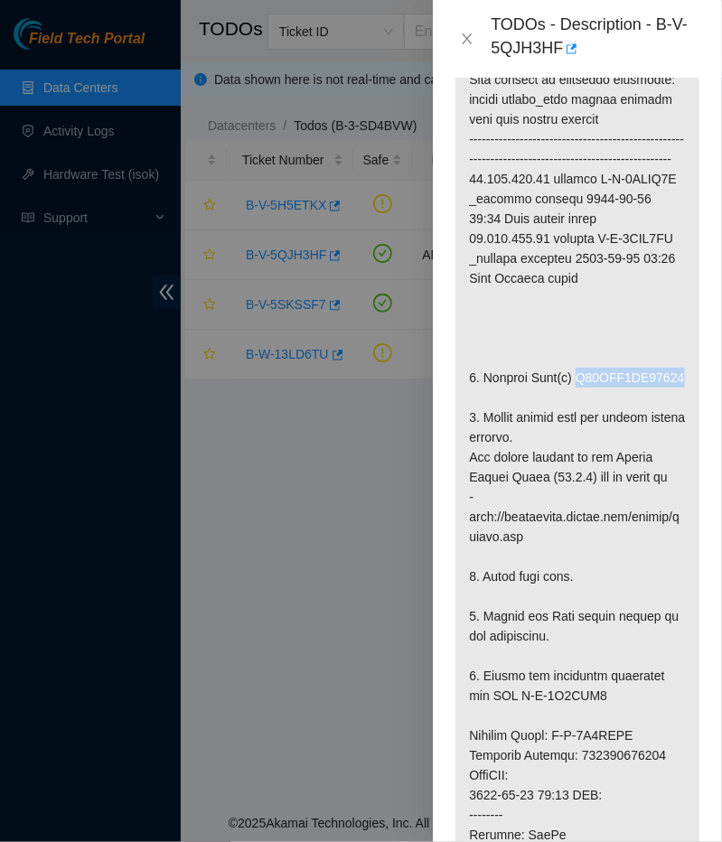
drag, startPoint x: 570, startPoint y: 372, endPoint x: 677, endPoint y: 371, distance: 106.7
click at [677, 371] on p at bounding box center [578, 676] width 244 height 1320
copy p "S45PNC0RB52758"
click at [531, 313] on p at bounding box center [578, 676] width 244 height 1320
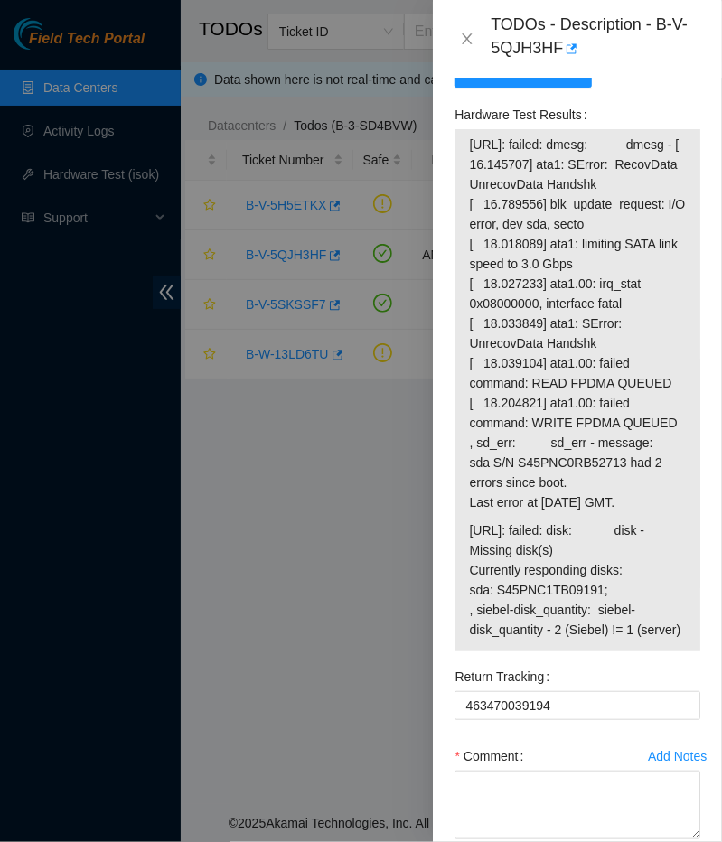
scroll to position [2315, 0]
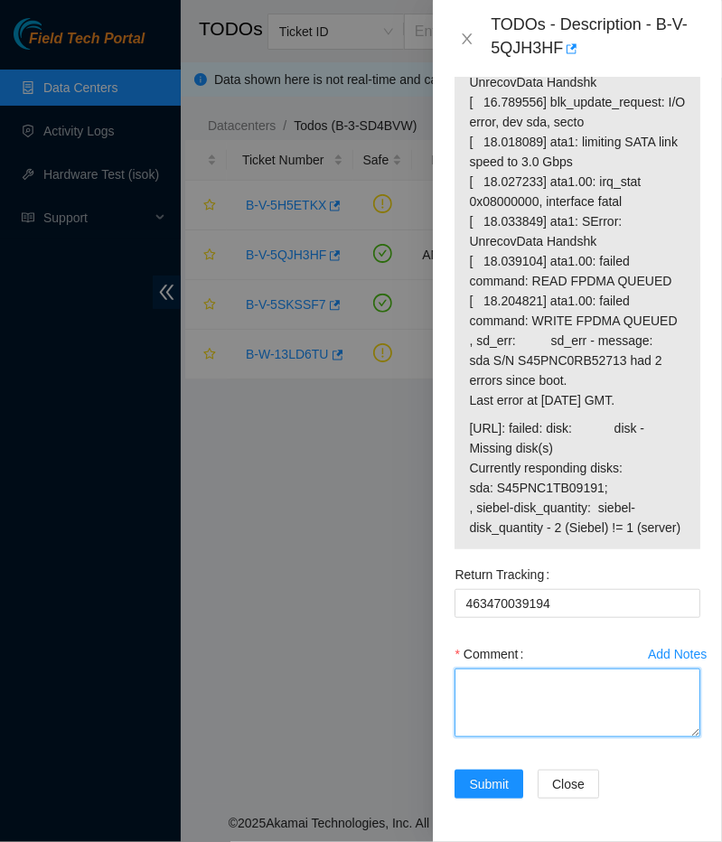
click at [512, 691] on textarea "Comment" at bounding box center [578, 703] width 246 height 69
paste textarea "Ticket Resolution: Powered Down the Server Removed old disk and packaged it w R…"
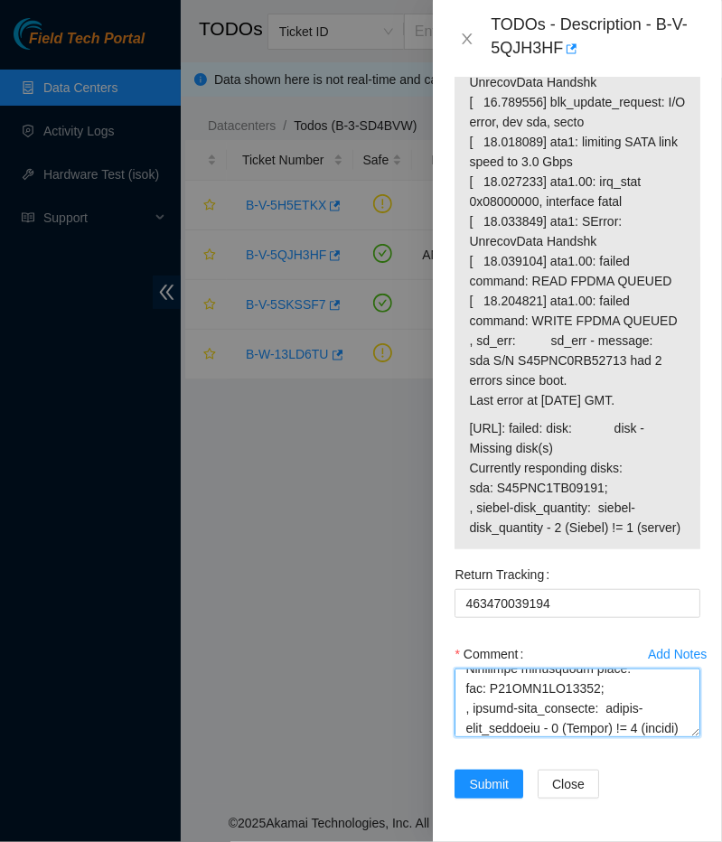
click at [512, 691] on textarea "Comment" at bounding box center [578, 703] width 246 height 69
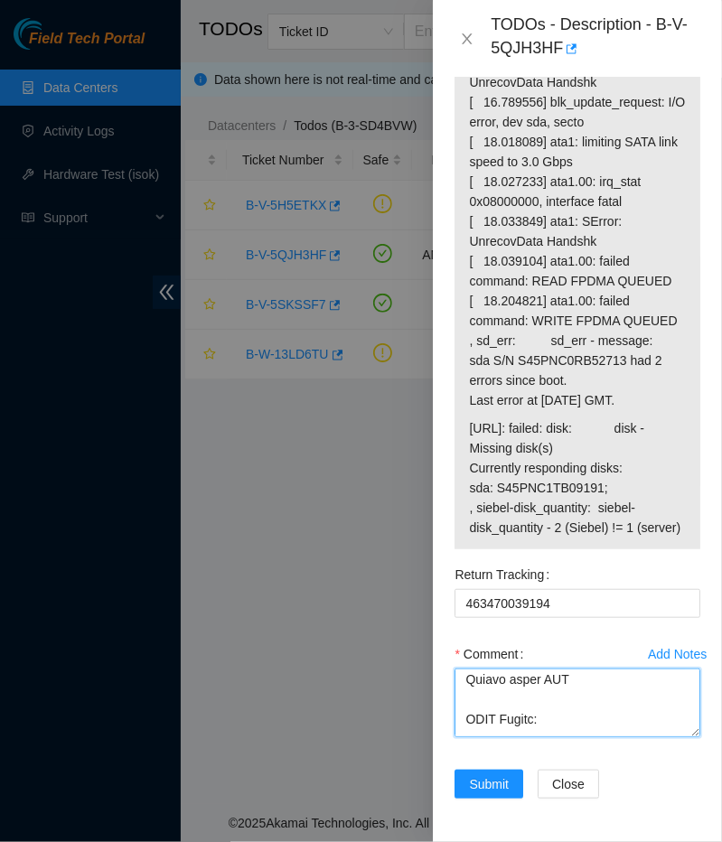
scroll to position [360, 0]
click at [512, 691] on textarea "Comment" at bounding box center [578, 703] width 246 height 69
click at [512, 702] on textarea "Comment" at bounding box center [578, 703] width 246 height 69
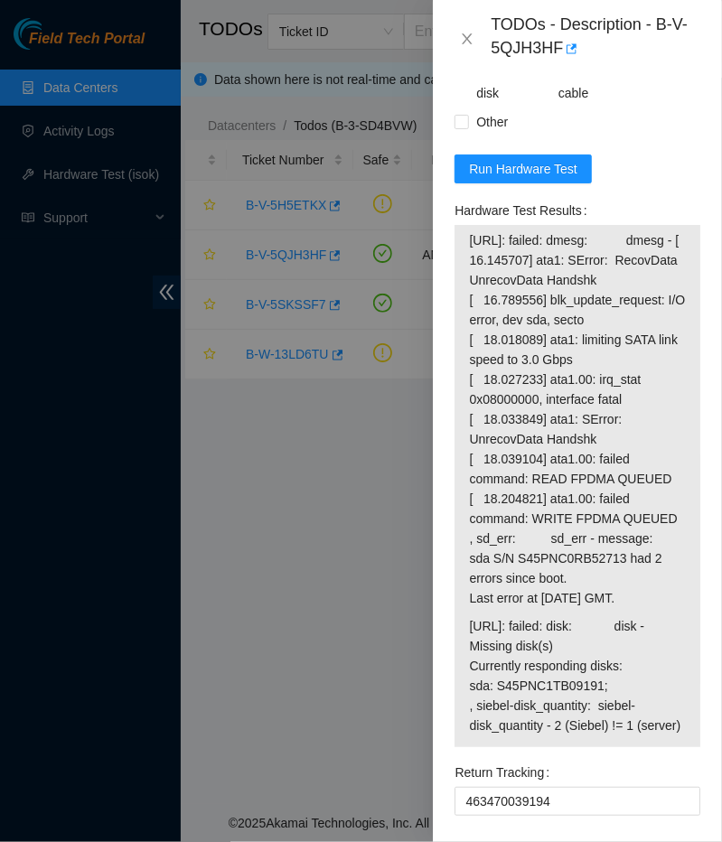
scroll to position [2315, 0]
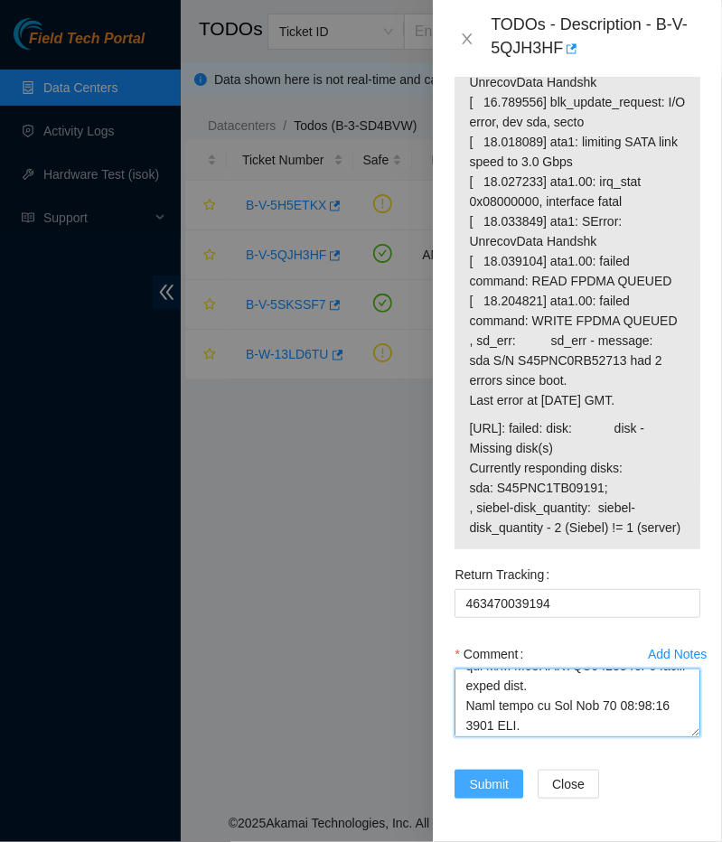
type textarea "Ticket Resolution: Powered Down the Server Removed old disk and packaged it w R…"
click at [481, 785] on span "Submit" at bounding box center [489, 785] width 40 height 20
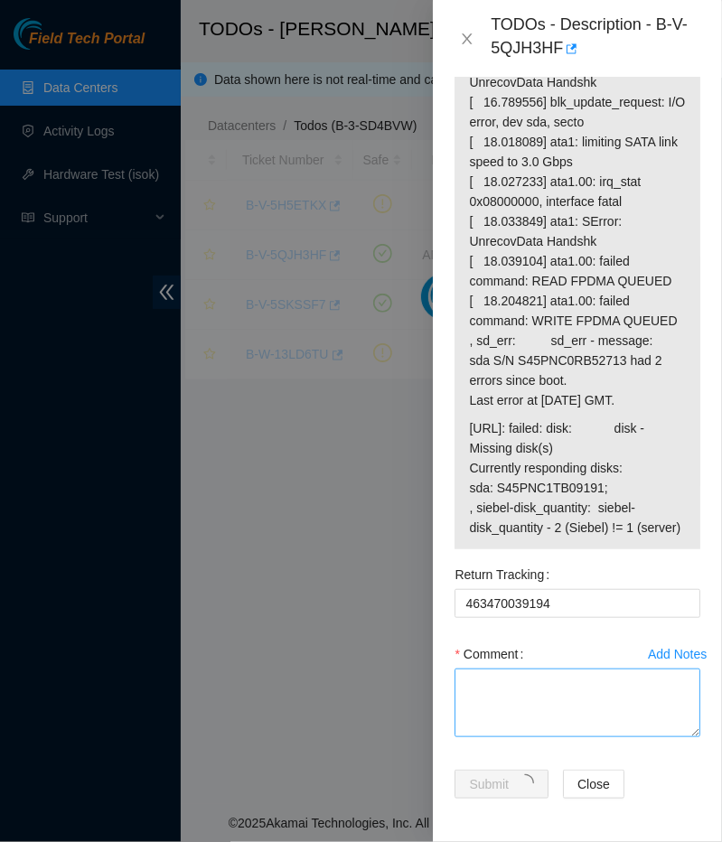
scroll to position [309, 0]
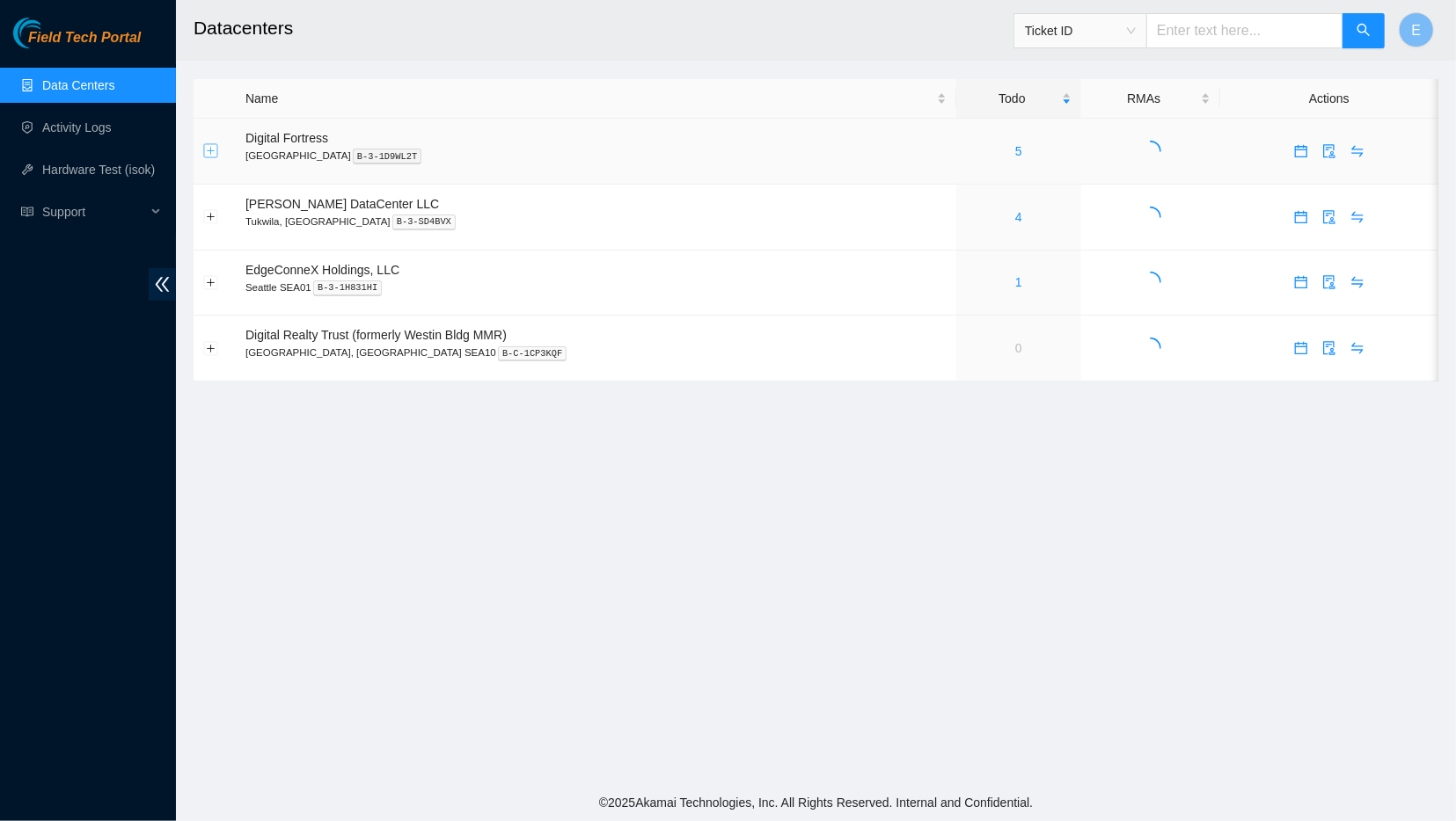
click at [210, 148] on button "Expand row" at bounding box center [211, 151] width 14 height 14
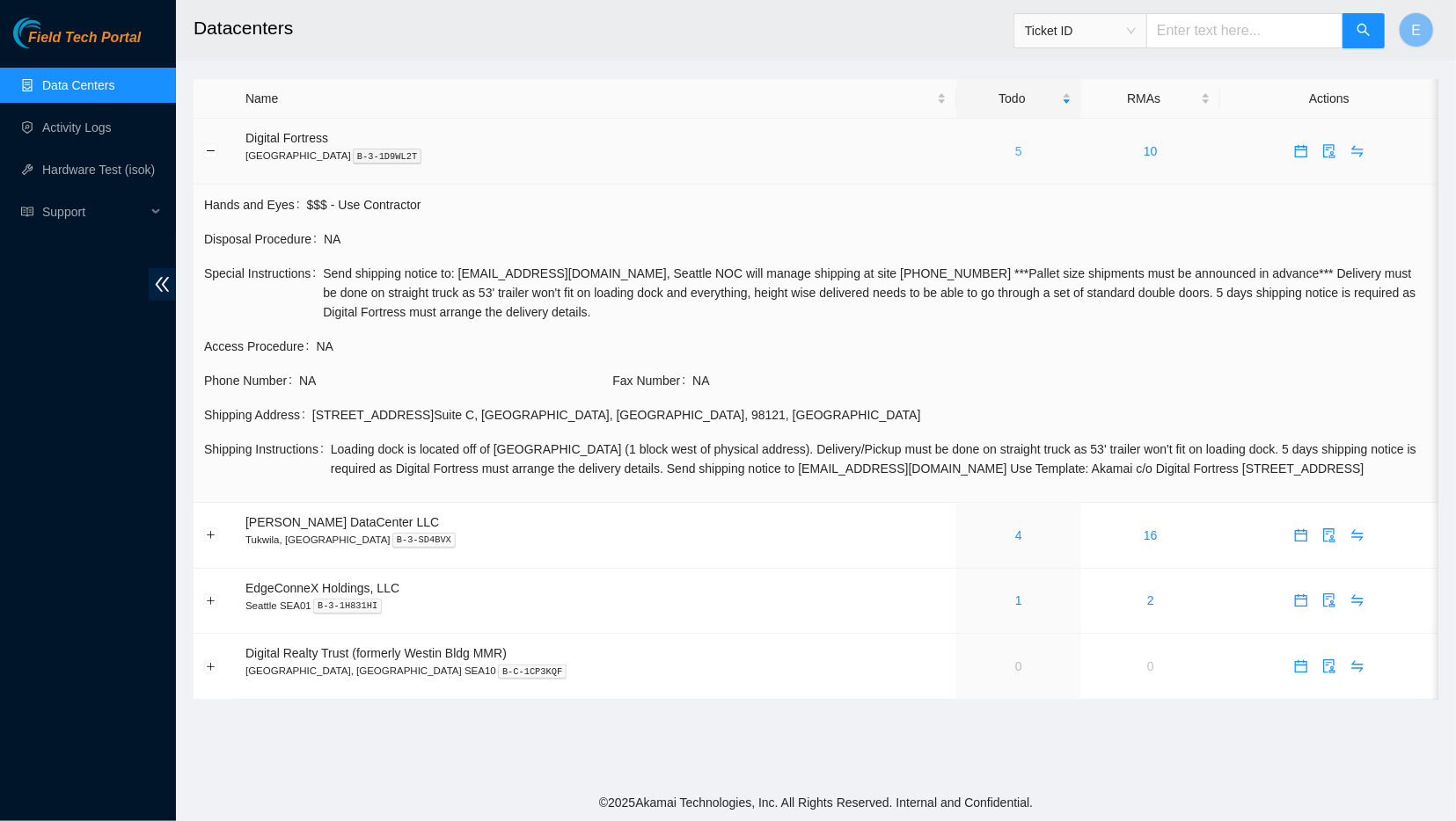
click at [1015, 154] on link "5" at bounding box center [1018, 151] width 7 height 14
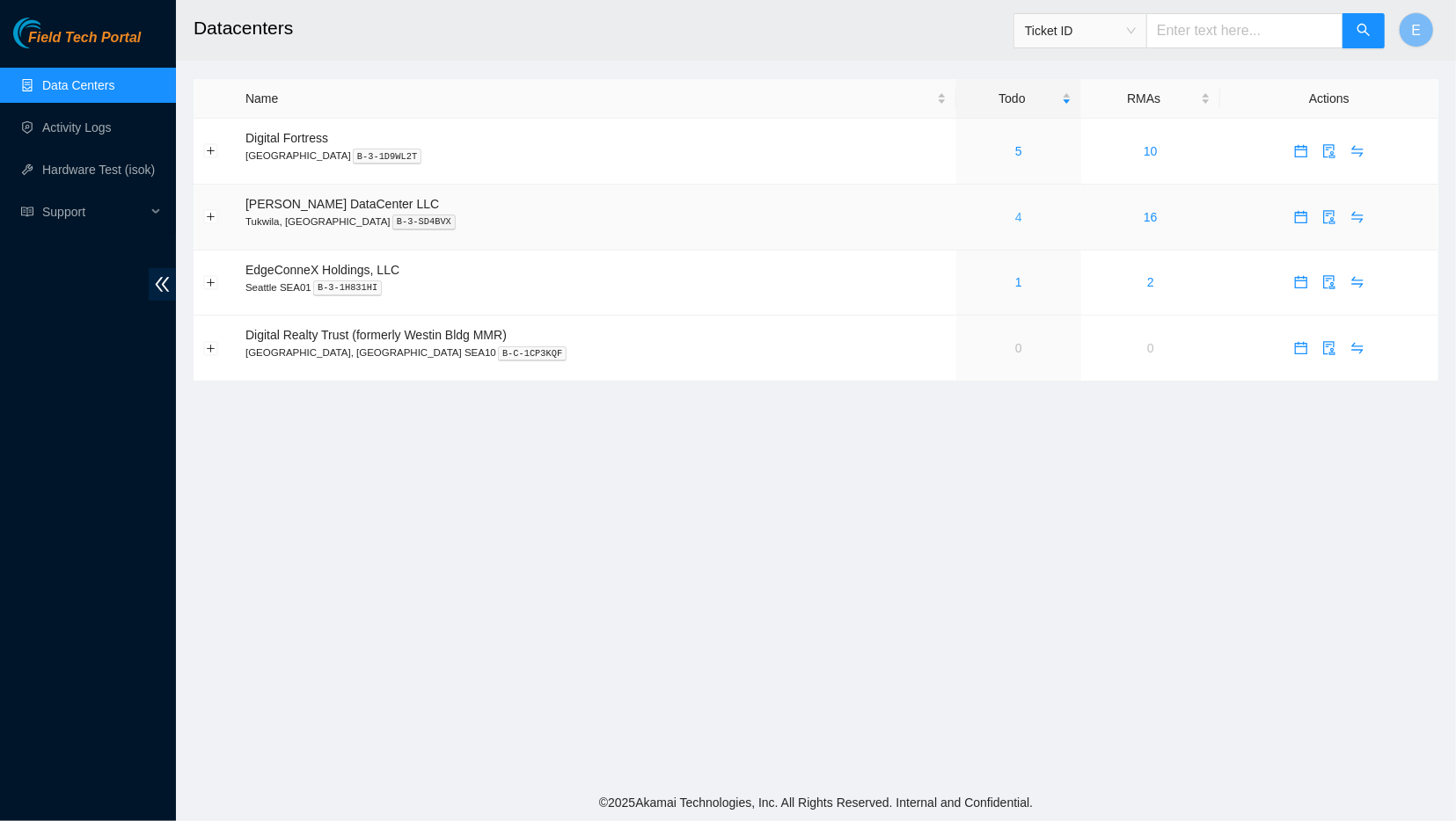
click at [1015, 215] on link "4" at bounding box center [1018, 217] width 7 height 14
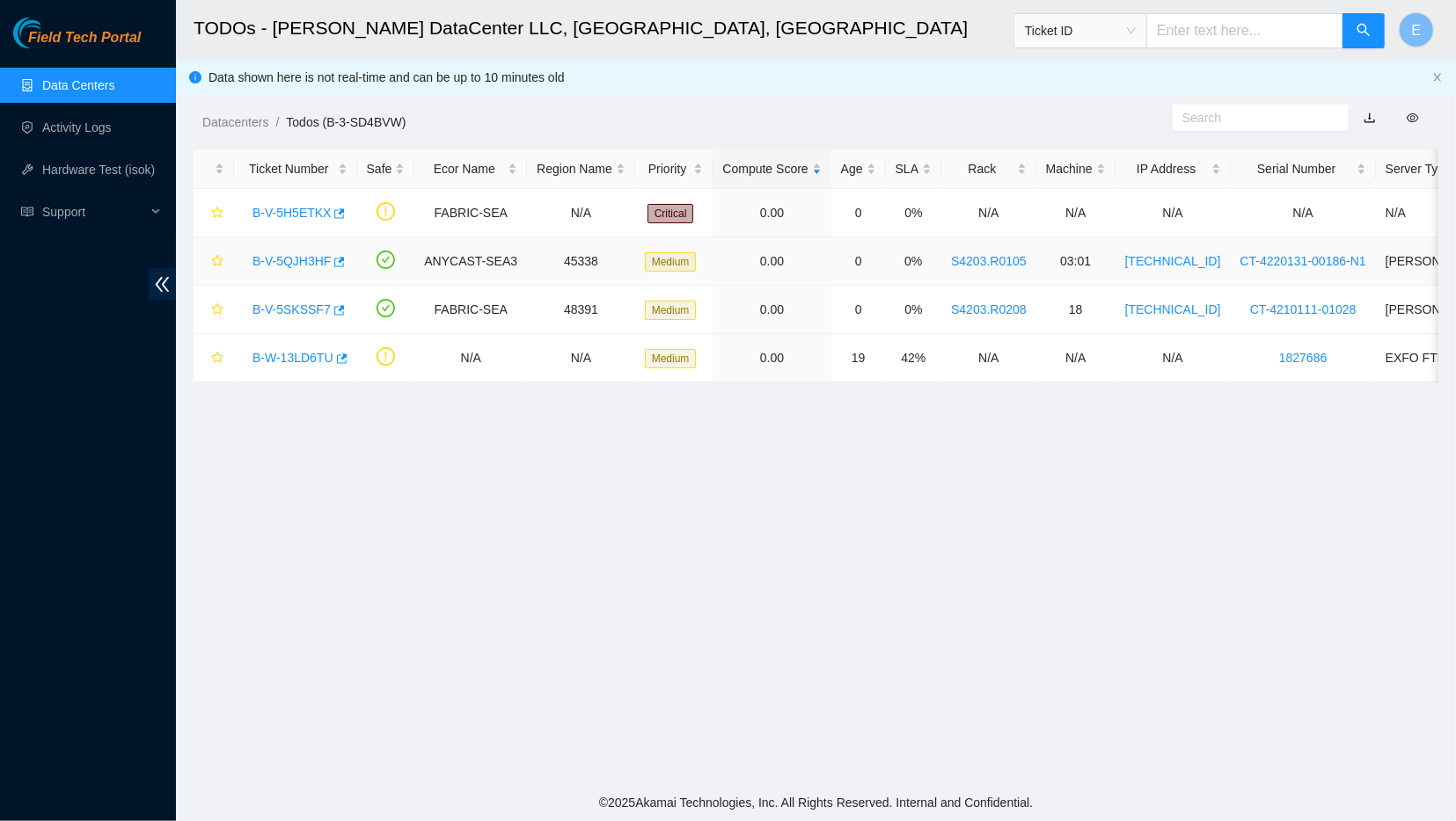
click at [295, 259] on link "B-V-5QJH3HF" at bounding box center [291, 261] width 78 height 14
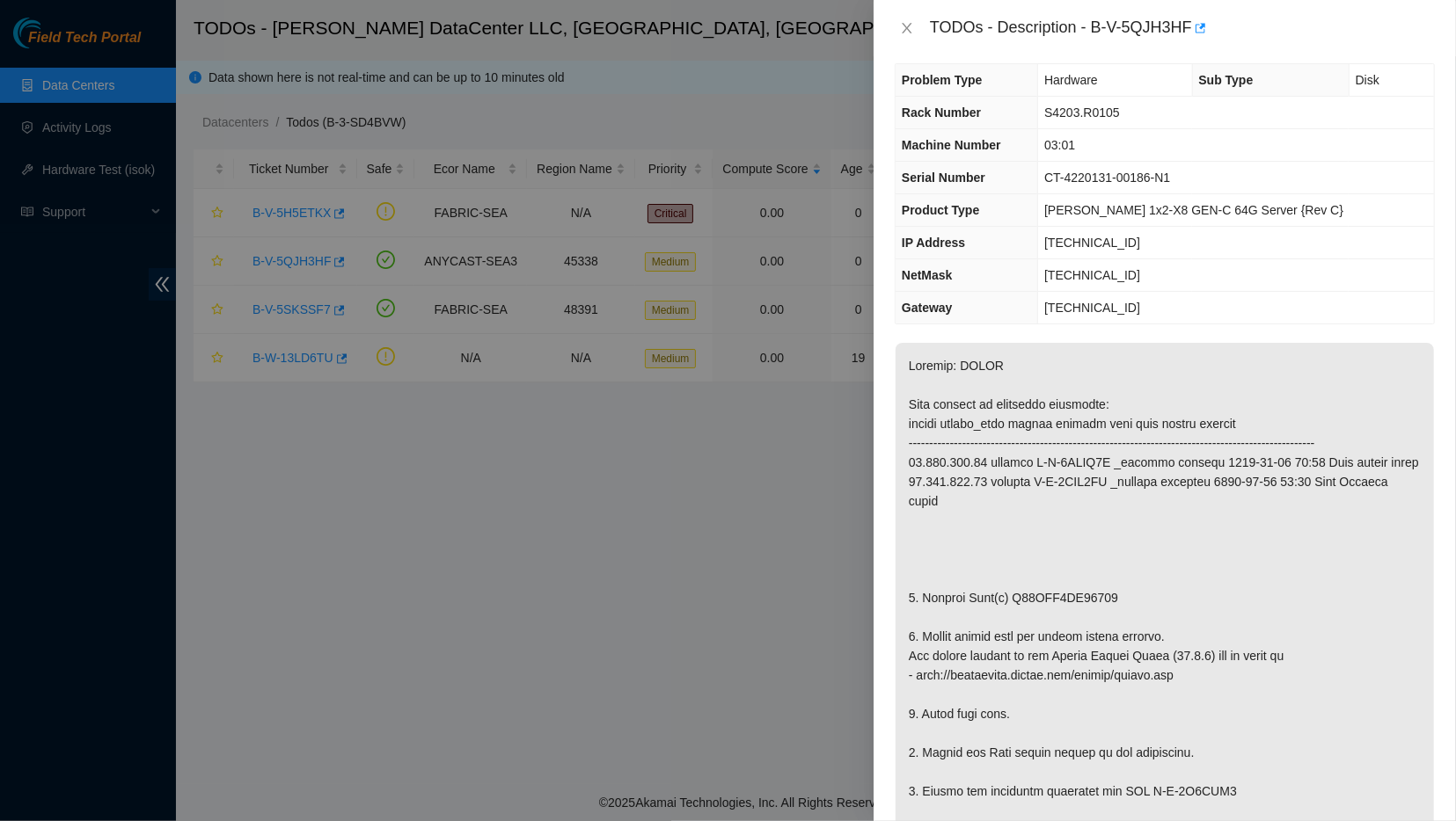
scroll to position [8, 0]
